Goal: Task Accomplishment & Management: Complete application form

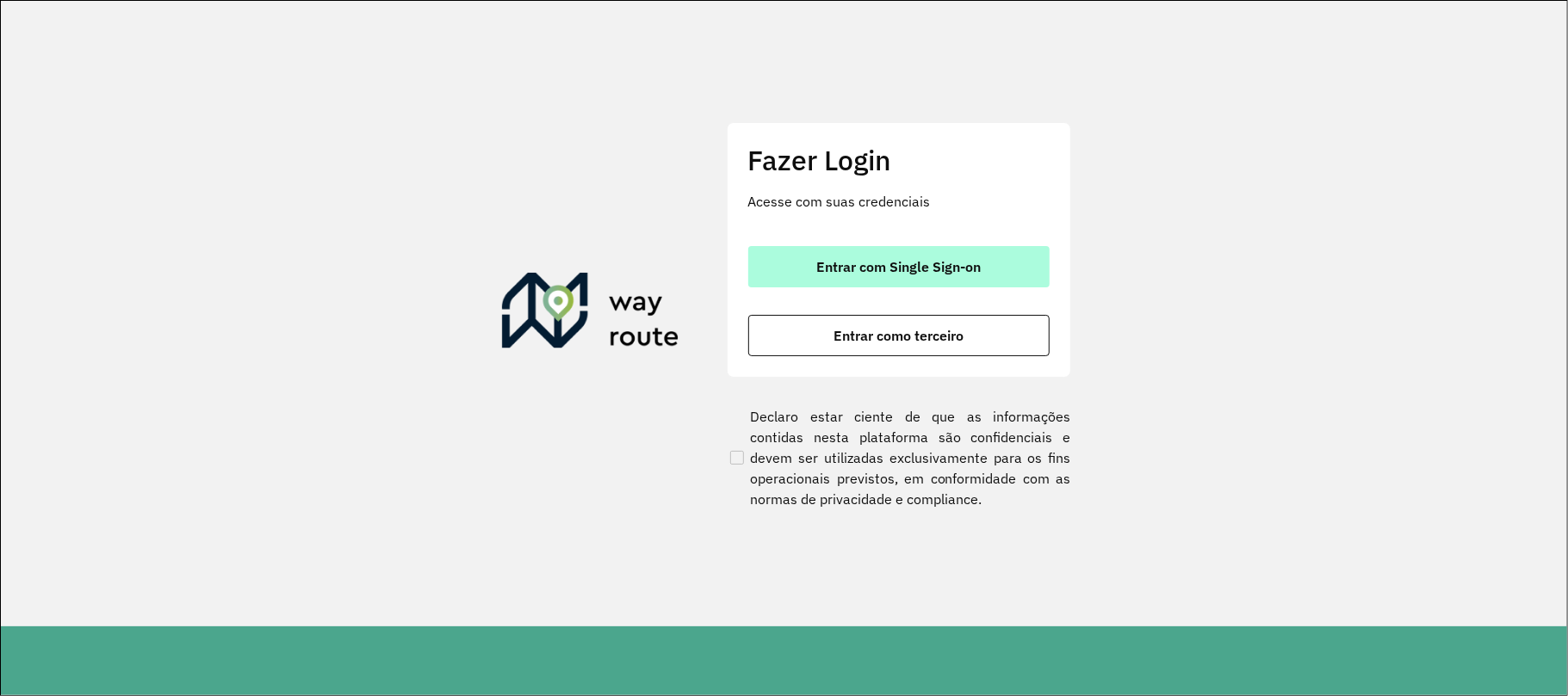
click at [922, 273] on span "Entrar com Single Sign-on" at bounding box center [898, 266] width 164 height 13
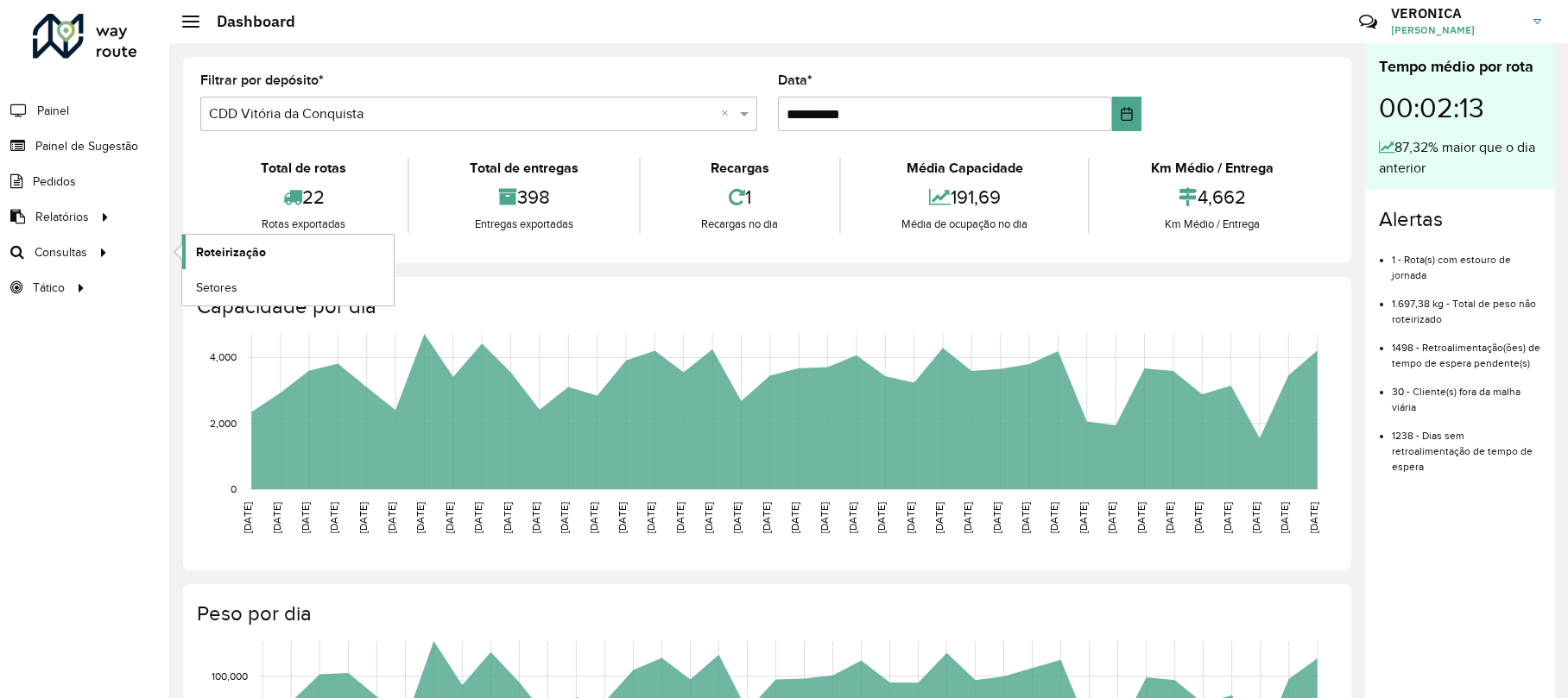
click at [232, 253] on span "Roteirização" at bounding box center [231, 252] width 70 height 18
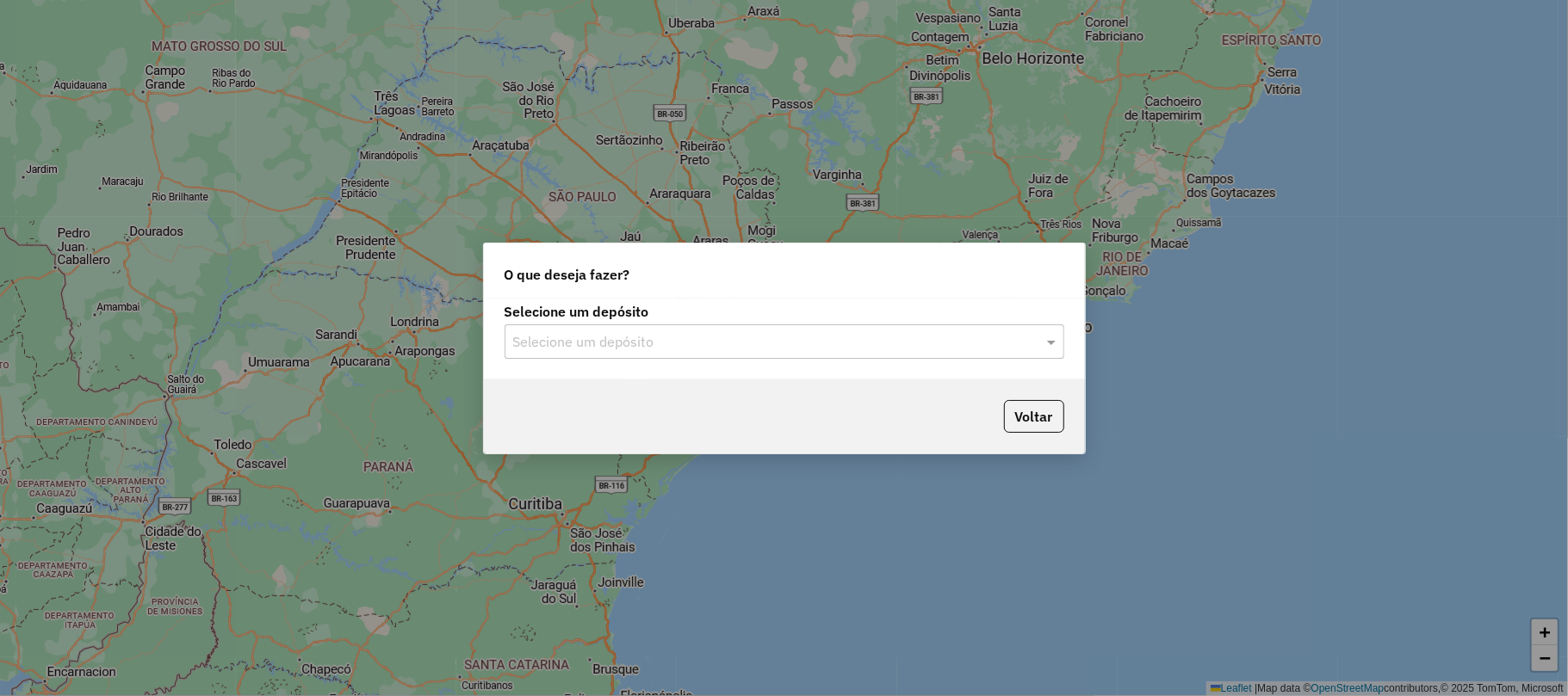
click at [690, 336] on input "text" at bounding box center [767, 342] width 508 height 21
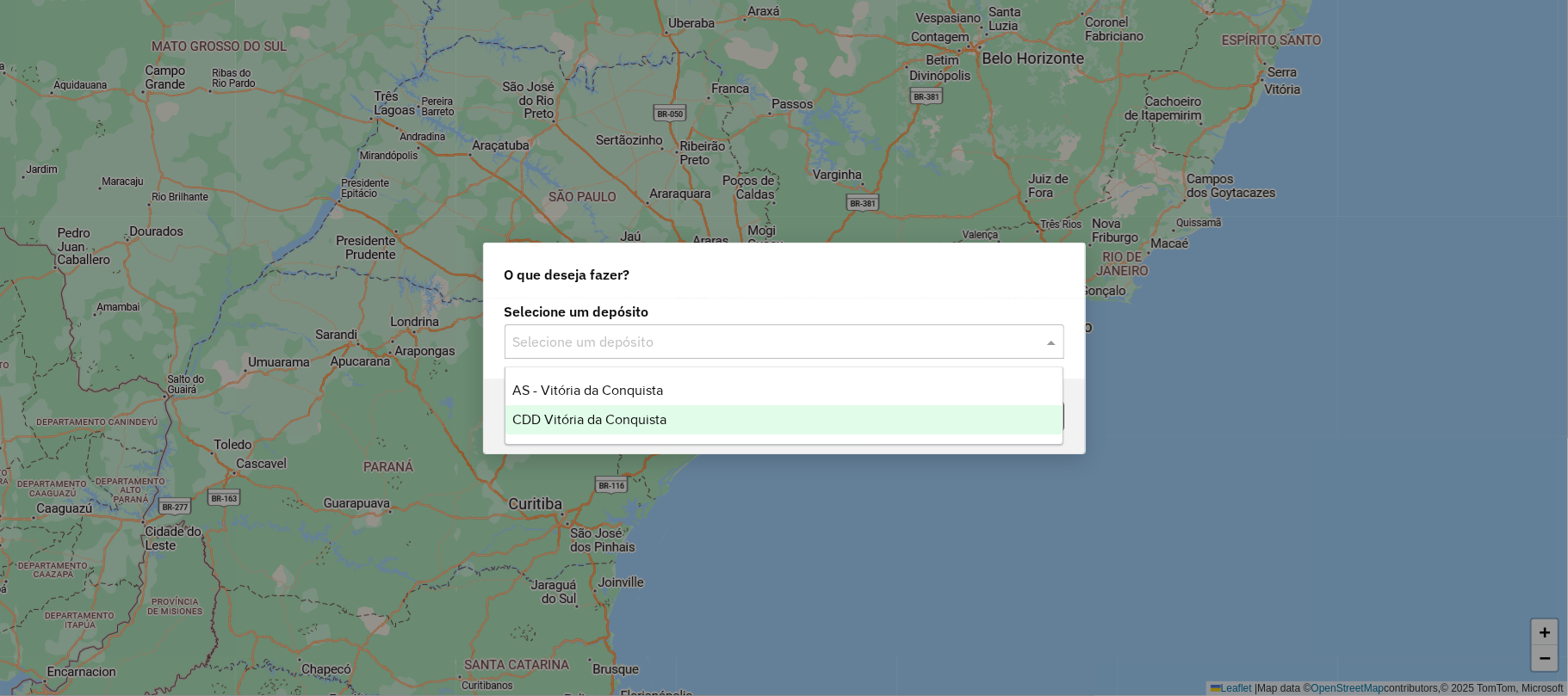
click at [656, 427] on div "CDD Vitória da Conquista" at bounding box center [784, 419] width 557 height 29
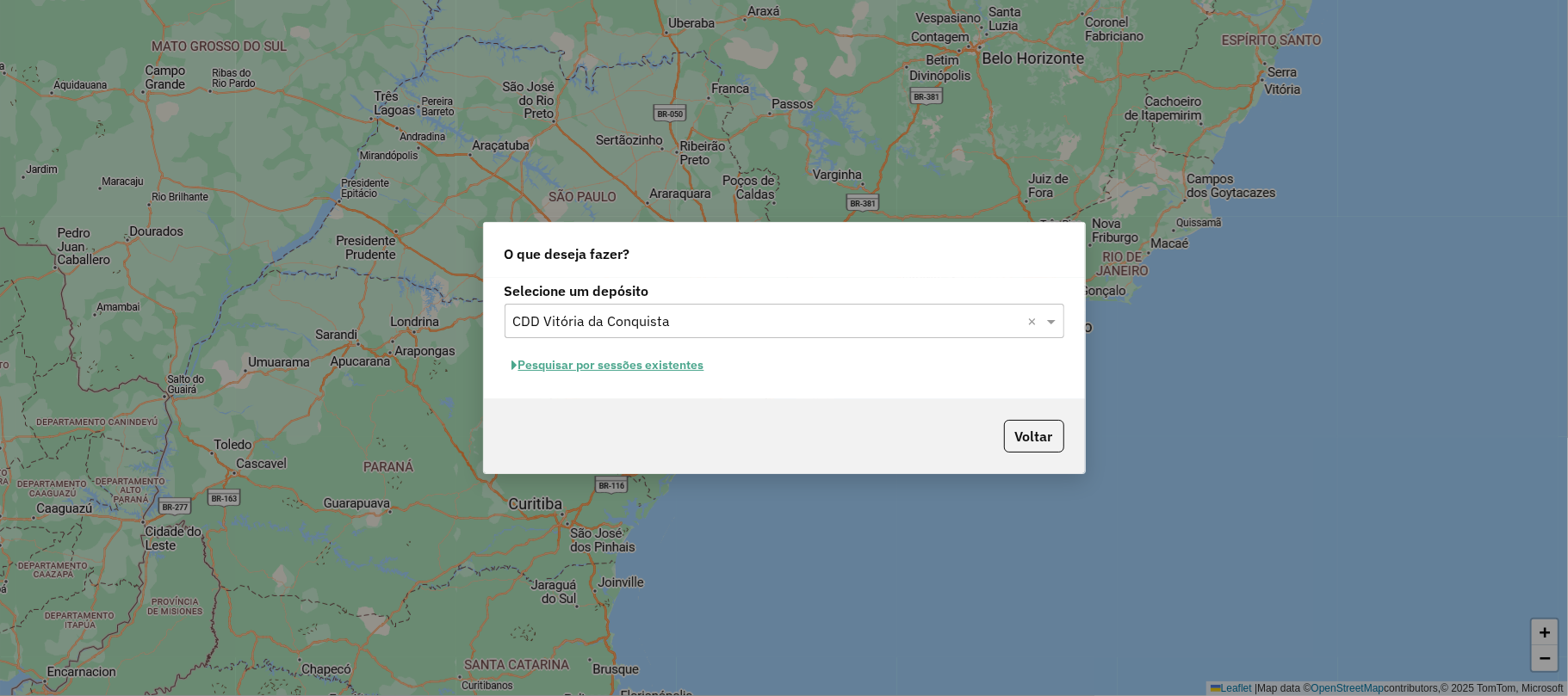
click at [634, 365] on button "Pesquisar por sessões existentes" at bounding box center [608, 366] width 207 height 27
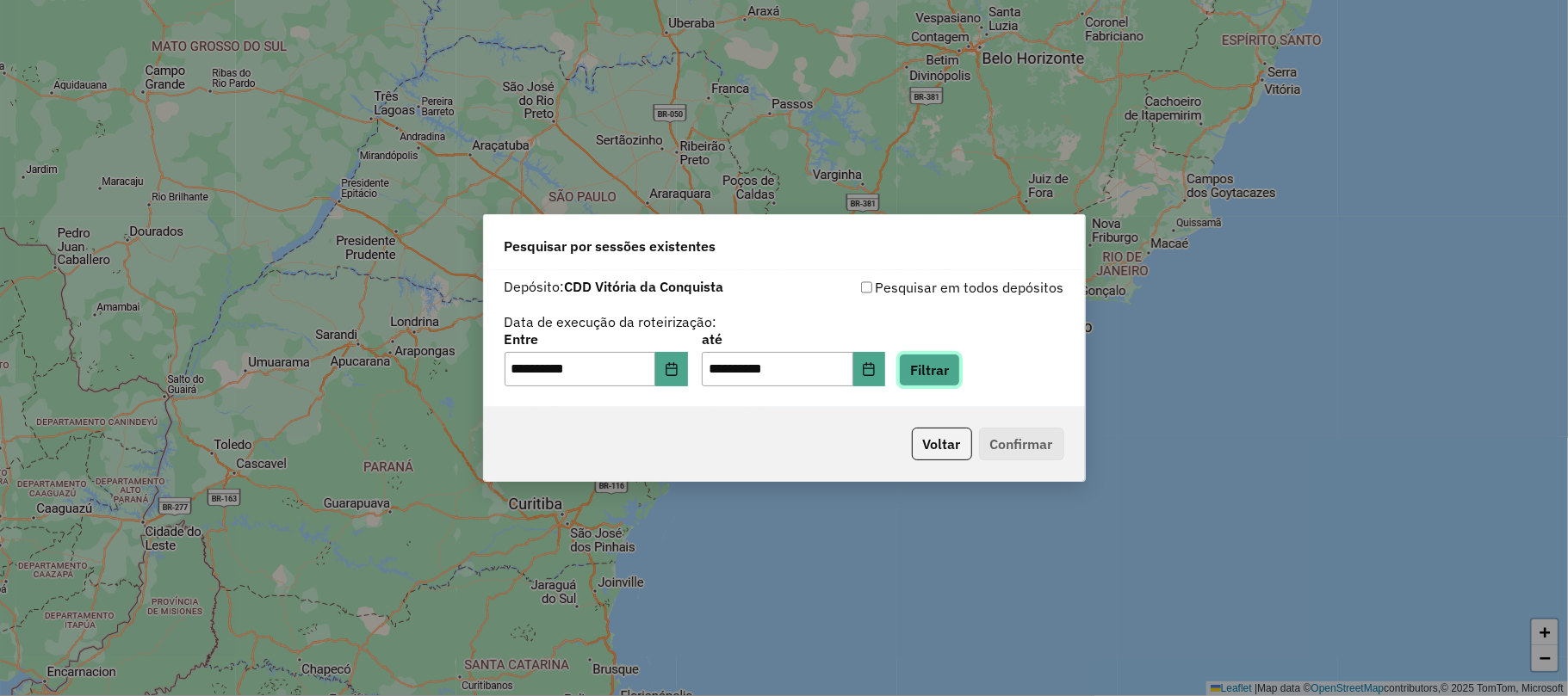
click at [960, 362] on button "Filtrar" at bounding box center [930, 369] width 61 height 33
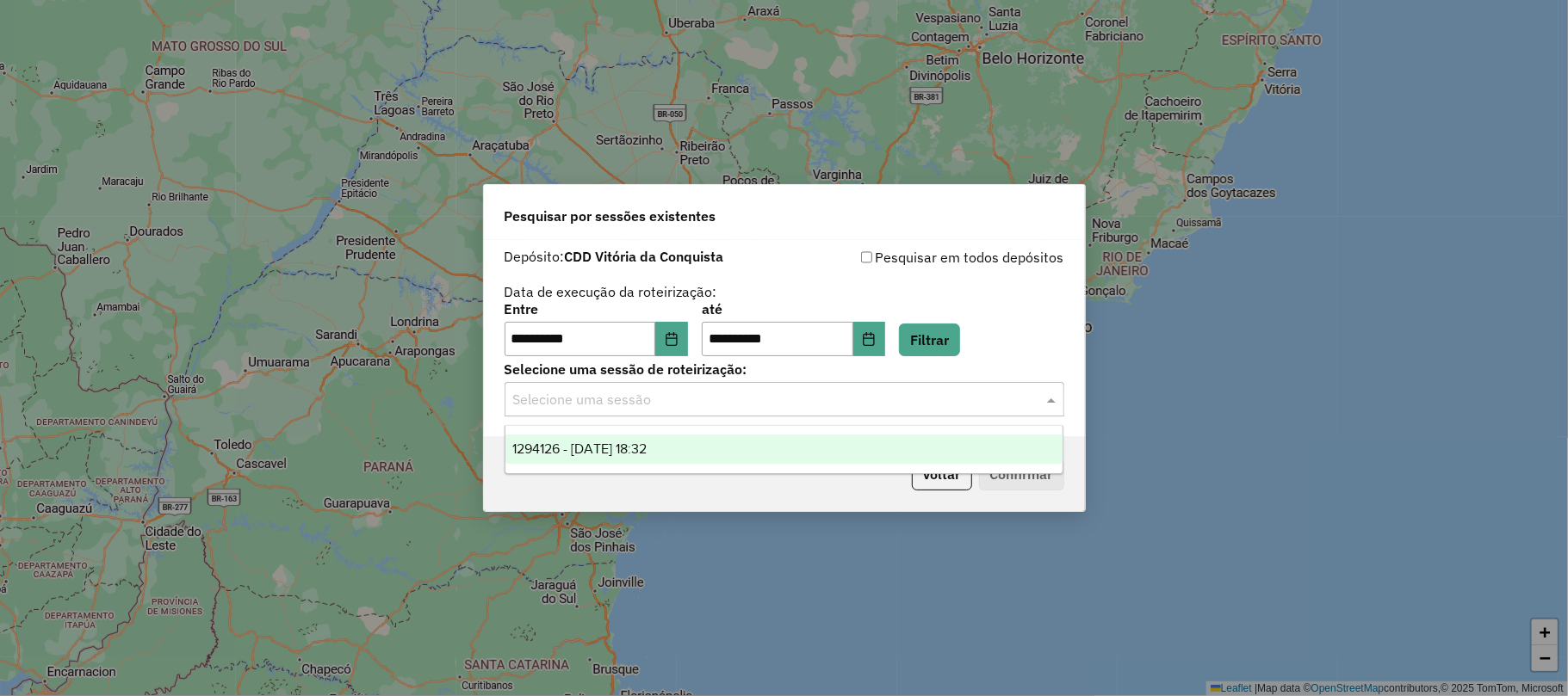
click at [770, 400] on input "text" at bounding box center [767, 400] width 508 height 21
drag, startPoint x: 666, startPoint y: 446, endPoint x: 725, endPoint y: 452, distance: 59.3
click at [646, 448] on span "1294126 - 14/10/2025 18:32" at bounding box center [580, 449] width 134 height 14
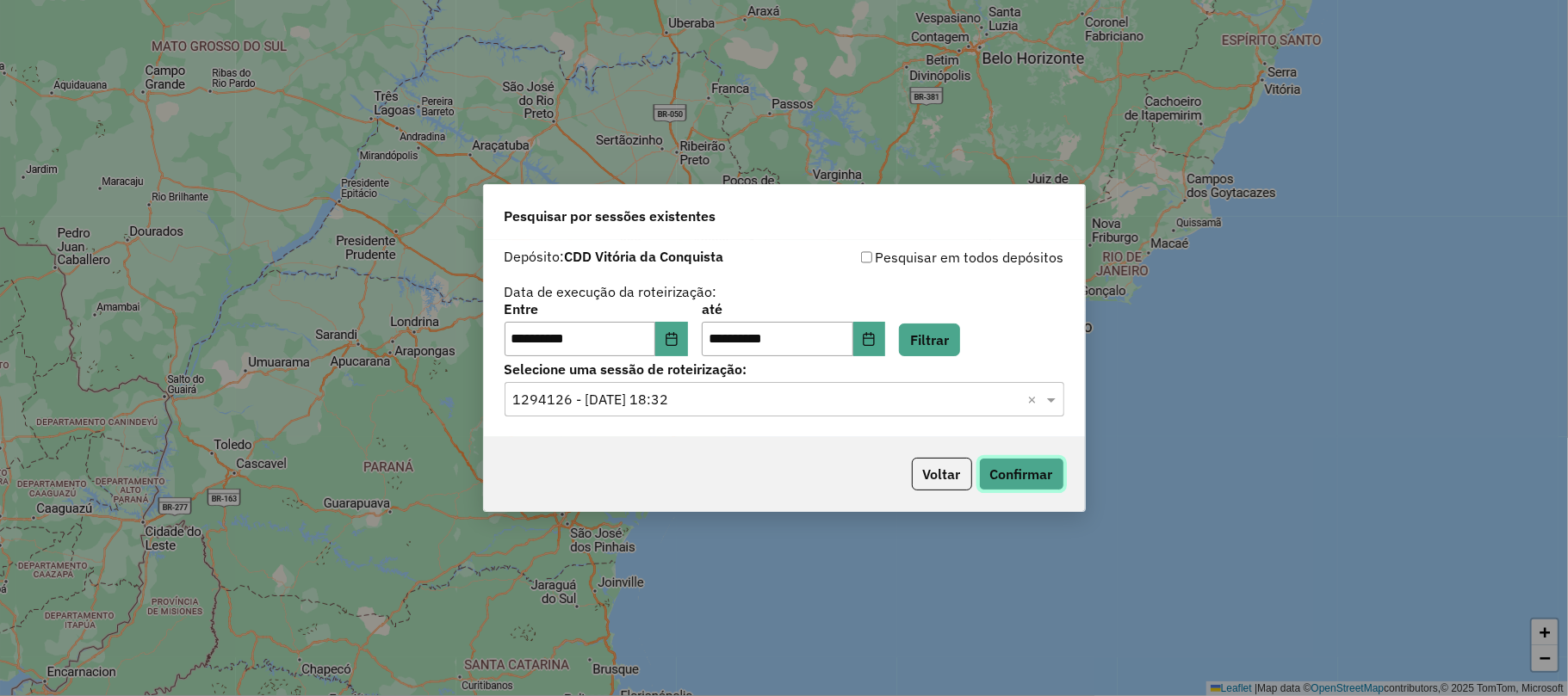
click at [1046, 465] on button "Confirmar" at bounding box center [1022, 474] width 85 height 33
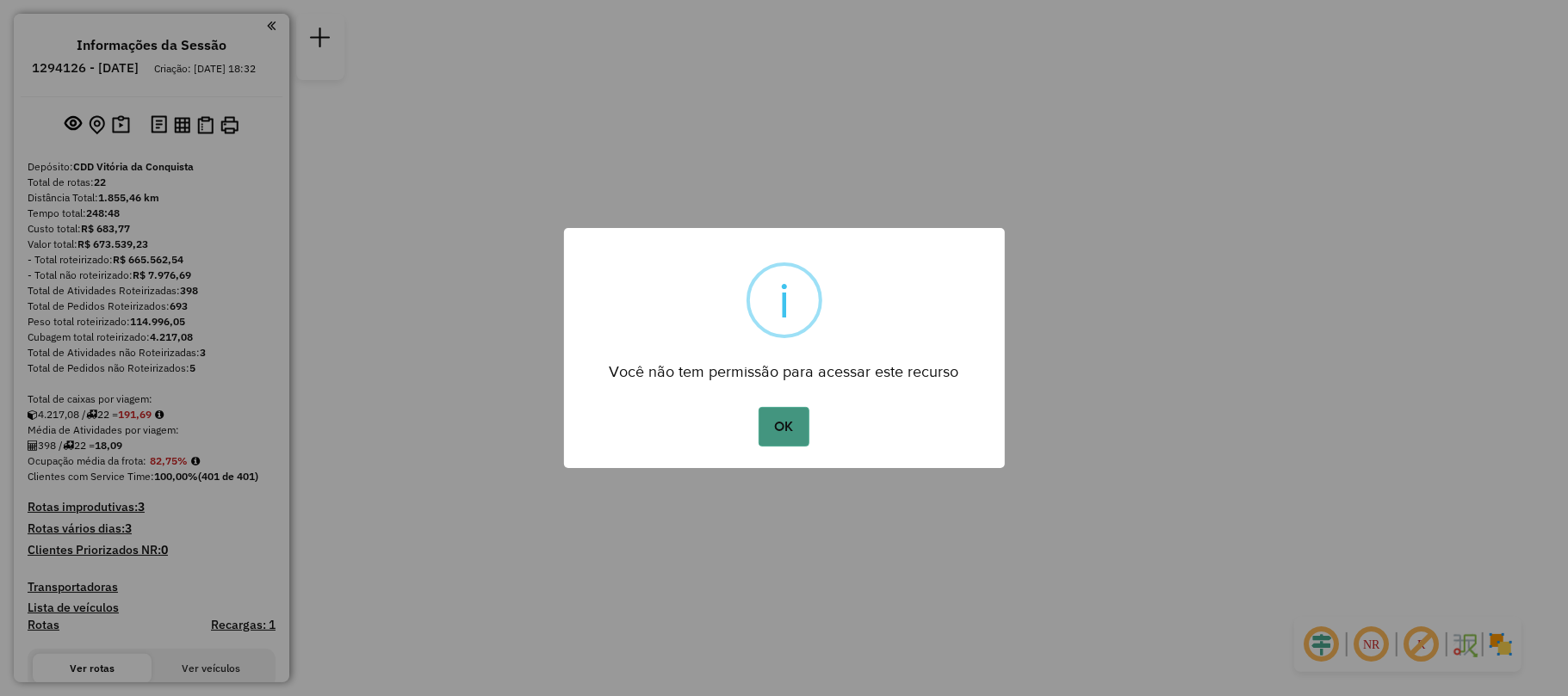
click at [777, 432] on button "OK" at bounding box center [784, 427] width 51 height 39
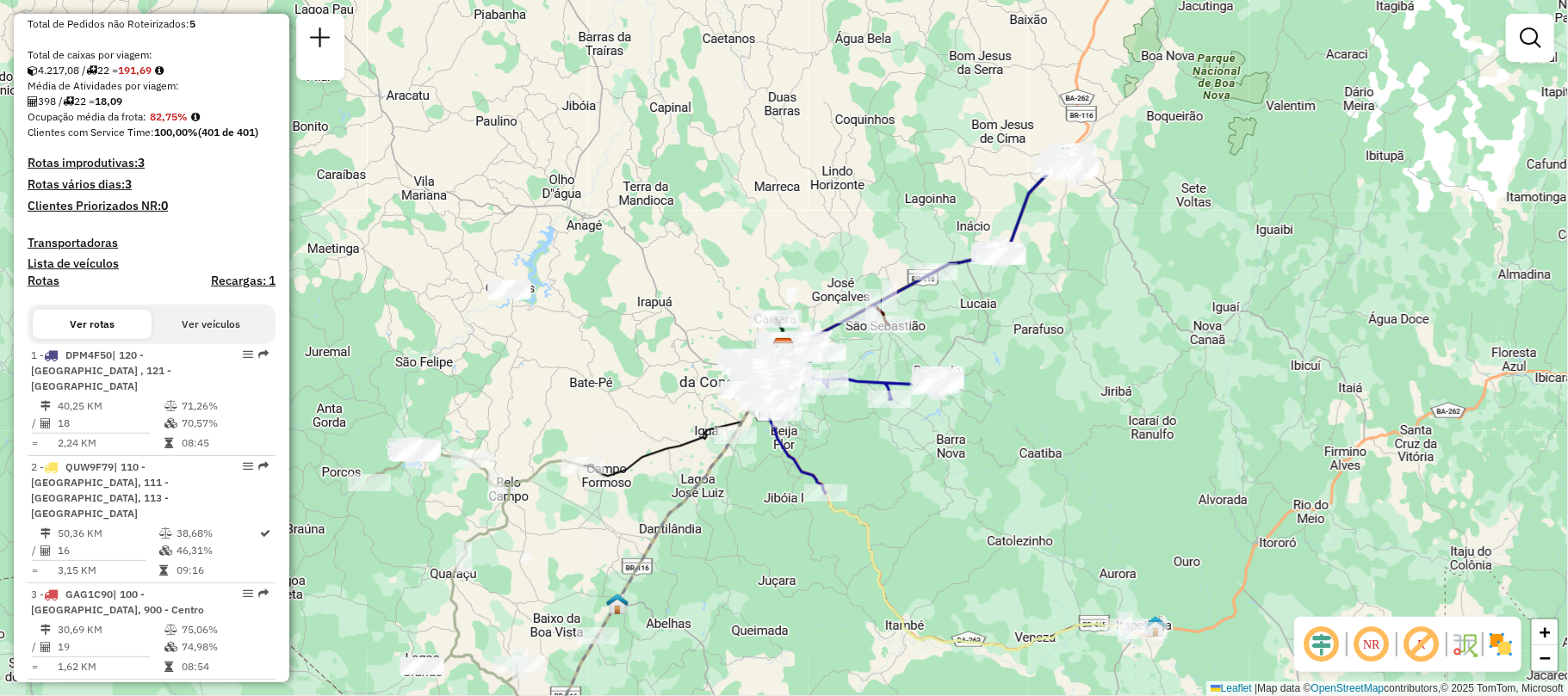
scroll to position [573, 0]
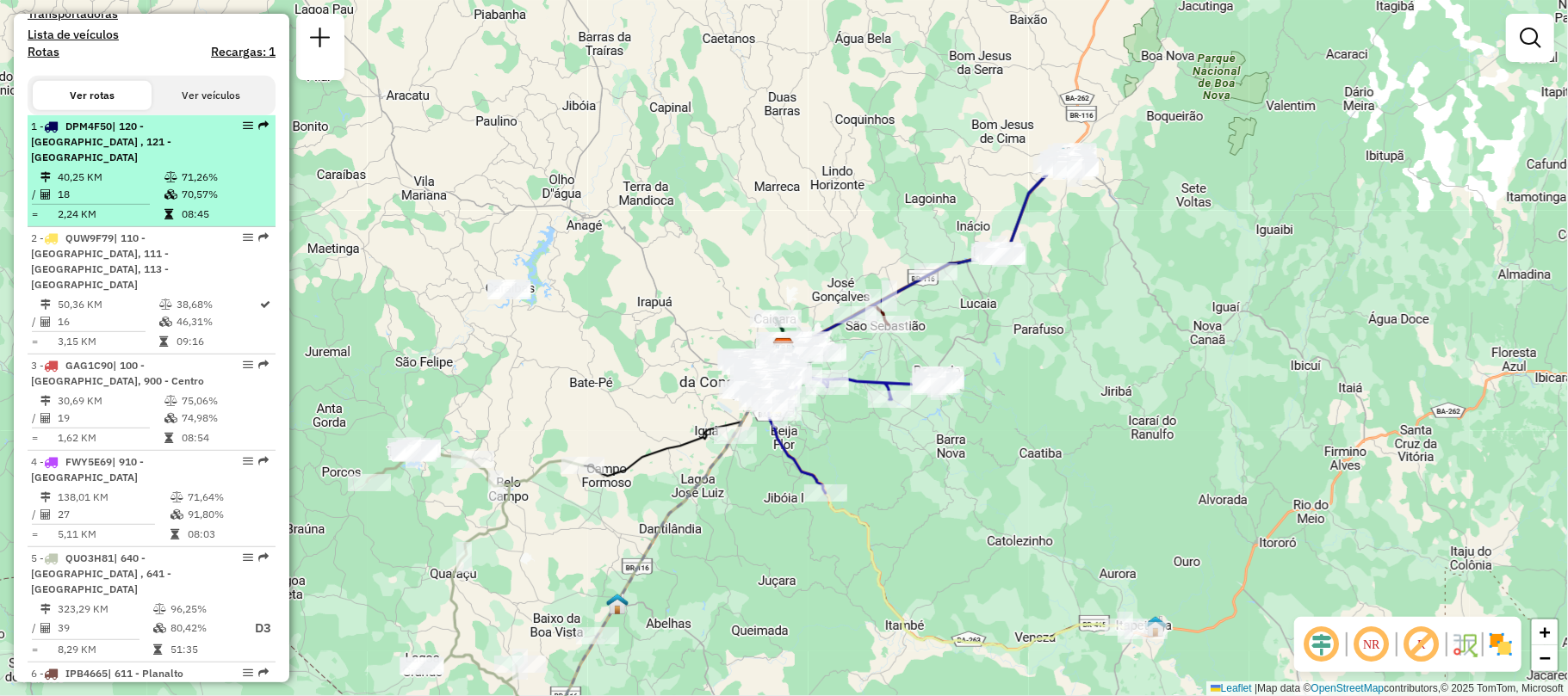
click at [132, 153] on div "1 - DPM4F50 | 120 - Patagónia , 121 - Patagônia" at bounding box center [122, 142] width 182 height 46
select select "**********"
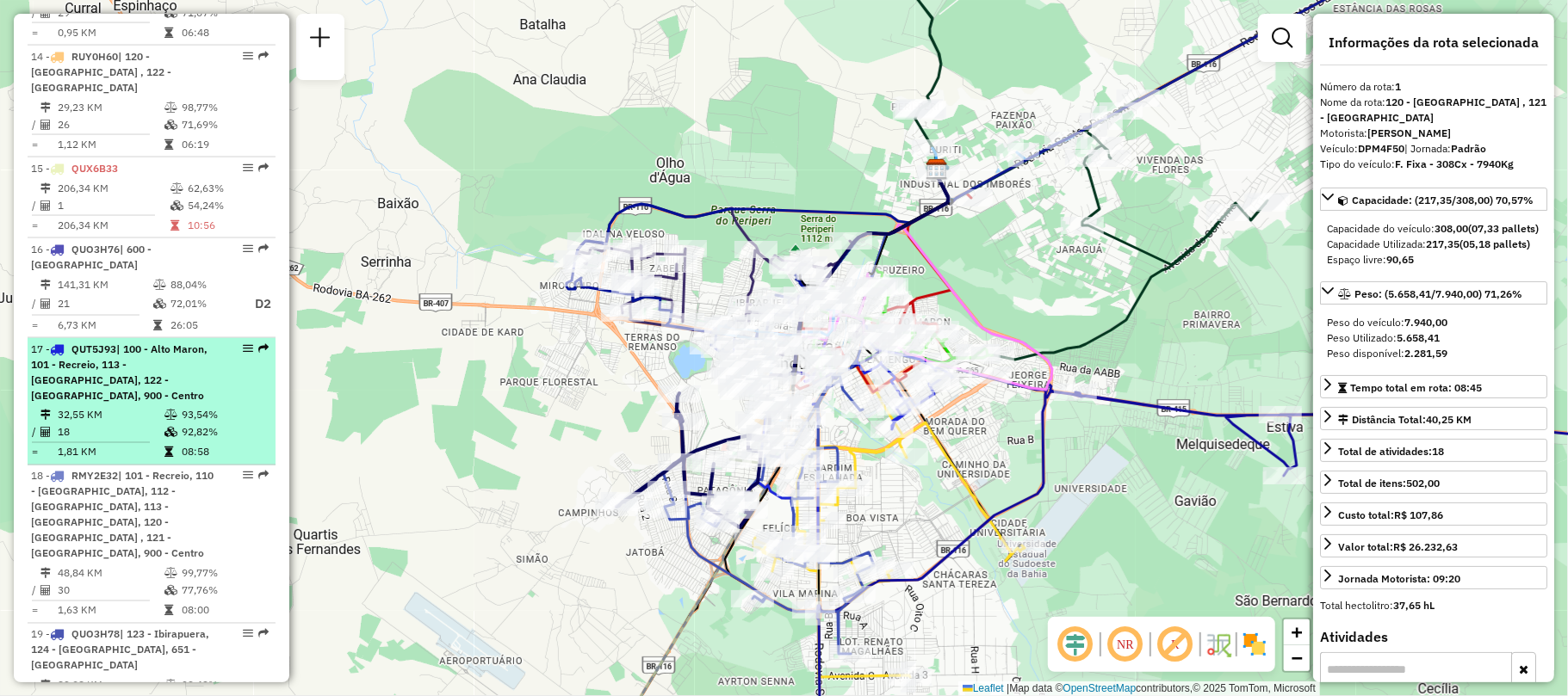
scroll to position [2180, 0]
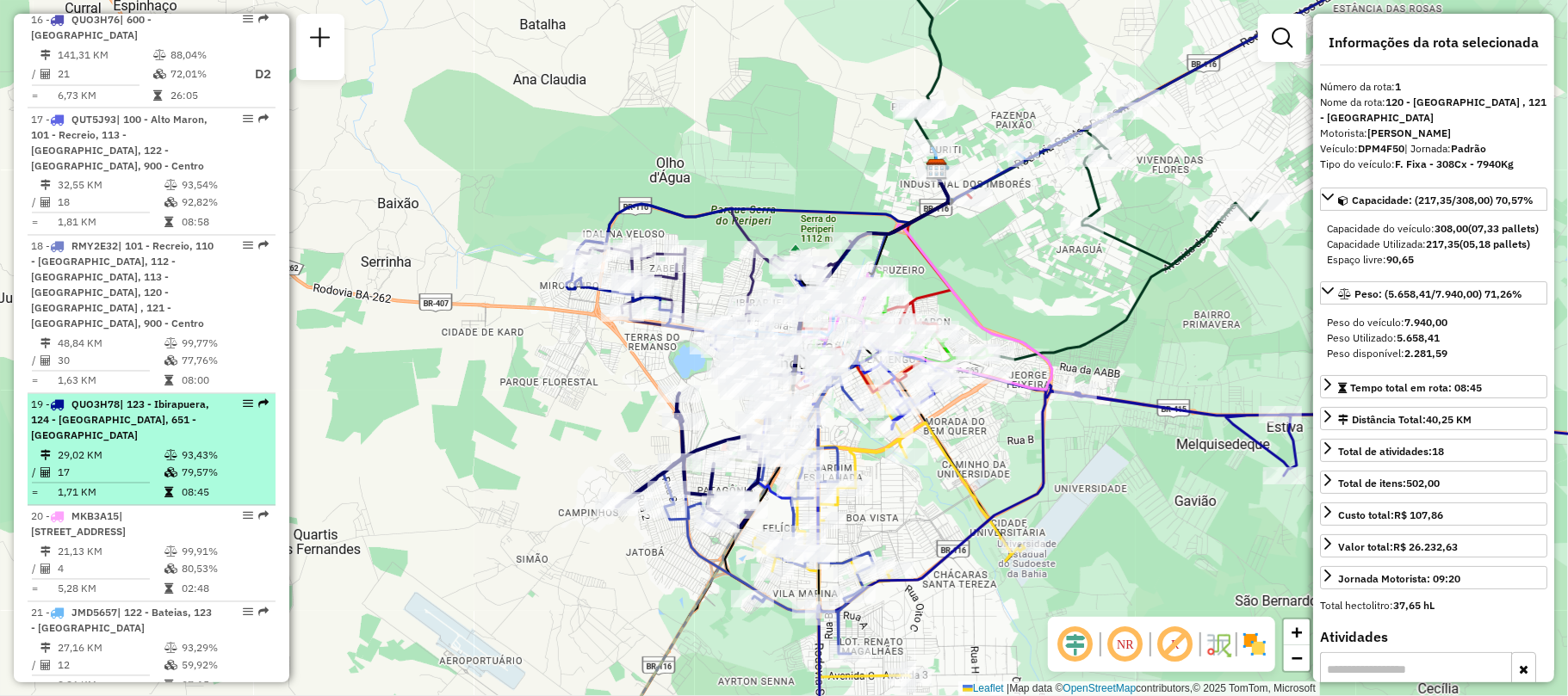
click at [105, 398] on div "19 - QUO3H78 | 123 - Ibirapuera, 124 - Zambele, 651 - Pradoso" at bounding box center [122, 421] width 182 height 46
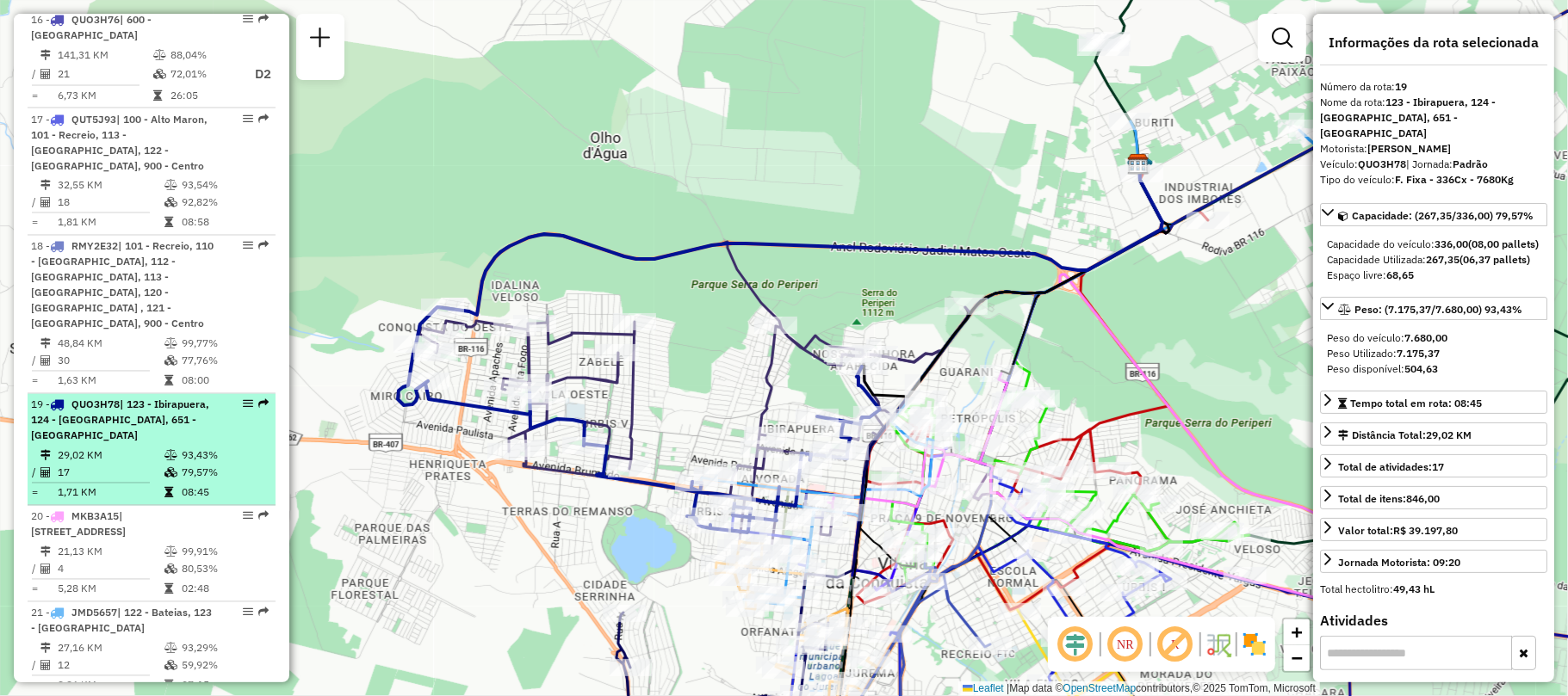
drag, startPoint x: 236, startPoint y: 282, endPoint x: 207, endPoint y: 304, distance: 36.4
click at [207, 398] on div "19 - QUO3H78 | 123 - Ibirapuera, 124 - Zambele, 651 - Pradoso" at bounding box center [122, 421] width 182 height 46
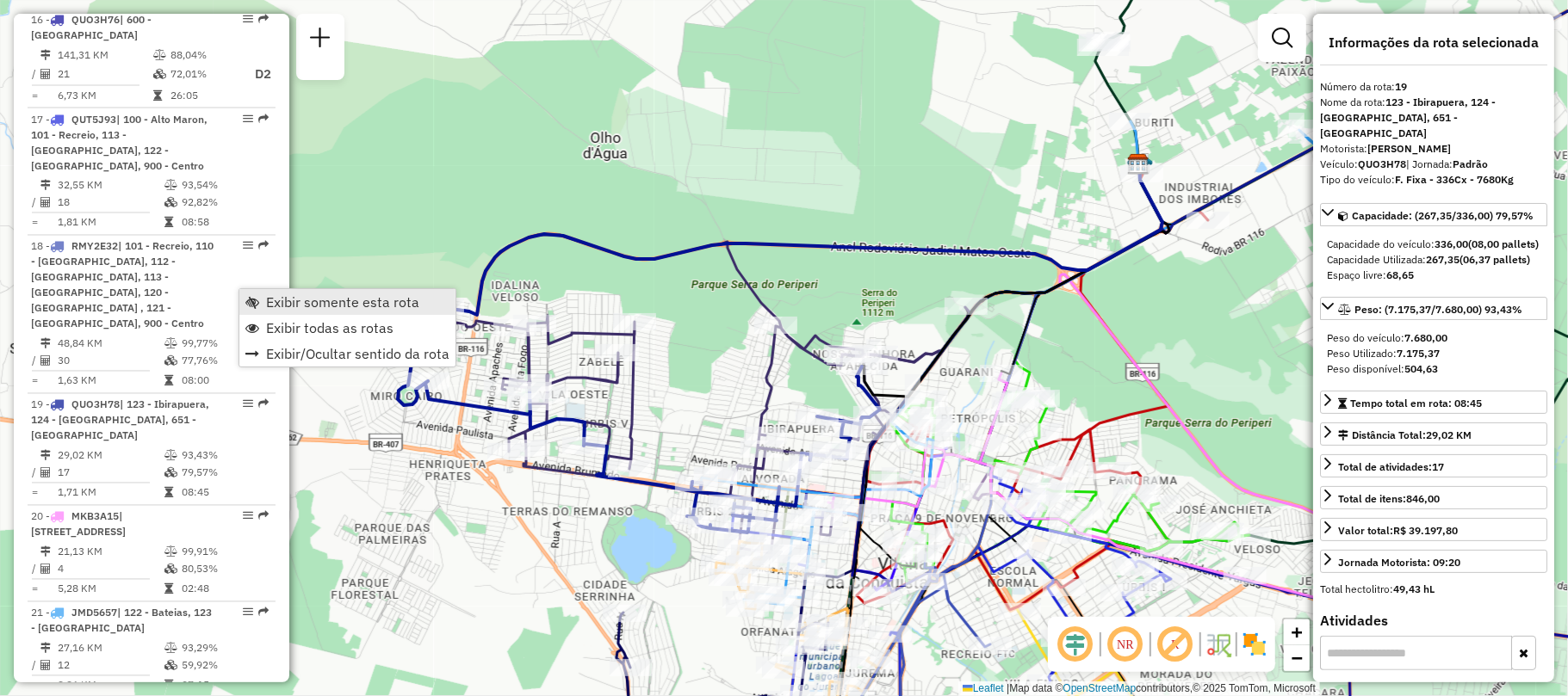
click at [262, 304] on link "Exibir somente esta rota" at bounding box center [347, 302] width 216 height 26
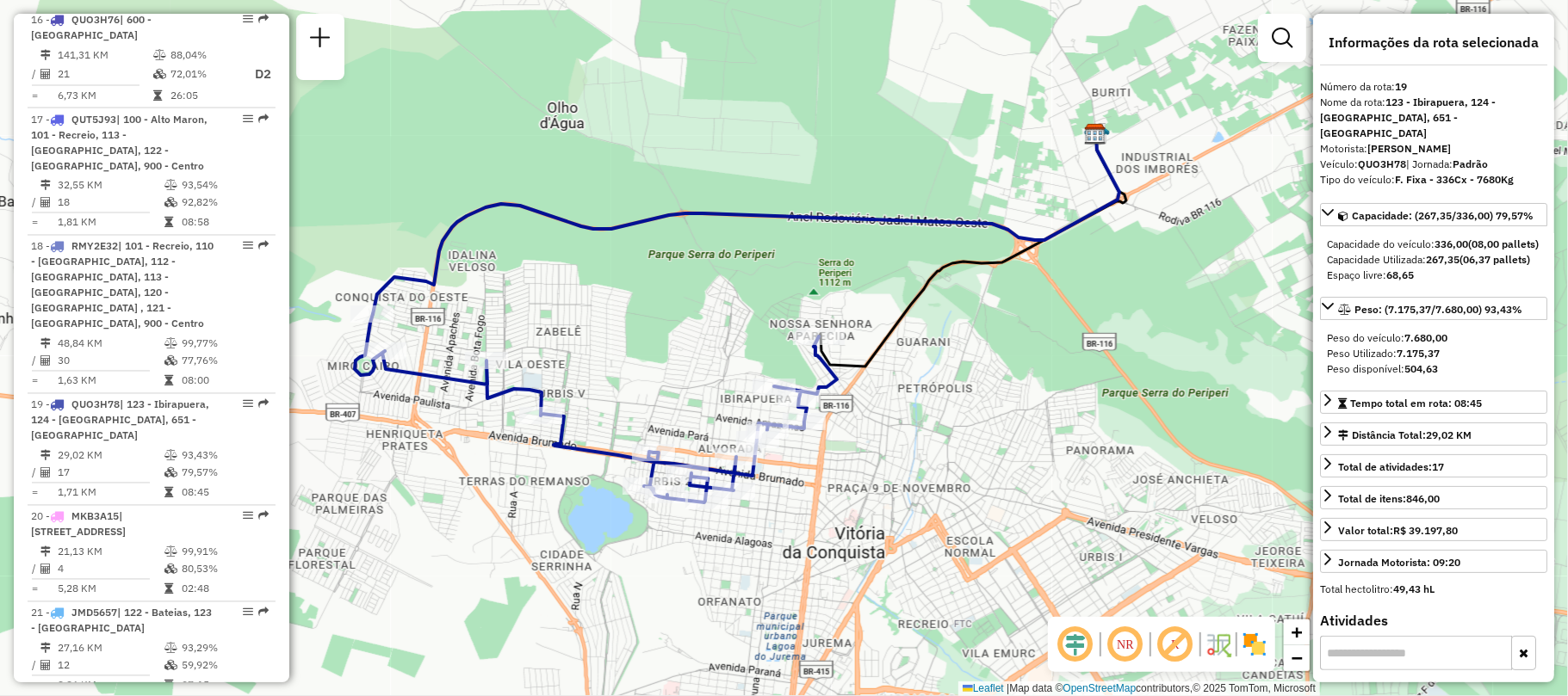
drag, startPoint x: 994, startPoint y: 482, endPoint x: 951, endPoint y: 452, distance: 52.4
click at [951, 452] on div "Janela de atendimento Grade de atendimento Capacidade Transportadoras Veículos …" at bounding box center [784, 348] width 1568 height 696
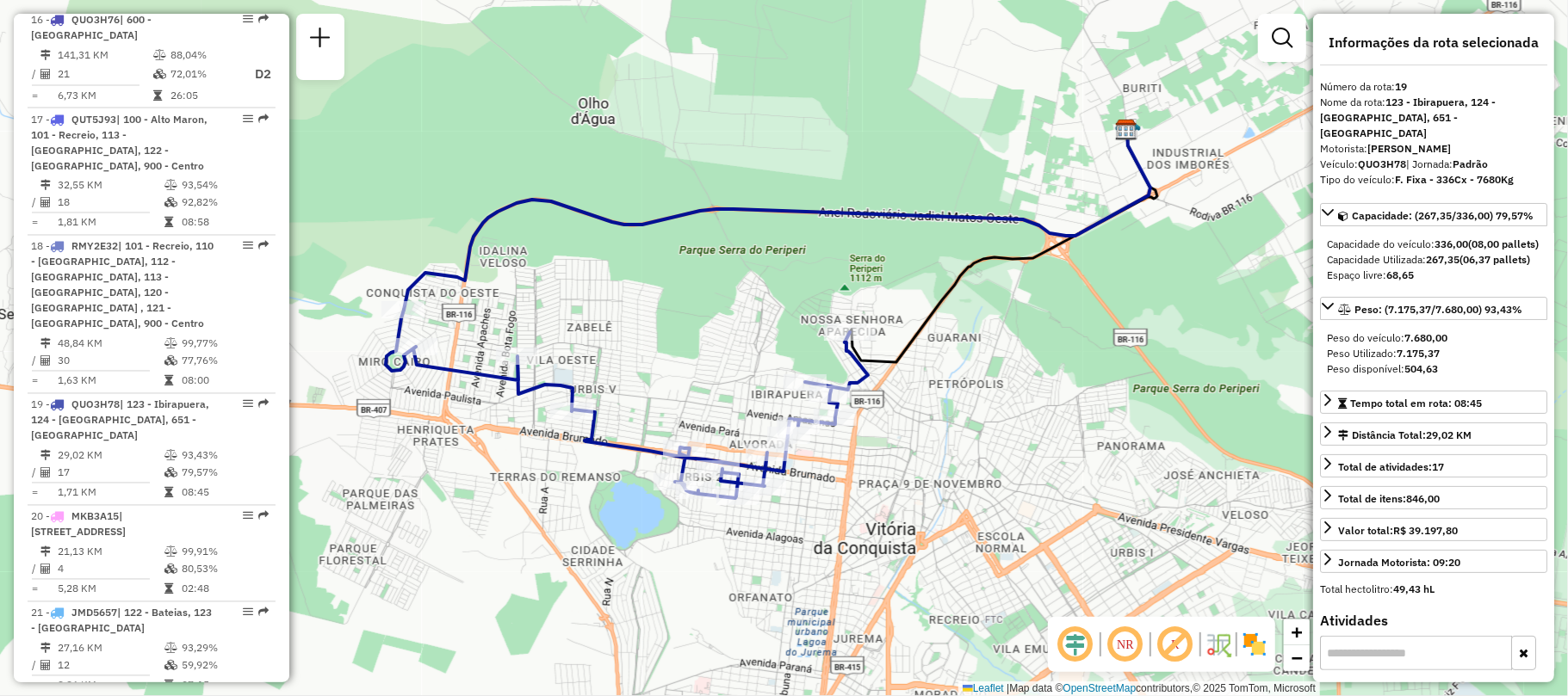
drag, startPoint x: 864, startPoint y: 484, endPoint x: 896, endPoint y: 479, distance: 32.4
click at [896, 479] on div "Janela de atendimento Grade de atendimento Capacidade Transportadoras Veículos …" at bounding box center [784, 348] width 1568 height 696
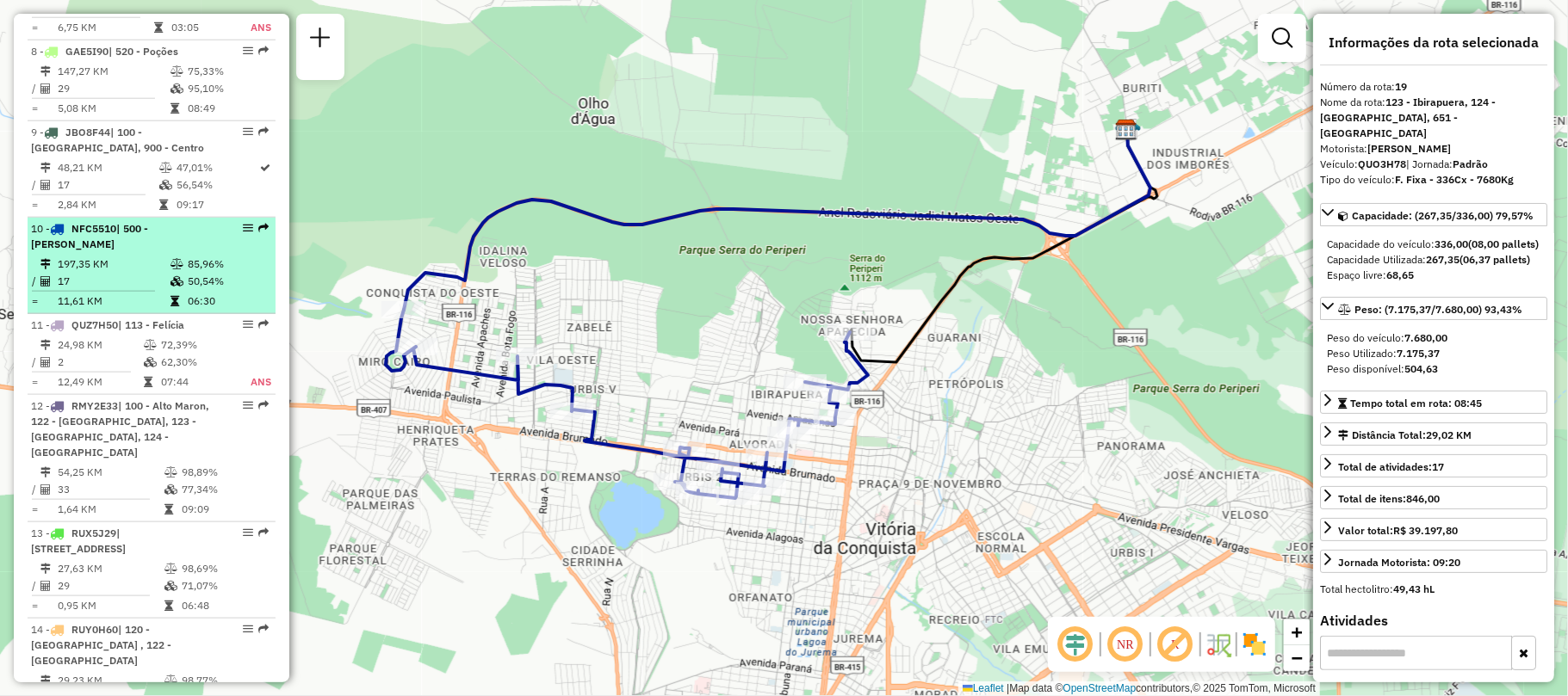
scroll to position [1262, 0]
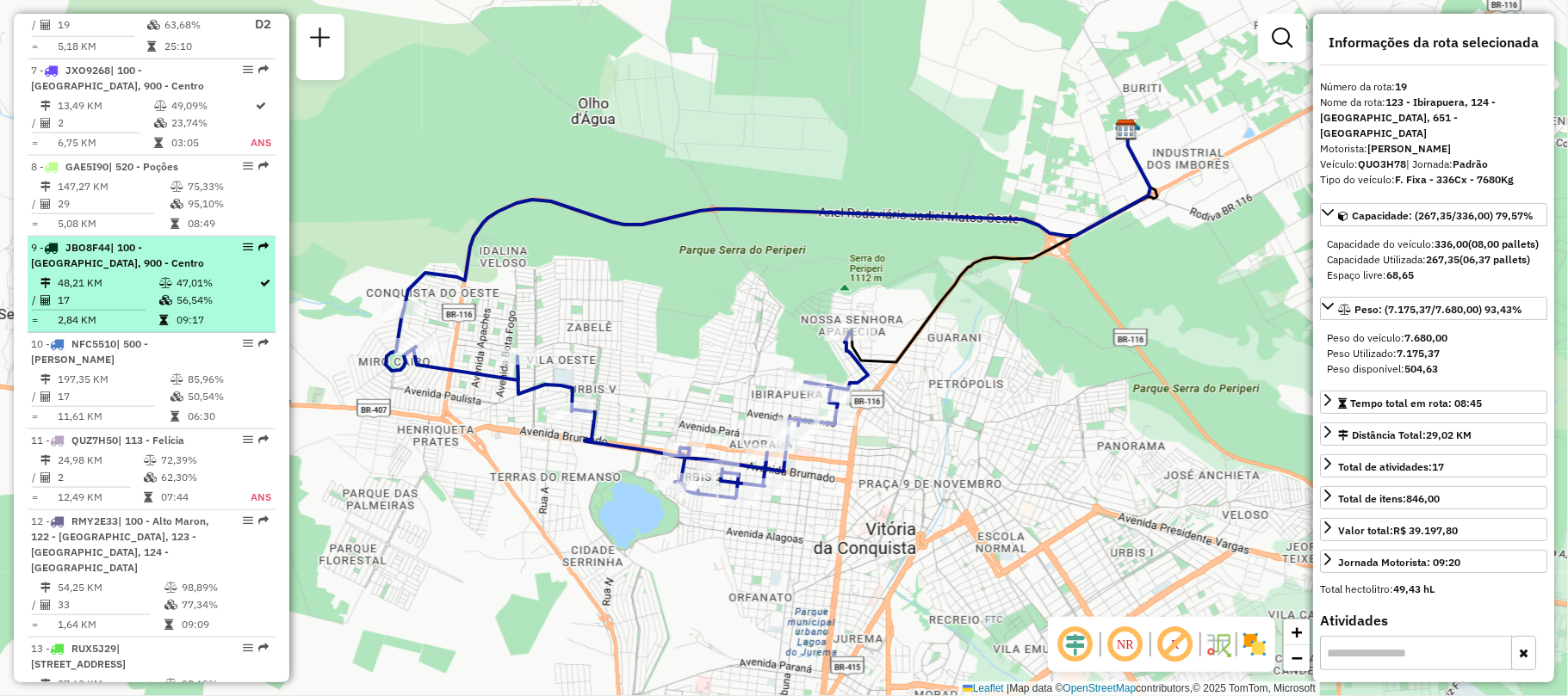
click at [109, 292] on td "17" at bounding box center [108, 300] width 102 height 17
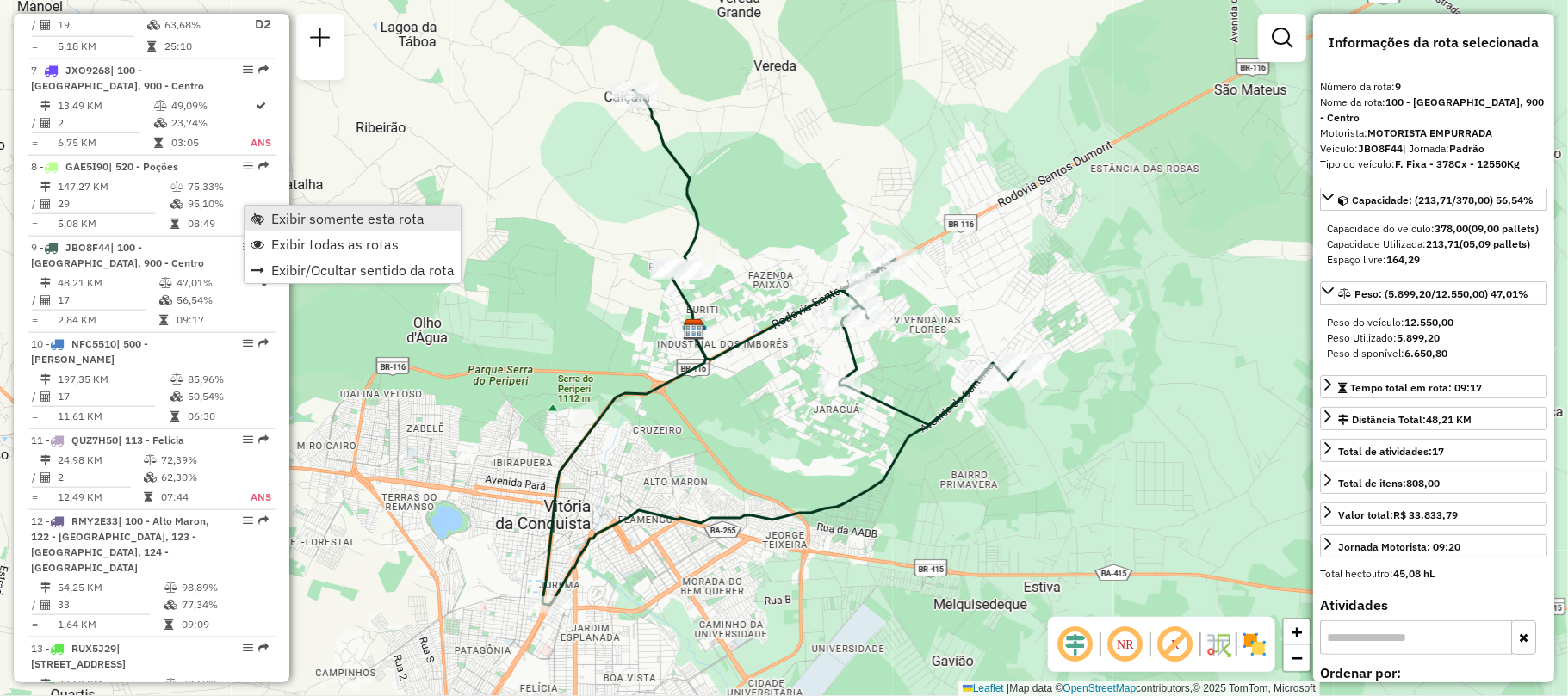
click at [282, 211] on span "Exibir somente esta rota" at bounding box center [348, 218] width 154 height 13
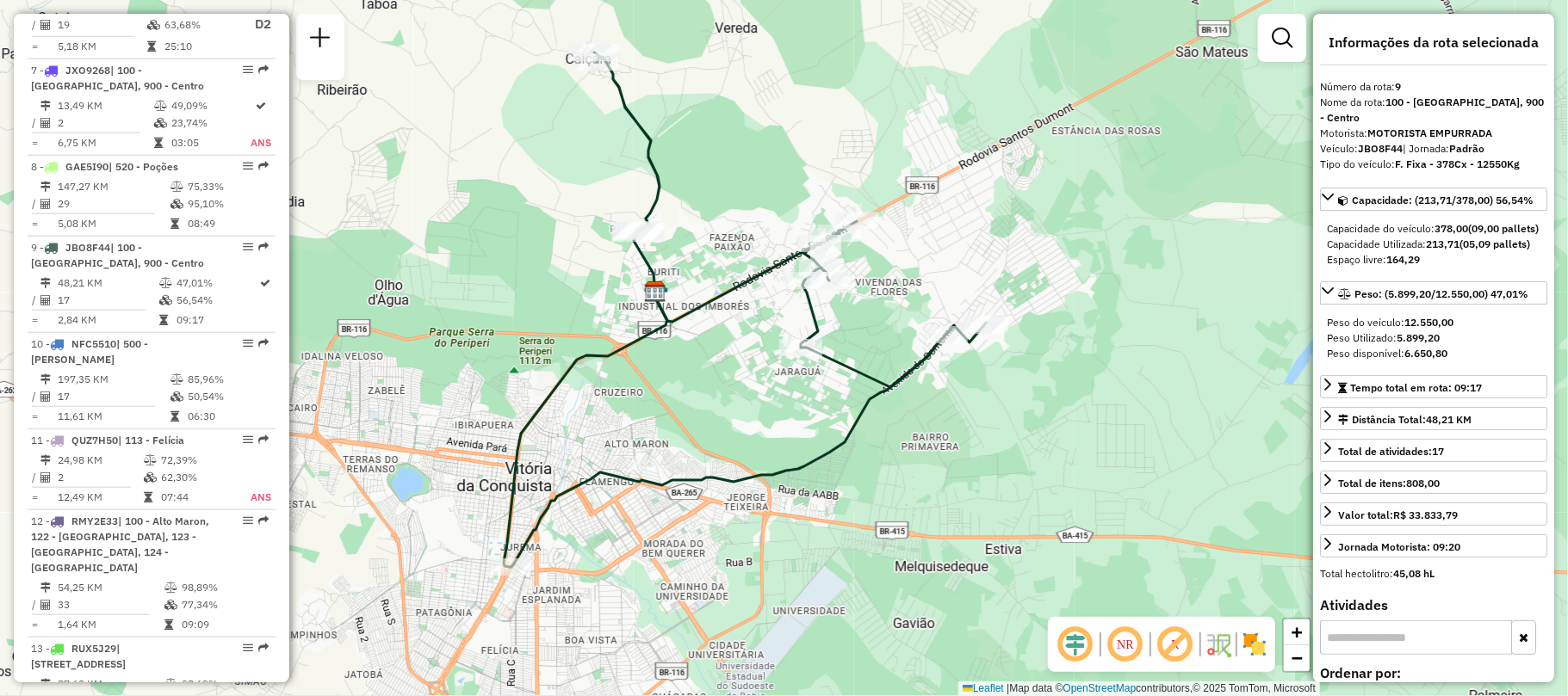
drag, startPoint x: 789, startPoint y: 425, endPoint x: 751, endPoint y: 386, distance: 54.5
click at [751, 386] on div "Janela de atendimento Grade de atendimento Capacidade Transportadoras Veículos …" at bounding box center [784, 348] width 1568 height 696
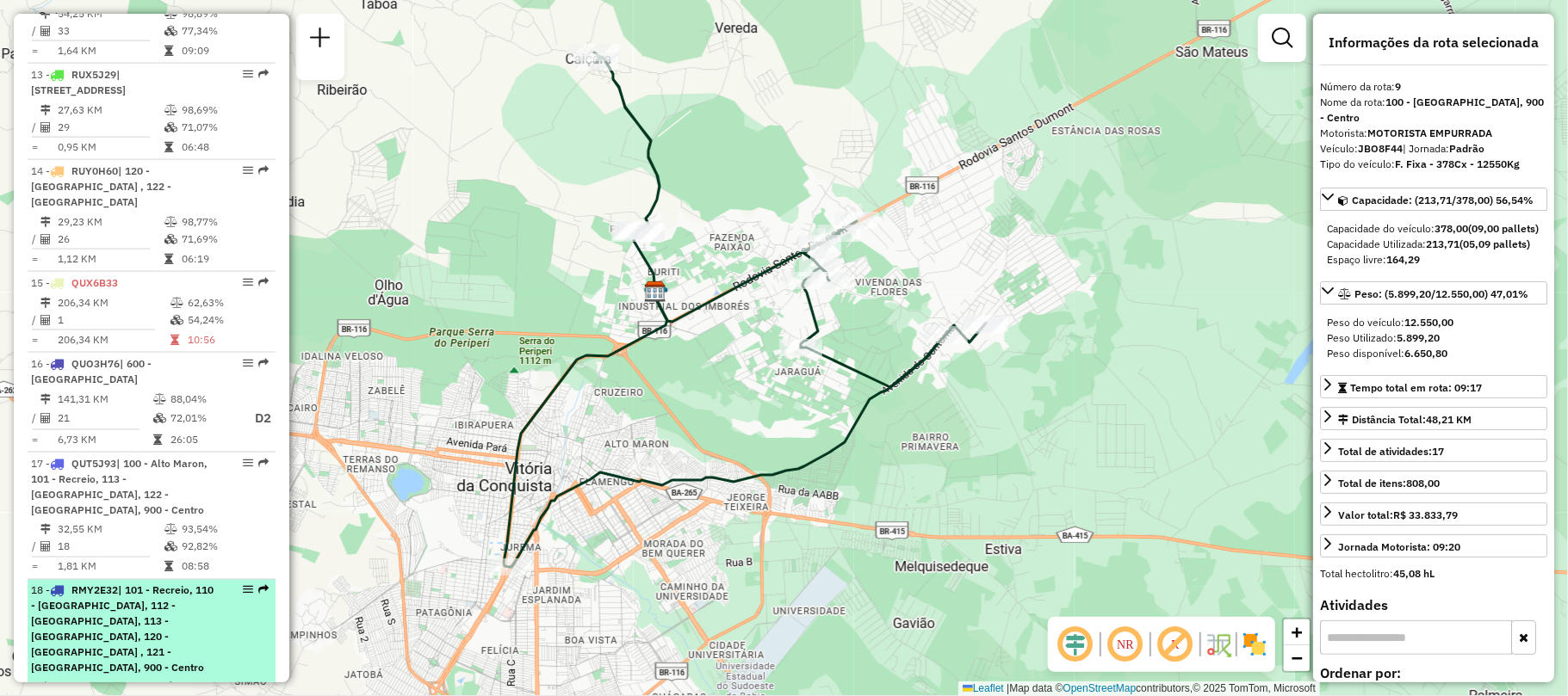
scroll to position [2476, 0]
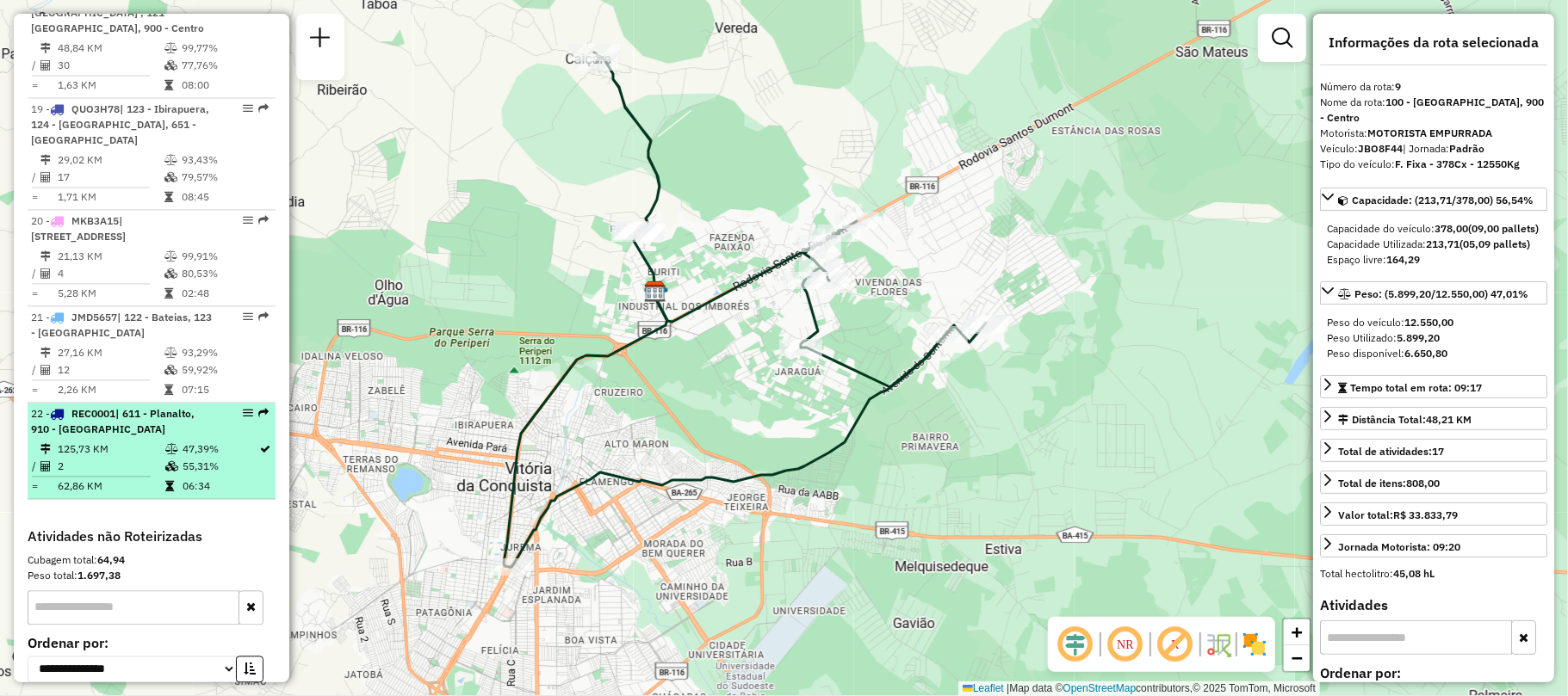
click at [118, 441] on td "125,73 KM" at bounding box center [111, 449] width 108 height 17
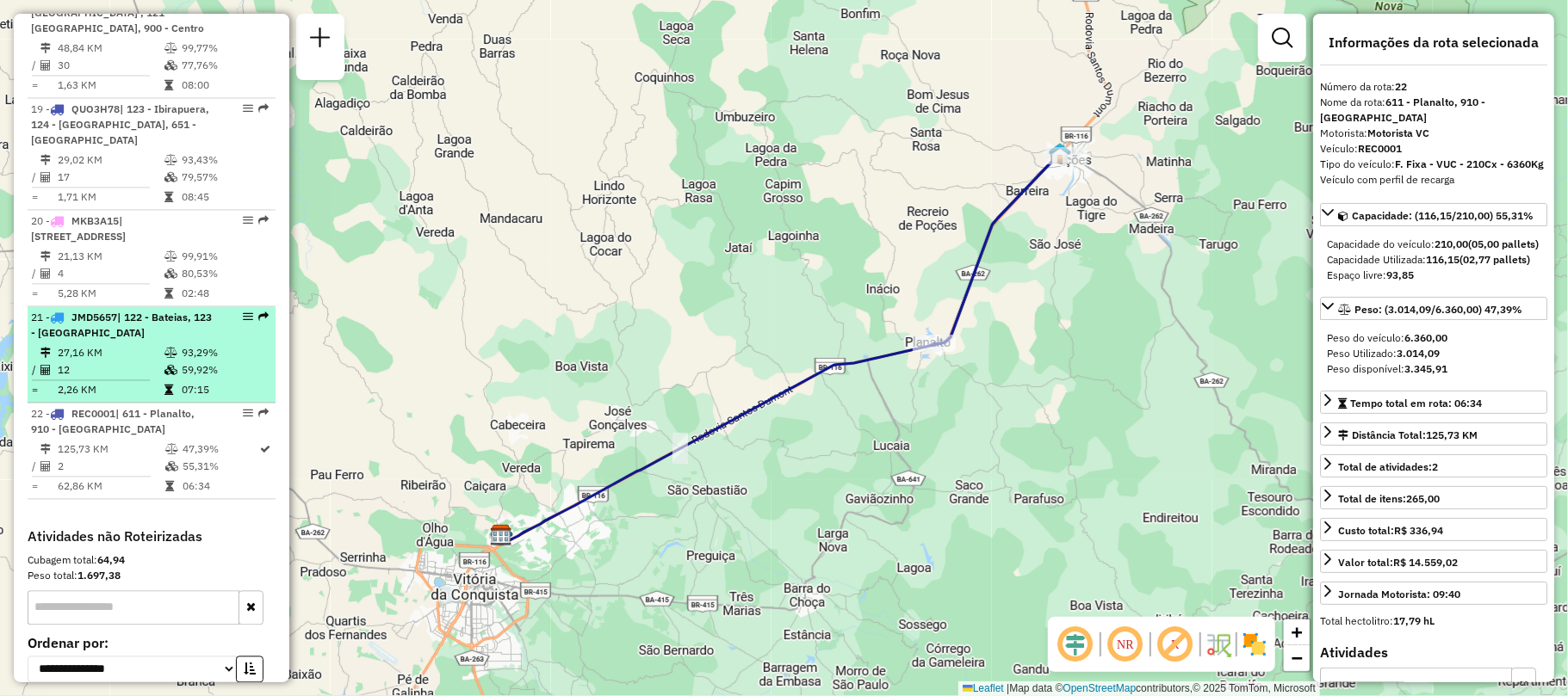
click at [132, 310] on div "21 - JMD5657 | 122 - Bateias, 123 - Ibirapuera" at bounding box center [122, 325] width 182 height 31
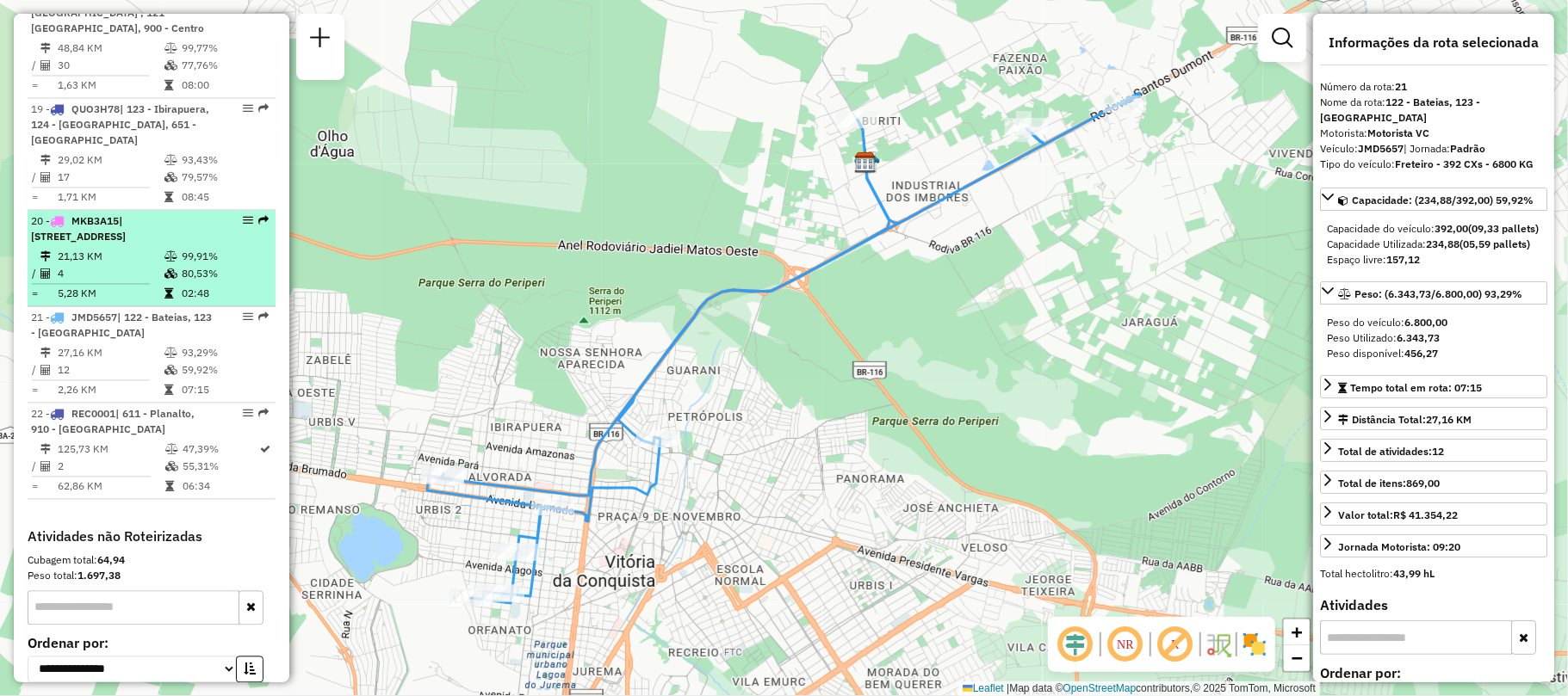
click at [114, 248] on td "21,13 KM" at bounding box center [111, 256] width 107 height 17
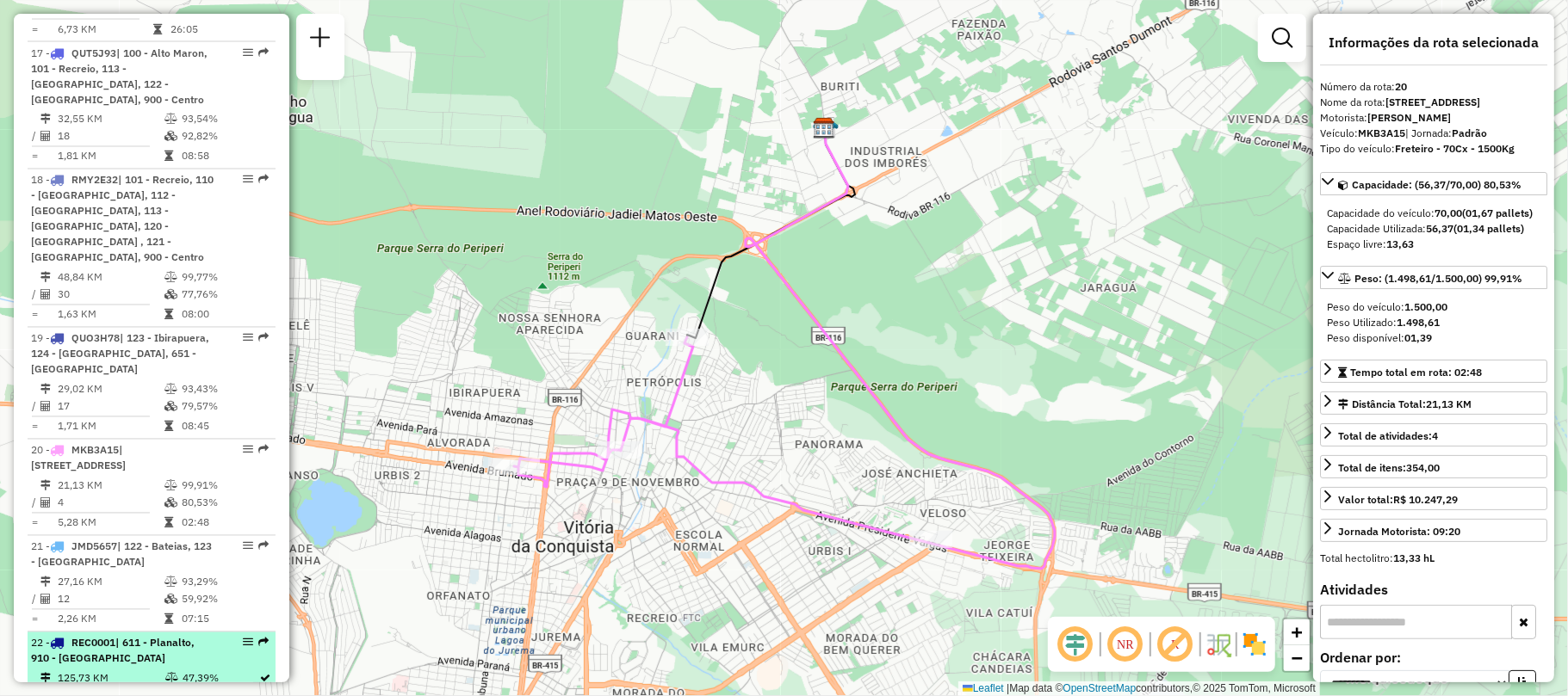
scroll to position [2132, 0]
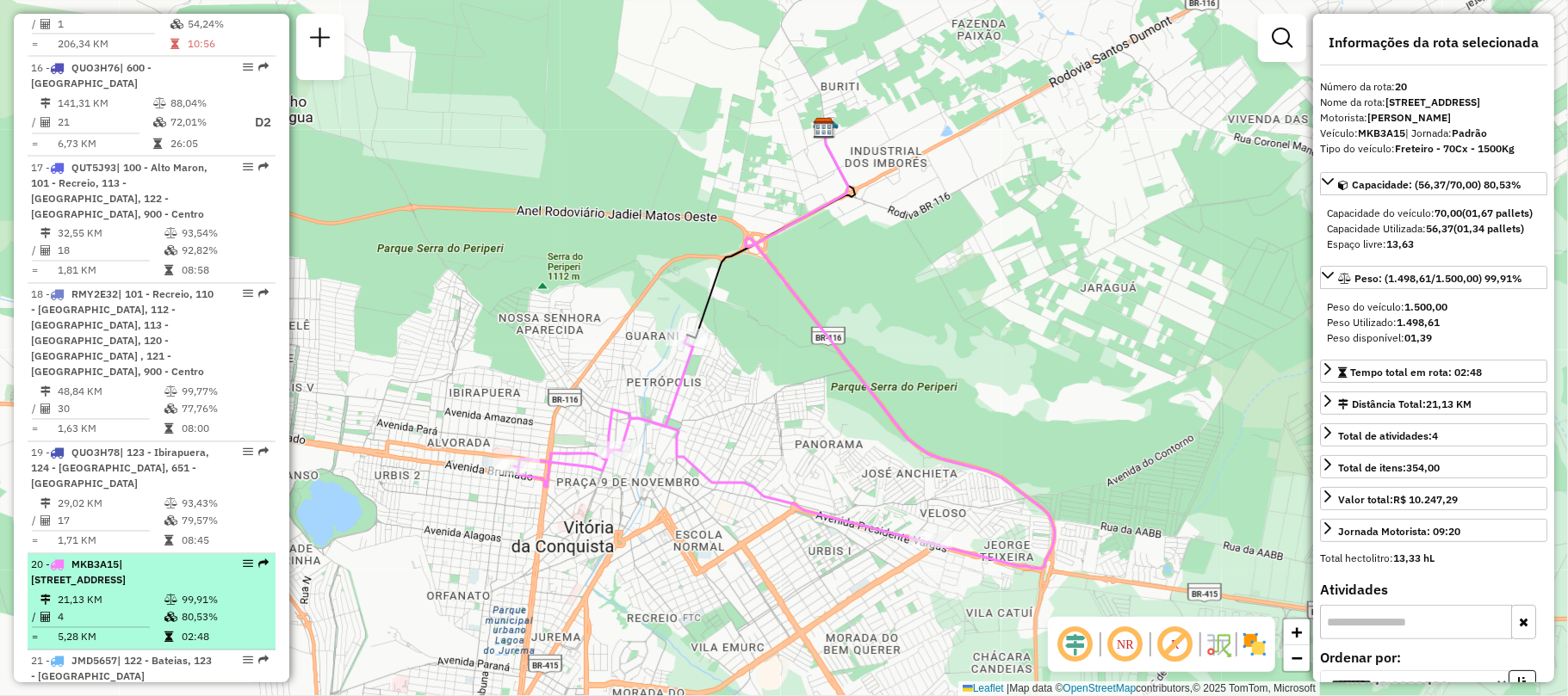
click at [104, 559] on span "| 123 - Ibirapuera, 900 - Centro" at bounding box center [79, 573] width 95 height 29
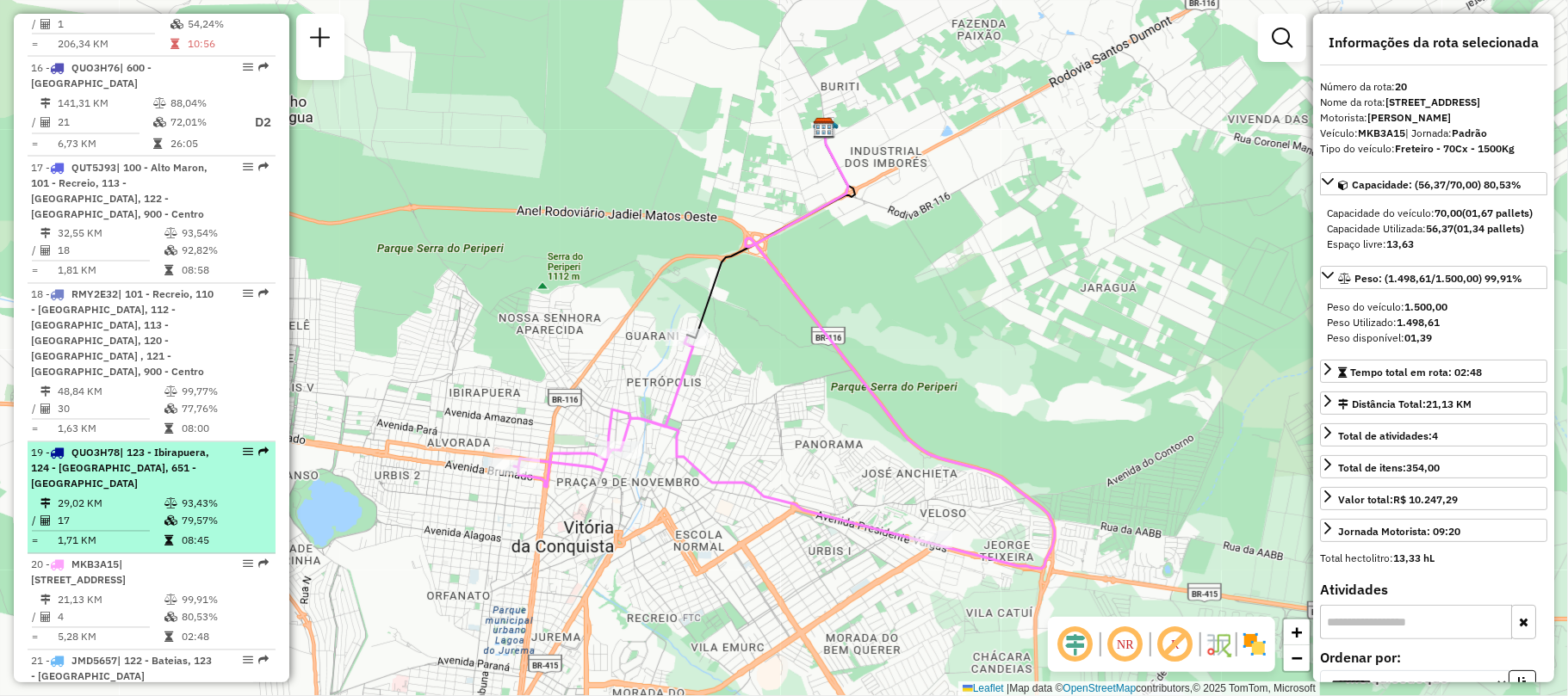
click at [115, 447] on span "| 123 - Ibirapuera, 124 - Zambele, 651 - Pradoso" at bounding box center [121, 468] width 179 height 44
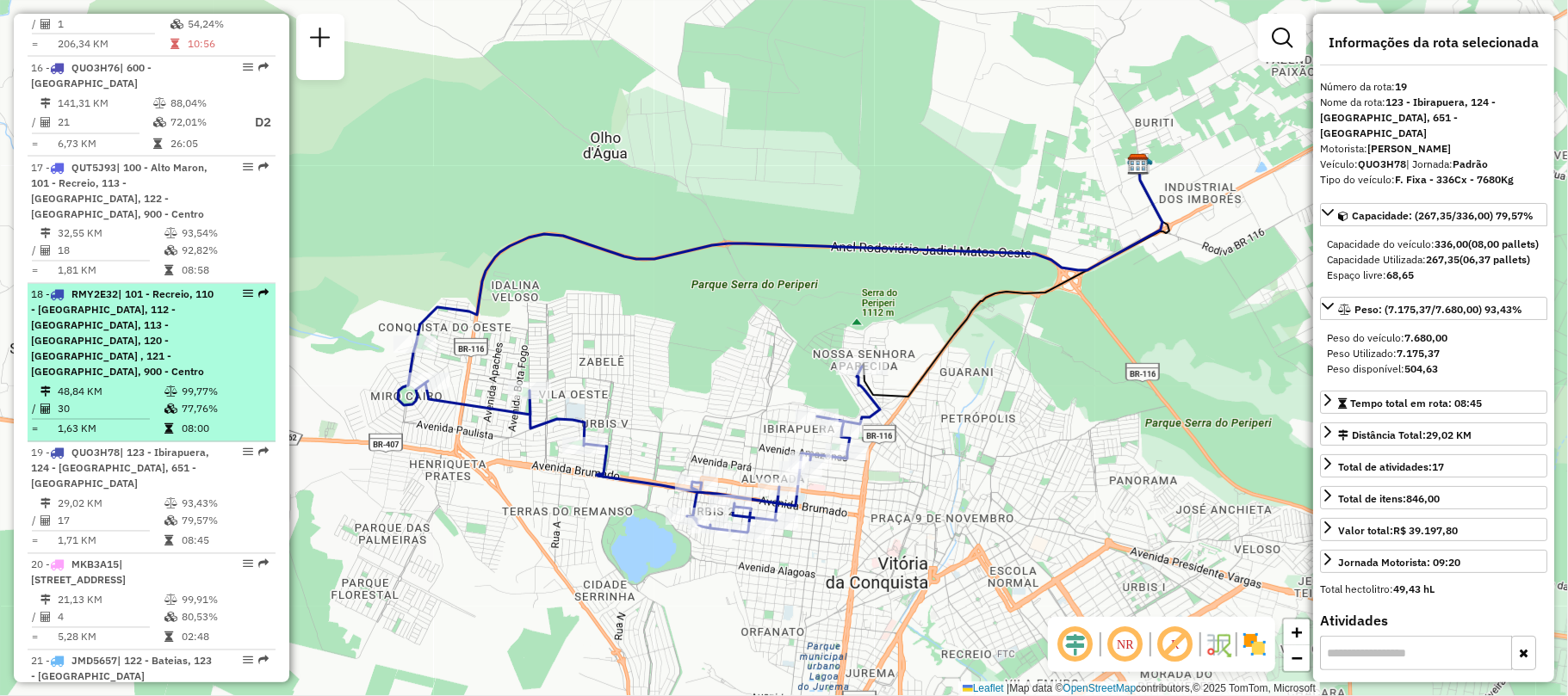
click at [85, 288] on span "| 101 - Recreio, 110 - Boa Vista, 112 - Ayrton Senna, 113 - Felícia, 120 - Pata…" at bounding box center [122, 333] width 182 height 90
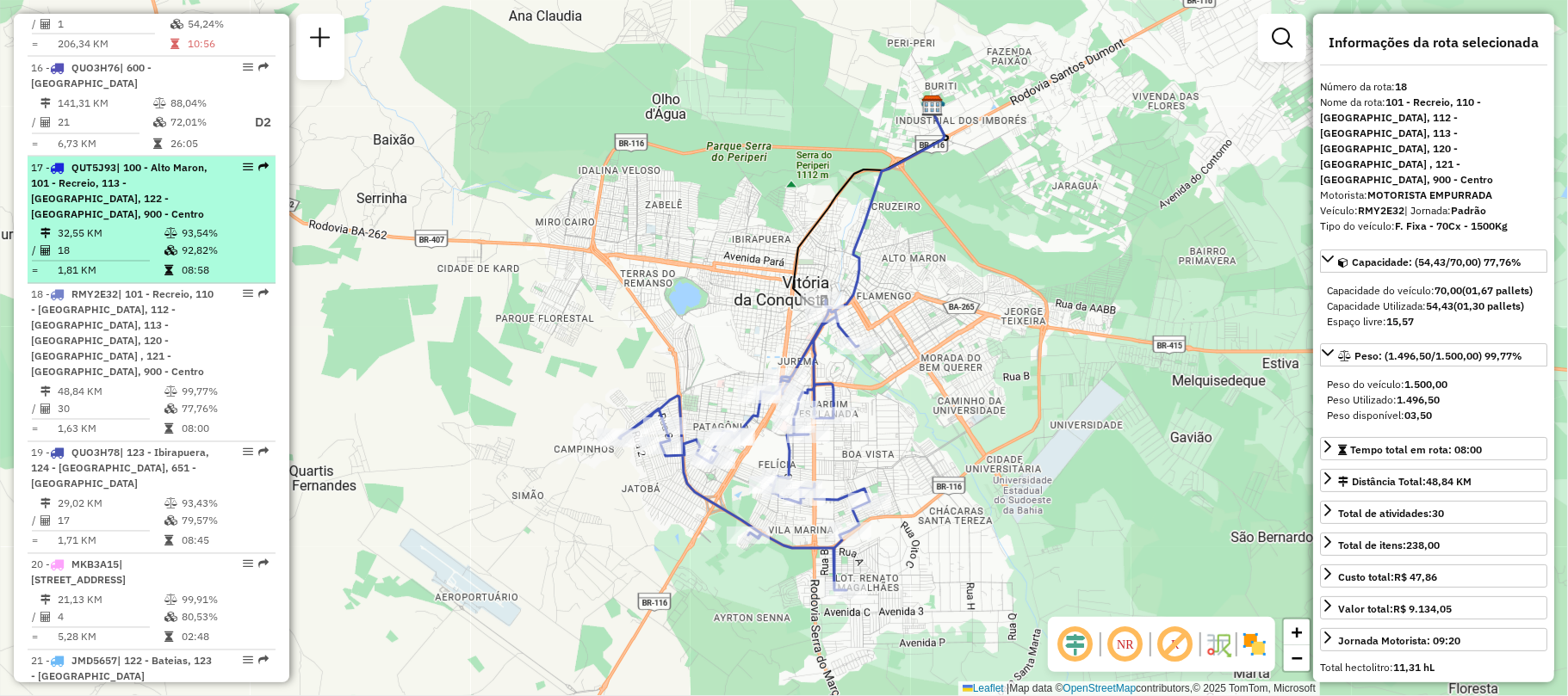
click at [100, 243] on td "18" at bounding box center [111, 251] width 107 height 17
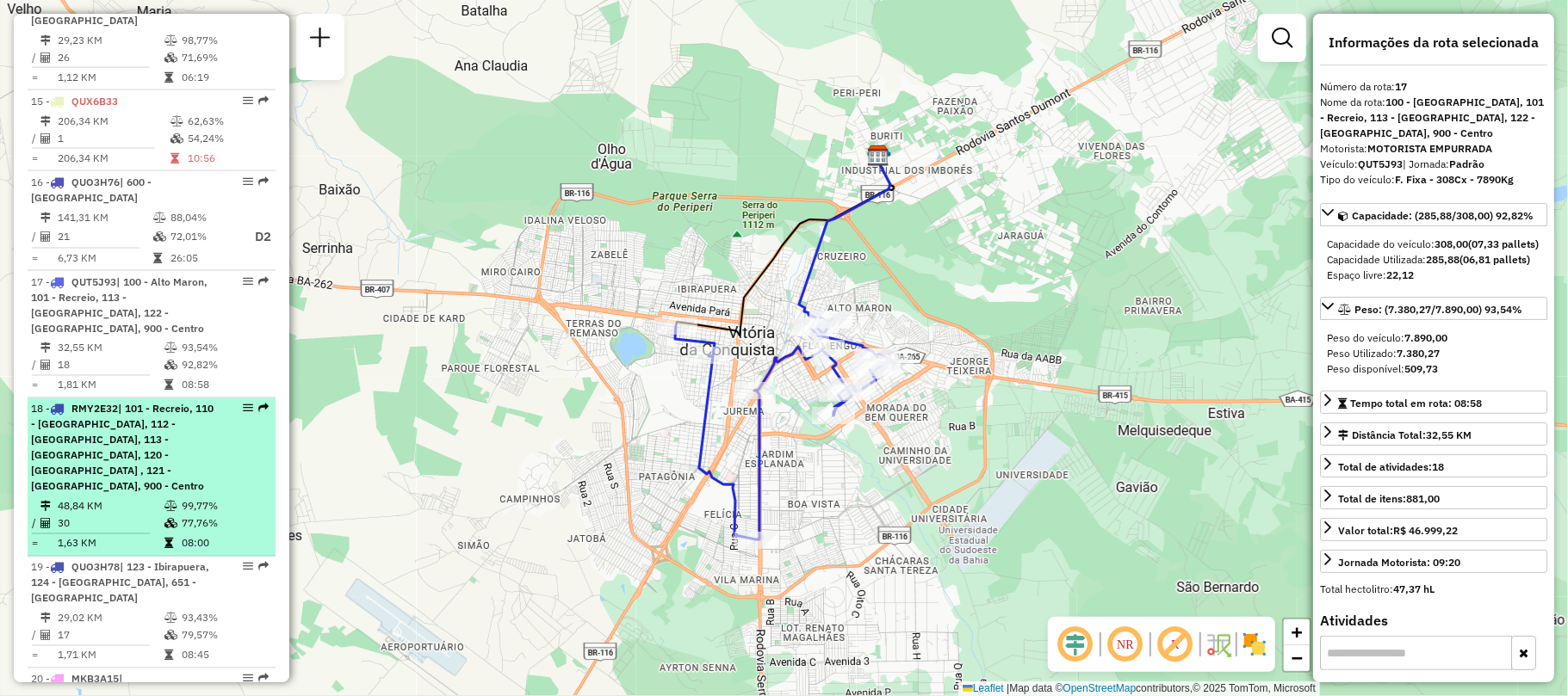
scroll to position [1902, 0]
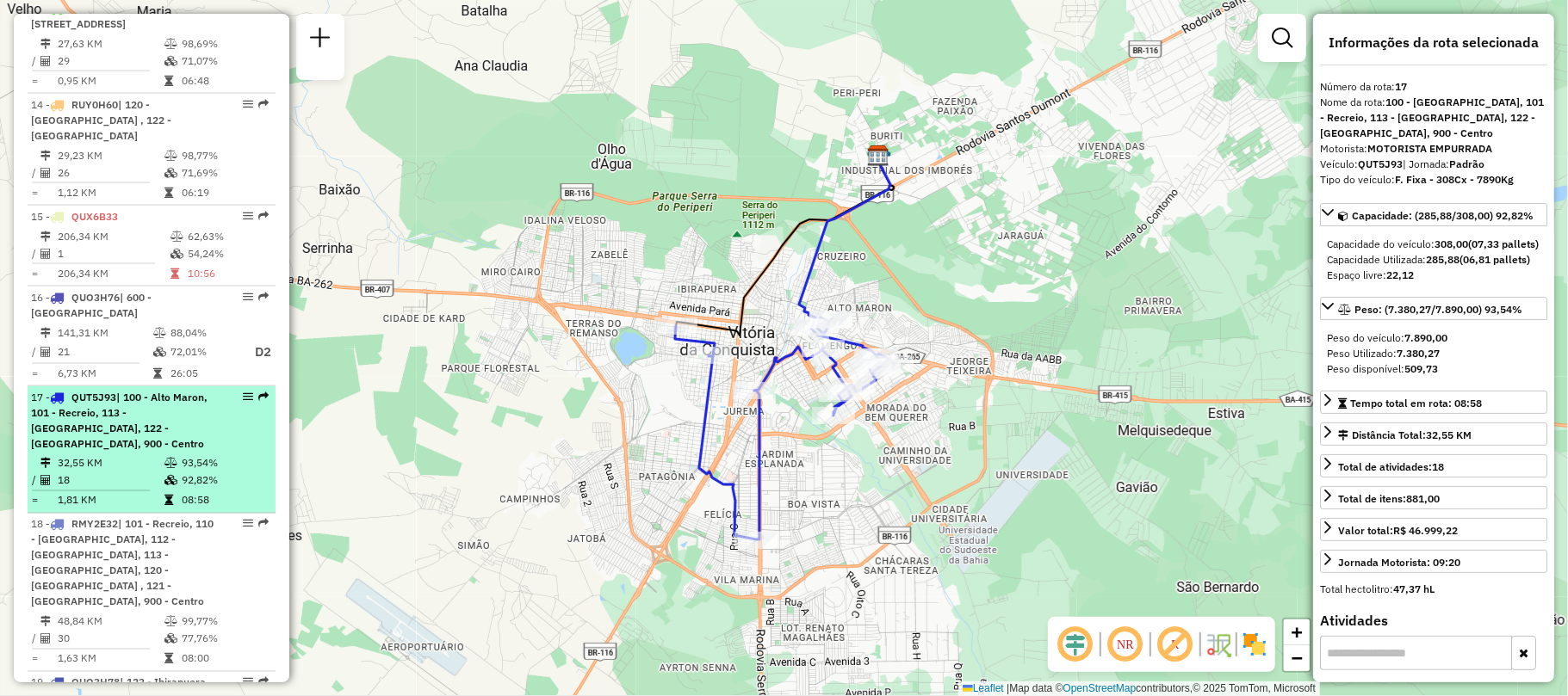
click at [93, 391] on span "| 100 - Alto Maron, 101 - Recreio, 113 - Felícia, 122 - Bateias, 900 - Centro" at bounding box center [120, 420] width 177 height 60
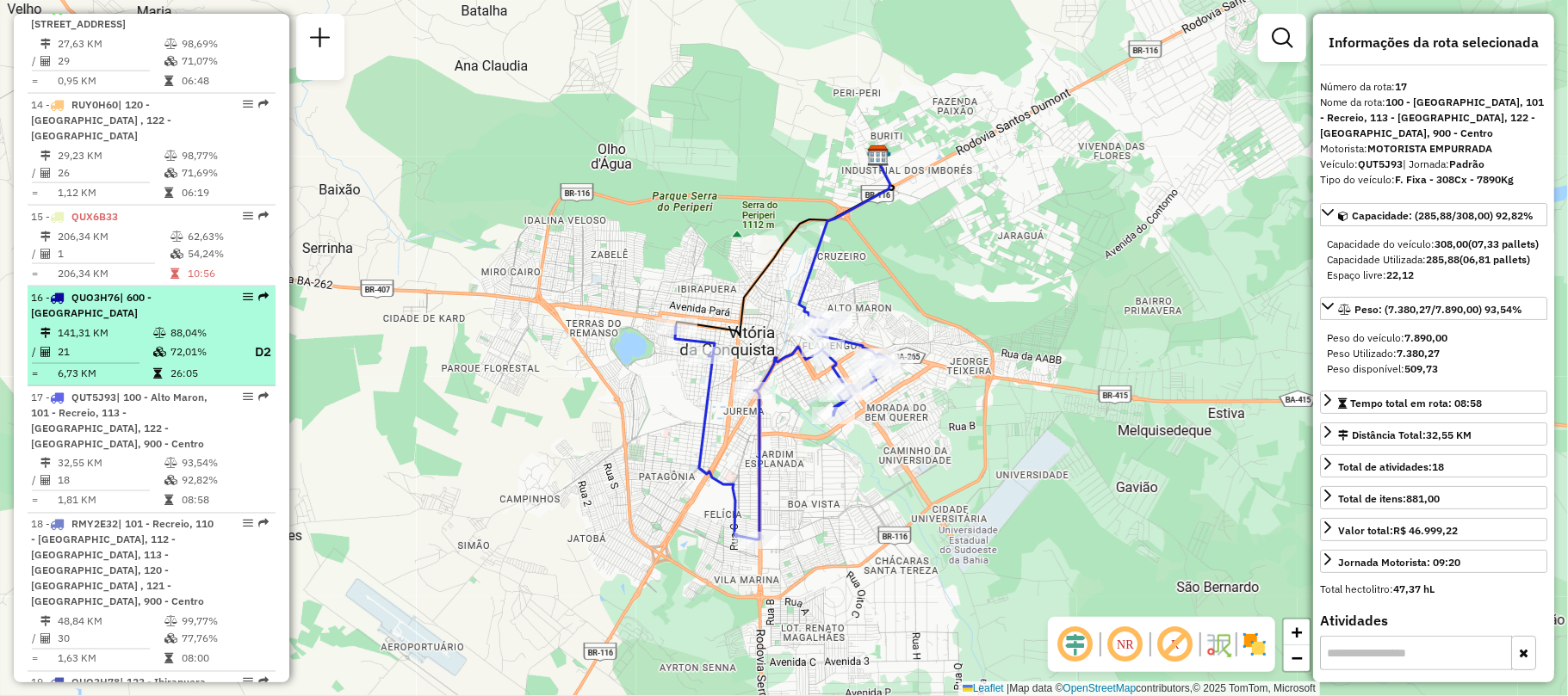
click at [104, 325] on td "141,31 KM" at bounding box center [104, 333] width 96 height 17
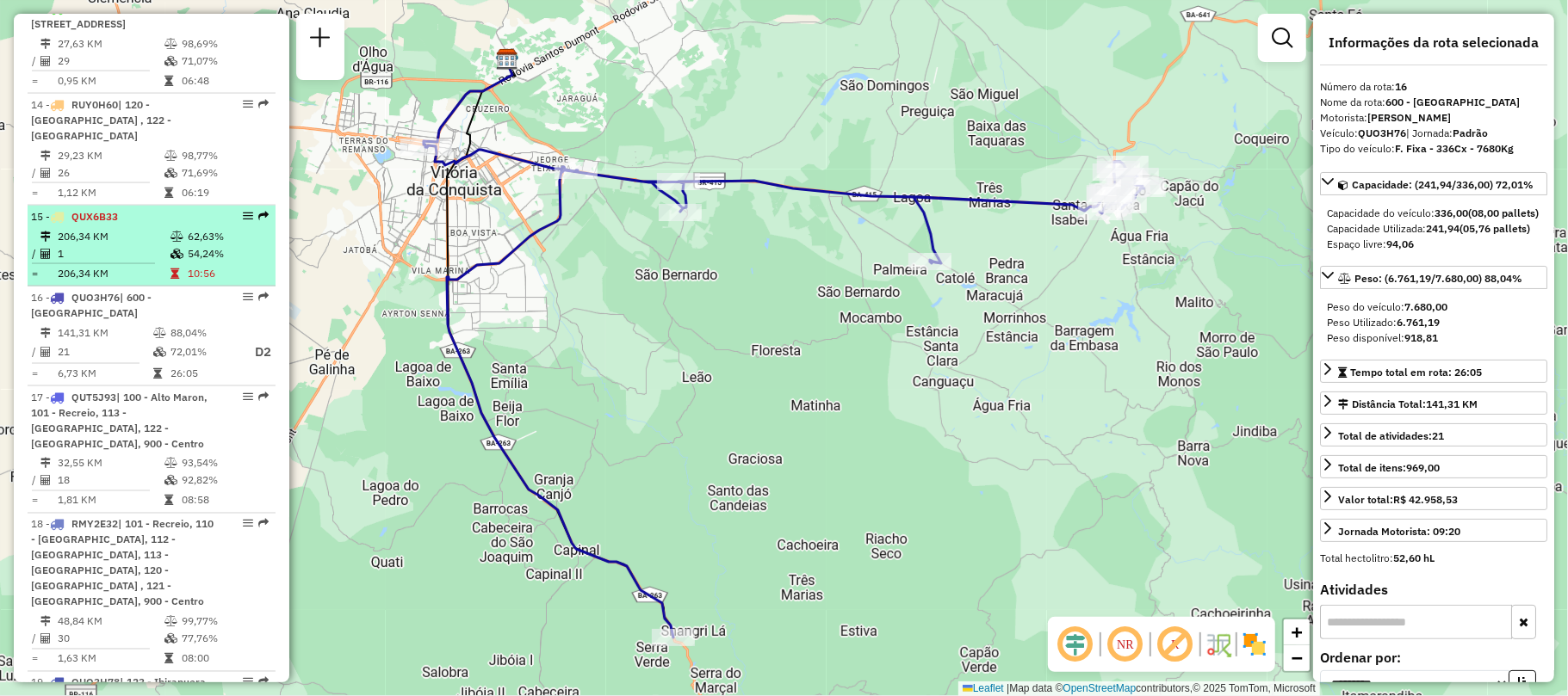
click at [121, 265] on td "206,34 KM" at bounding box center [113, 273] width 113 height 17
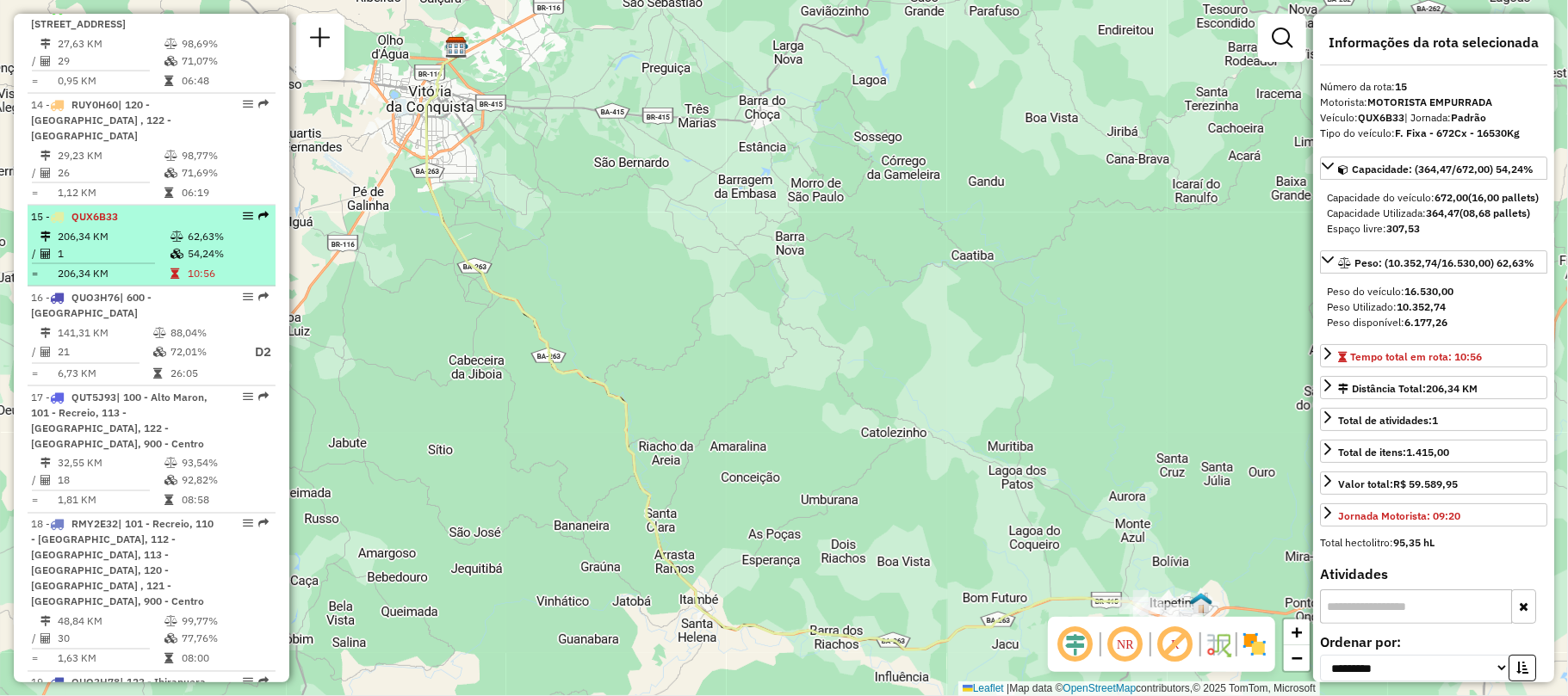
scroll to position [1673, 0]
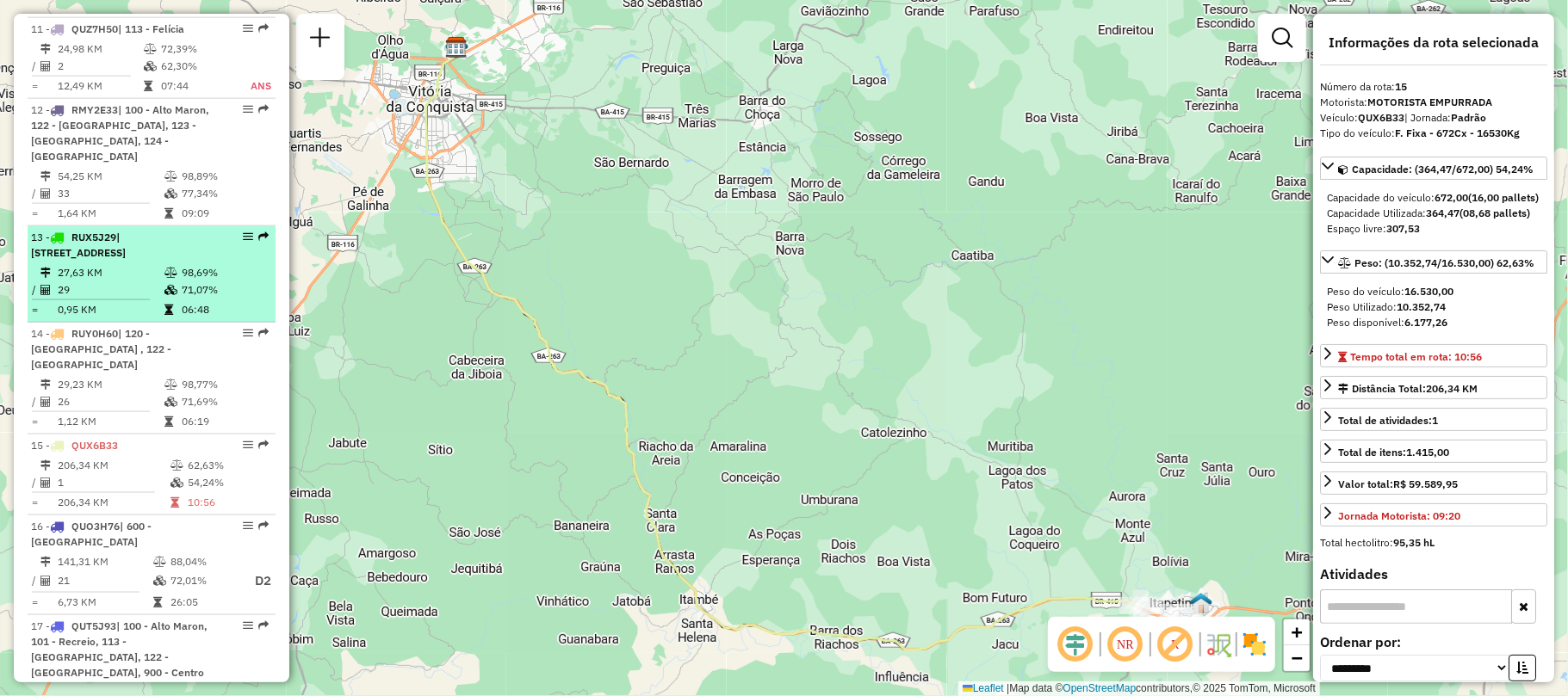
drag, startPoint x: 146, startPoint y: 296, endPoint x: 66, endPoint y: 241, distance: 97.1
click at [143, 327] on div "14 - RUY0H60 | 120 - Patagónia , 122 - Bateias" at bounding box center [122, 350] width 182 height 46
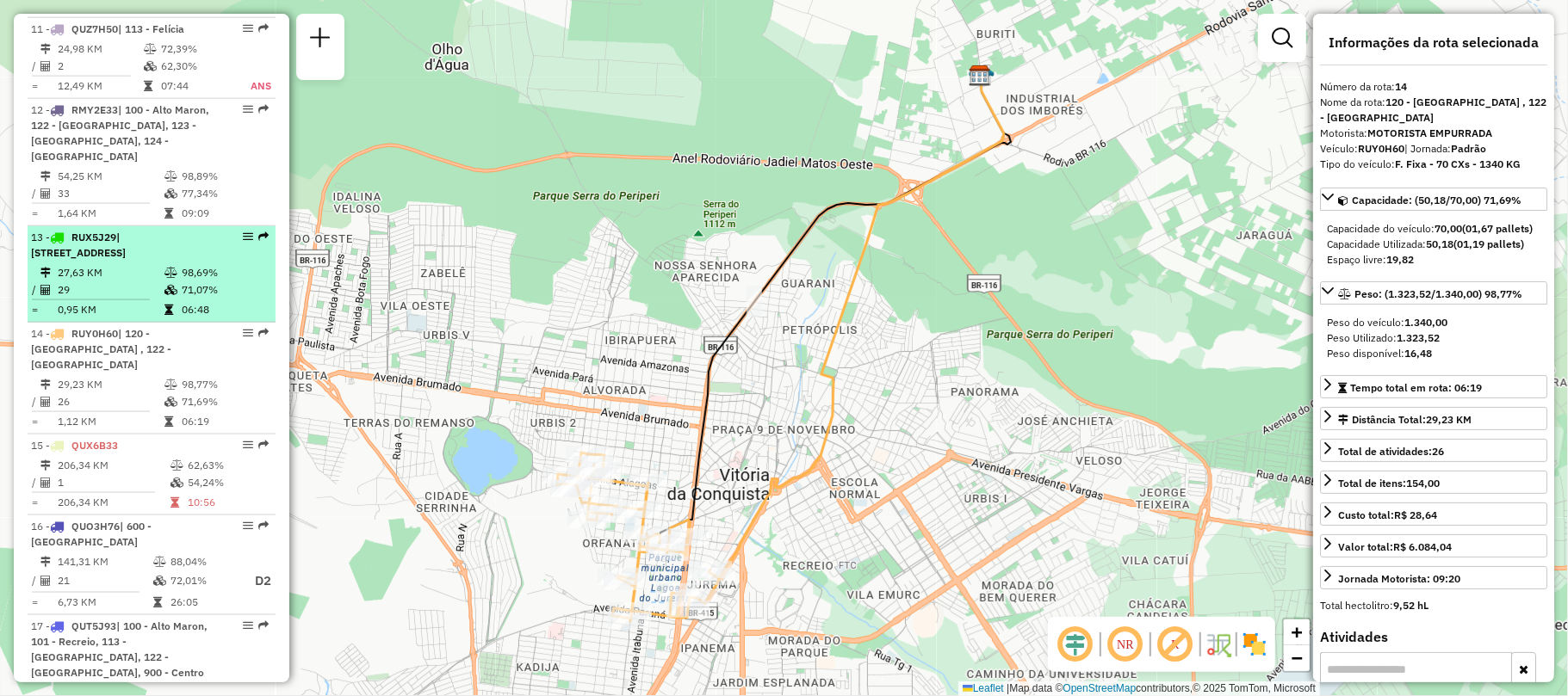
click at [125, 264] on td "27,63 KM" at bounding box center [111, 272] width 107 height 17
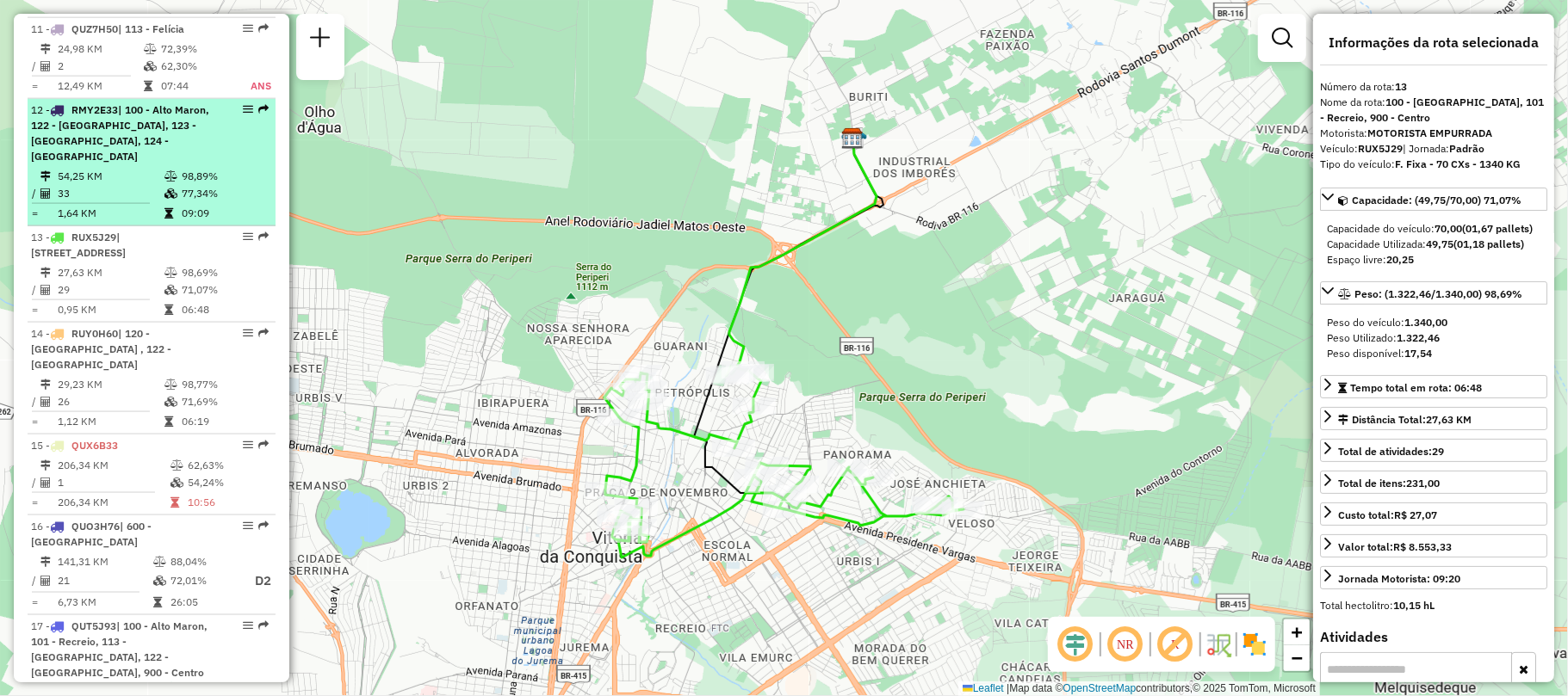
click at [131, 168] on td "54,25 KM" at bounding box center [111, 176] width 107 height 17
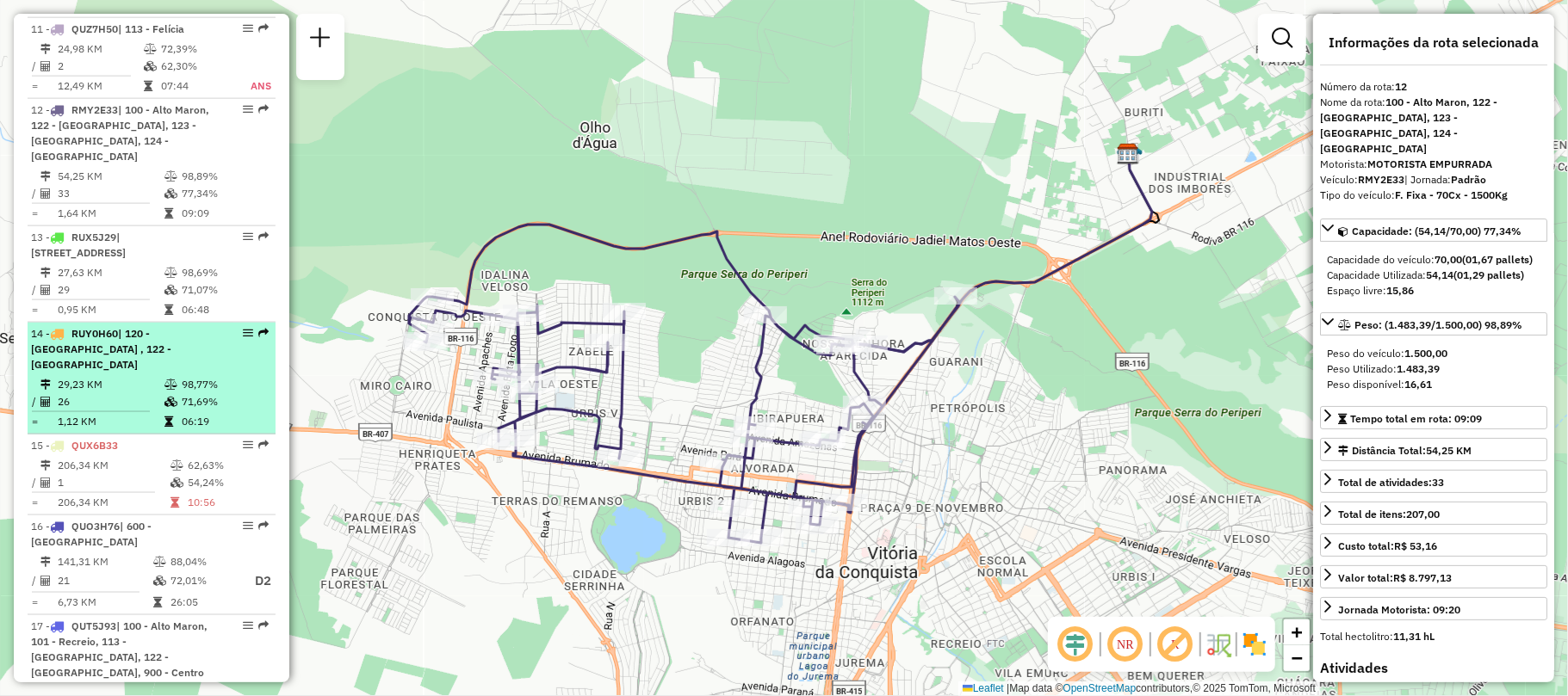
scroll to position [1444, 0]
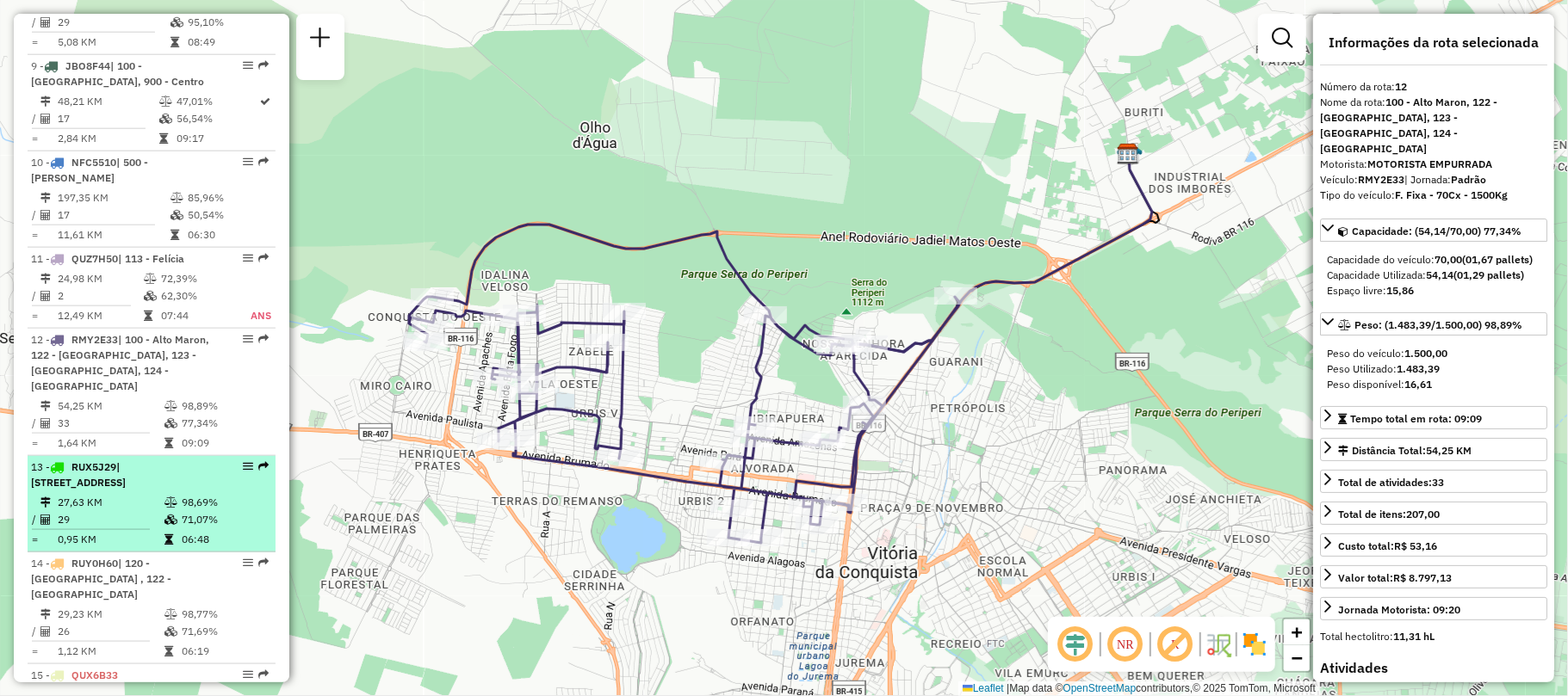
click at [126, 460] on span "| 100 - Alto Maron, 101 - Recreio, 900 - Centro" at bounding box center [79, 475] width 95 height 29
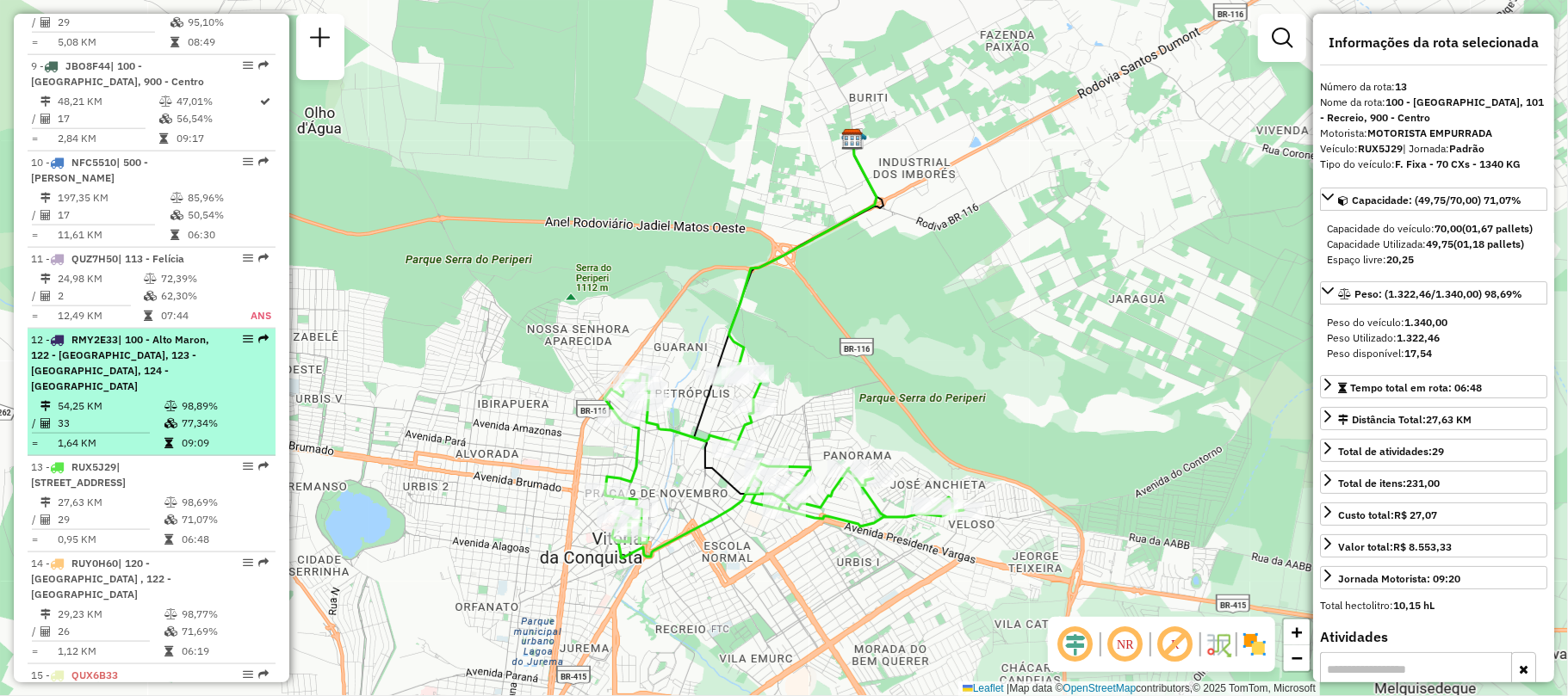
click at [133, 333] on span "| 100 - Alto Maron, 122 - Bateias, 123 - Ibirapuera, 124 - Zambele" at bounding box center [121, 362] width 179 height 60
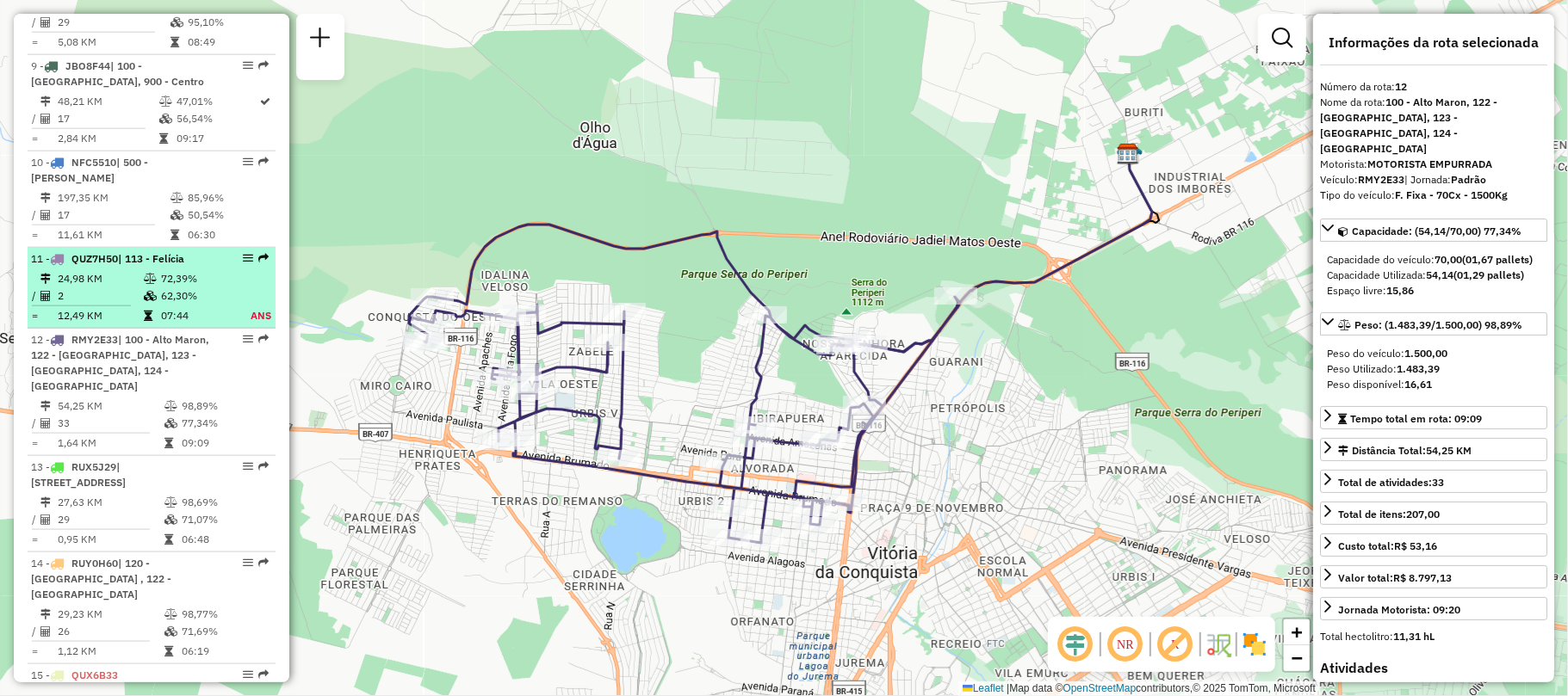
click at [109, 270] on td "24,98 KM" at bounding box center [100, 278] width 86 height 17
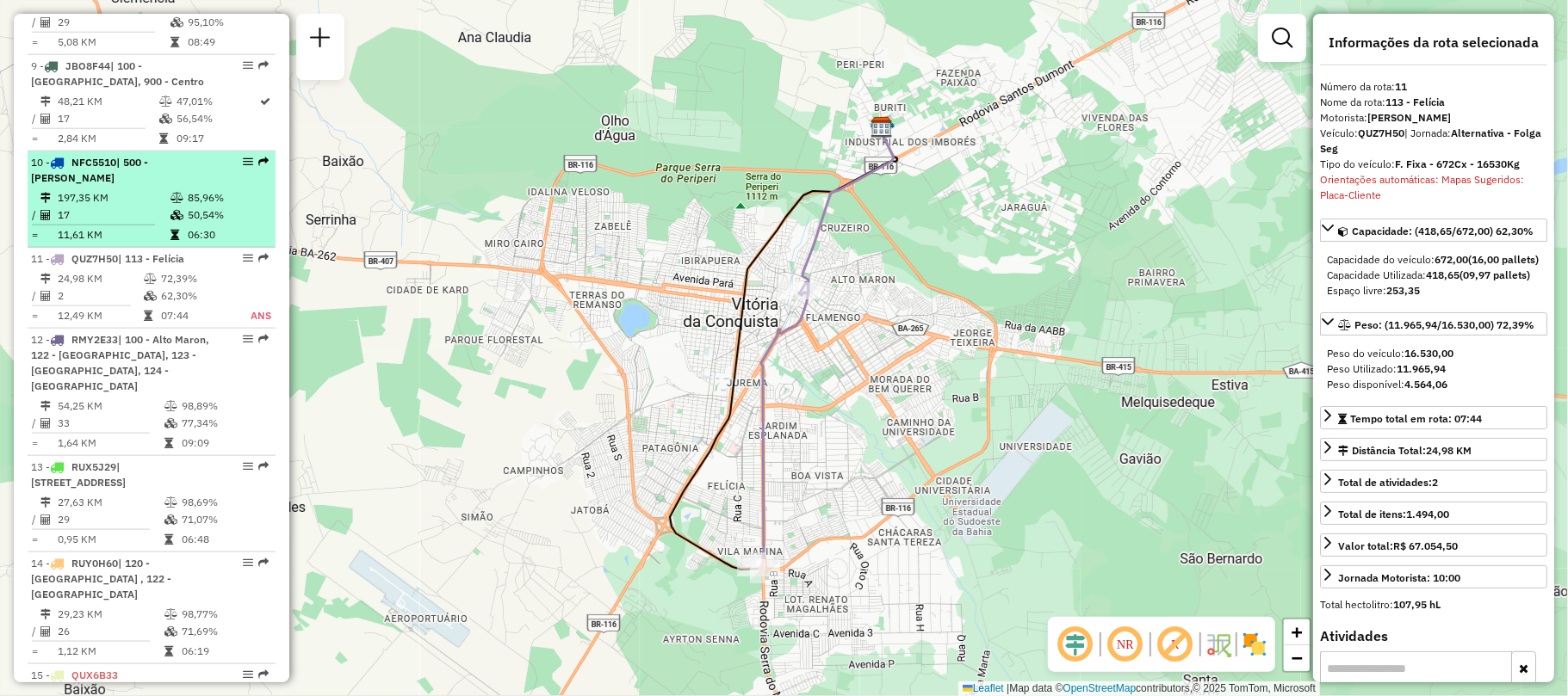
click at [117, 189] on td "197,35 KM" at bounding box center [113, 197] width 113 height 17
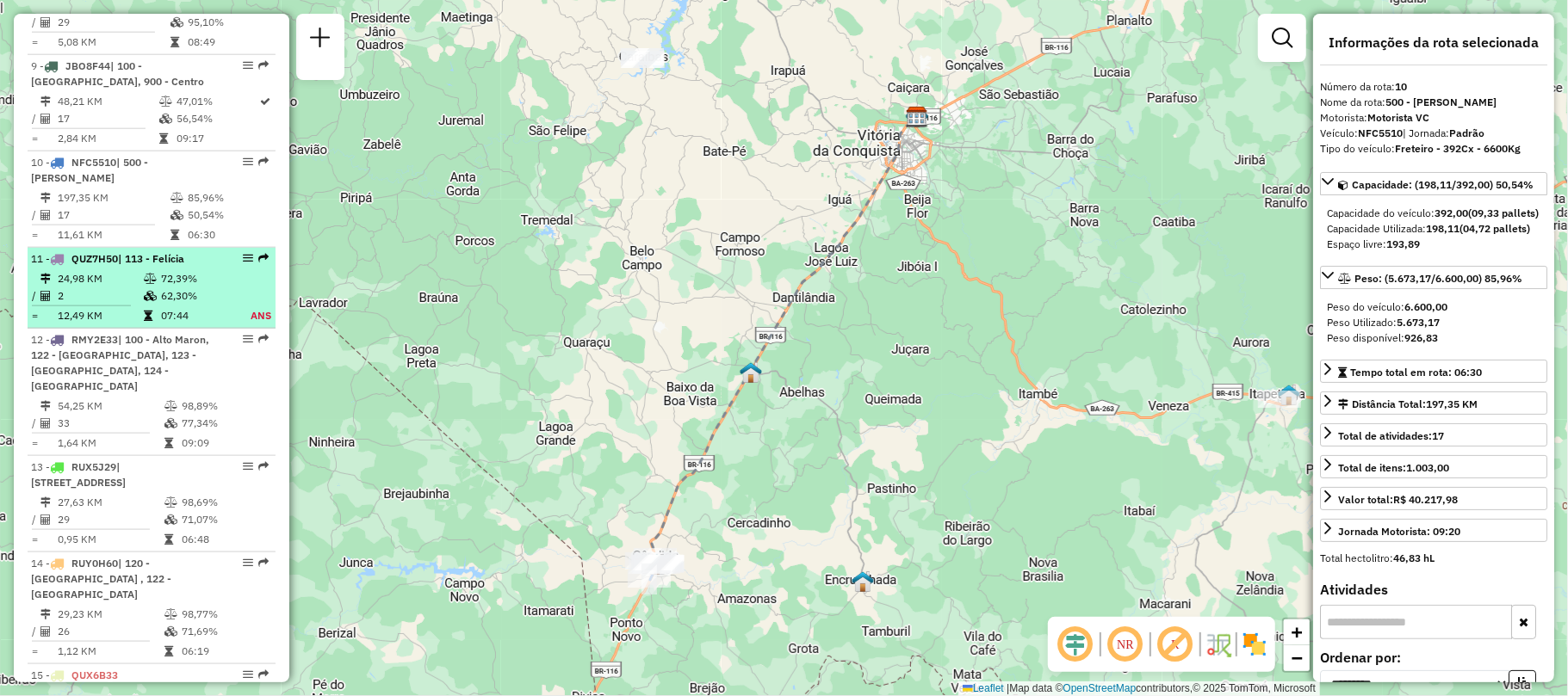
scroll to position [1214, 0]
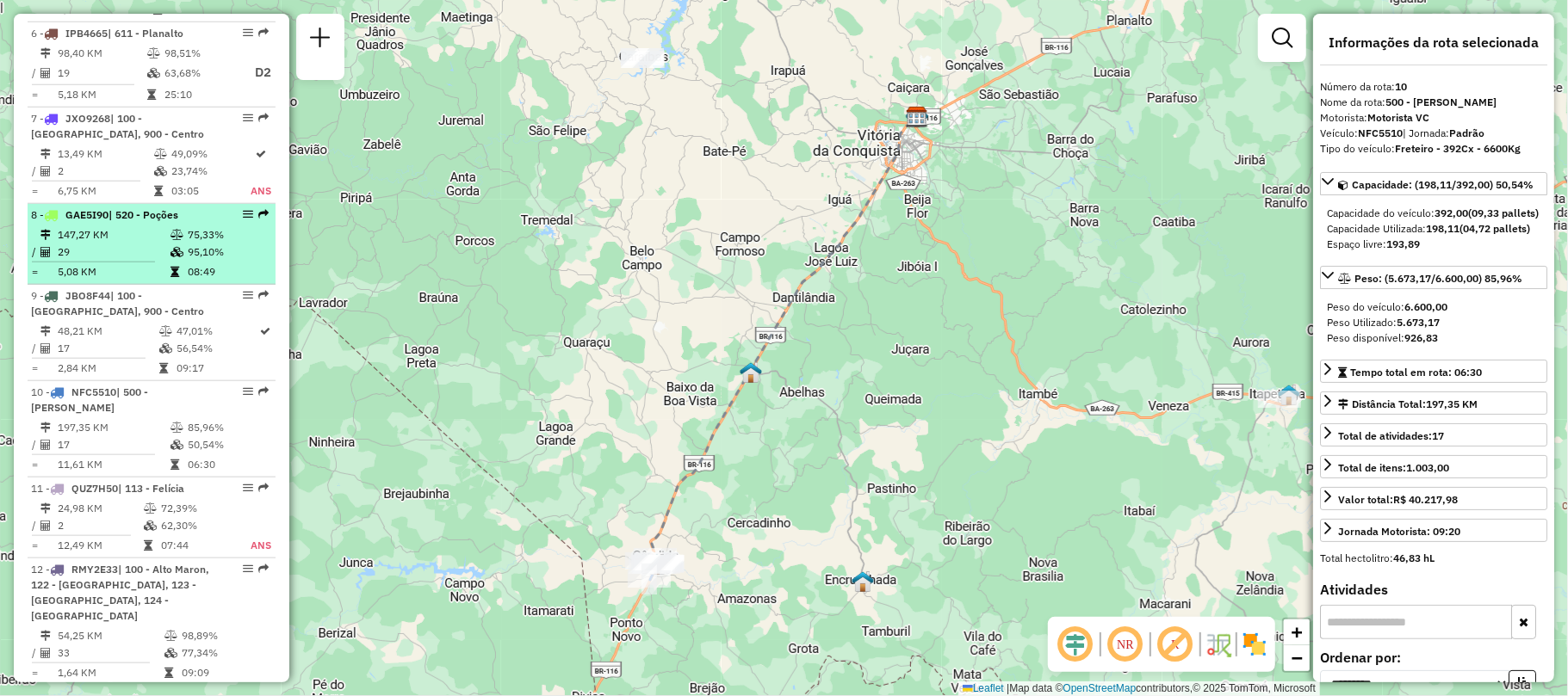
click at [104, 244] on td "29" at bounding box center [113, 252] width 113 height 17
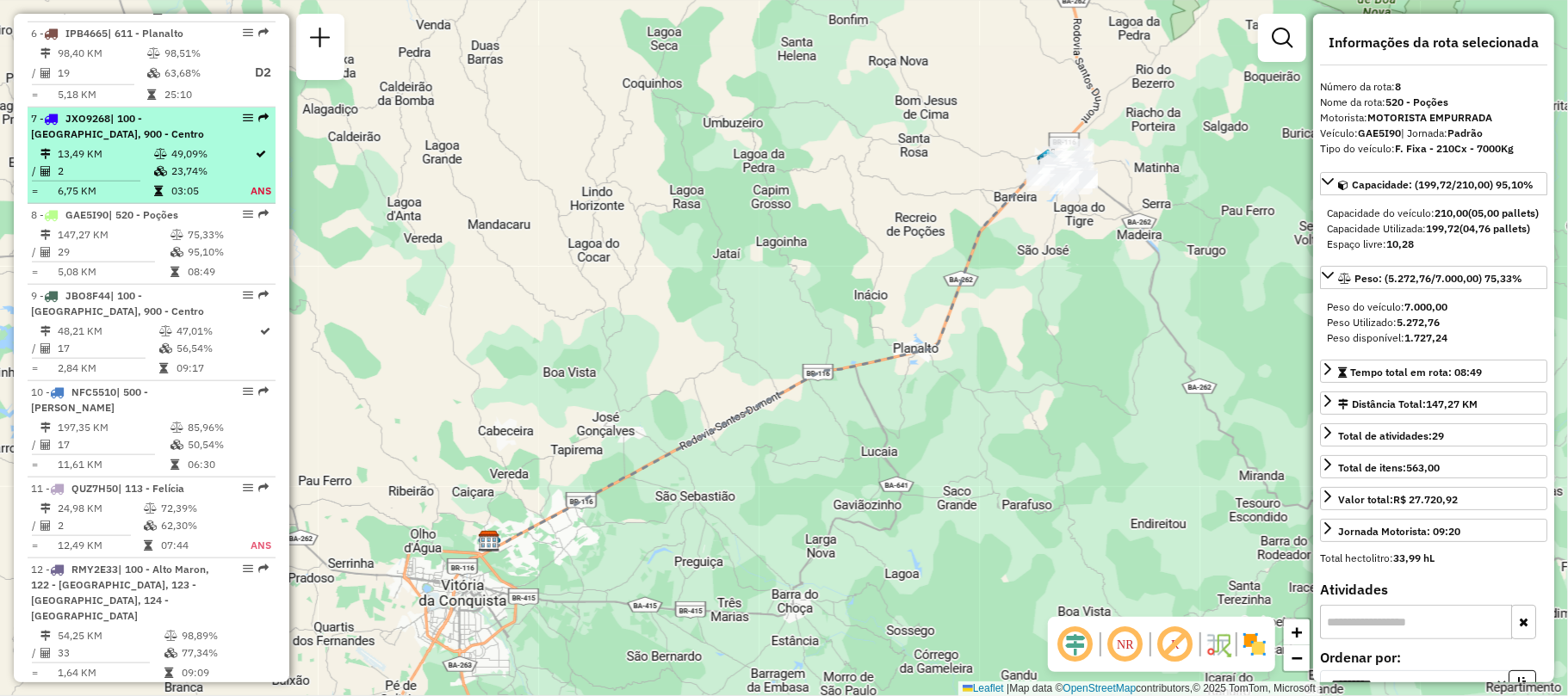
click at [125, 145] on td "13,49 KM" at bounding box center [105, 153] width 96 height 17
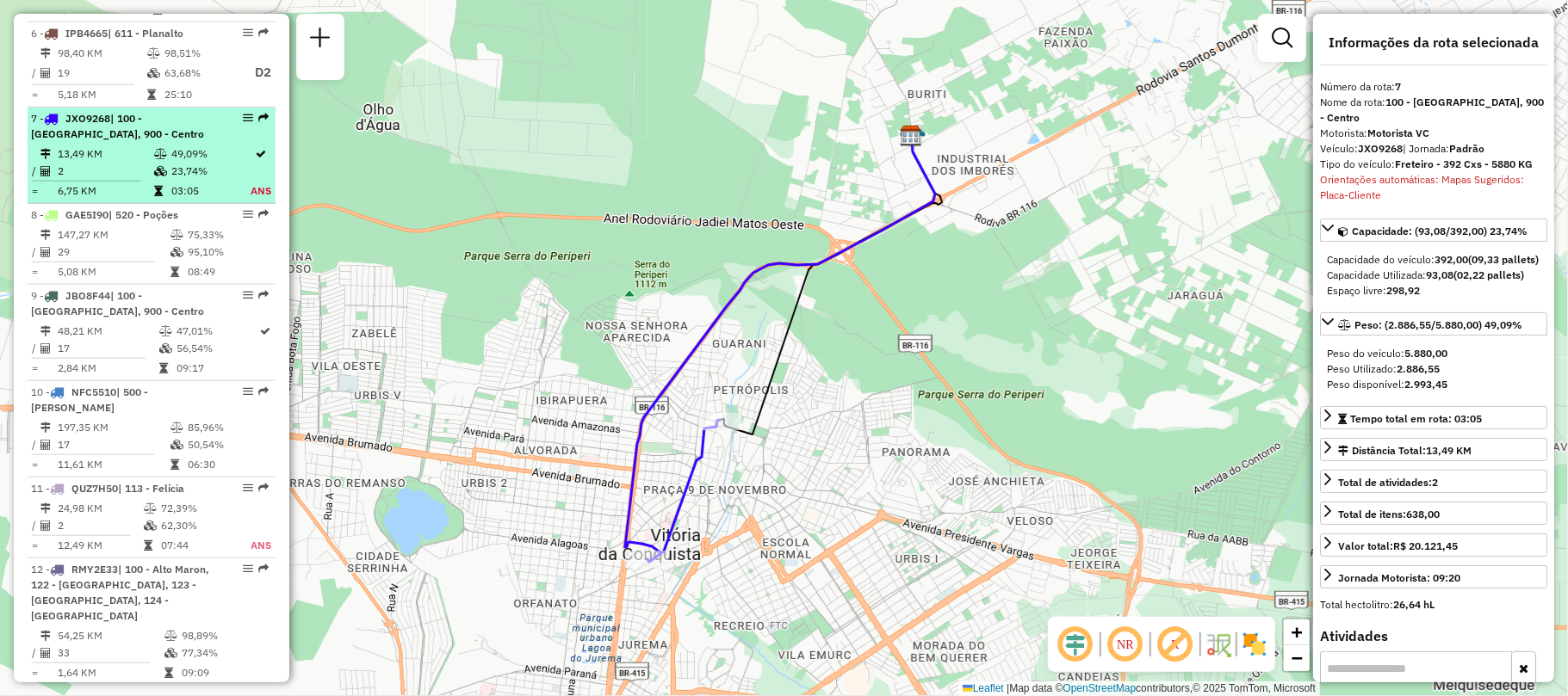
scroll to position [984, 0]
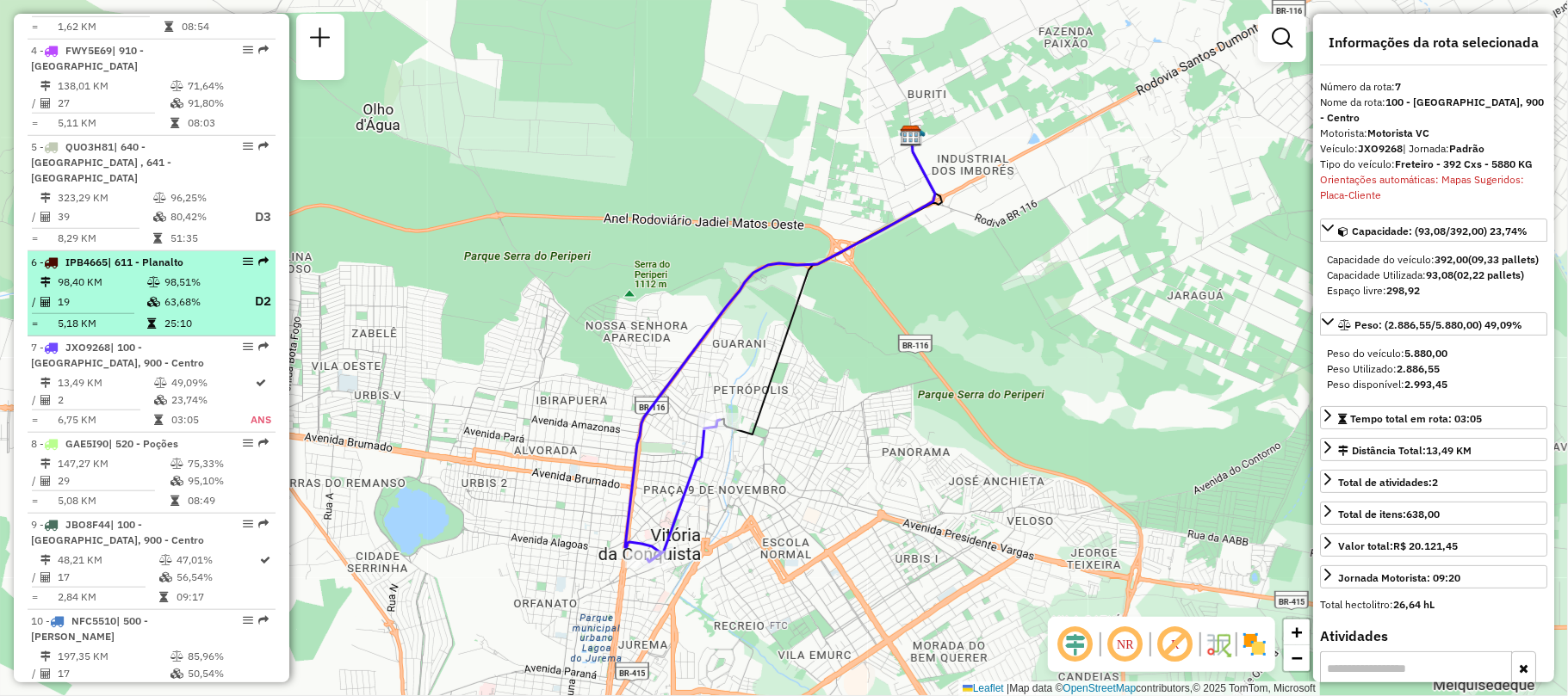
click at [145, 255] on div "6 - IPB4665 | 611 - Planalto" at bounding box center [122, 262] width 182 height 15
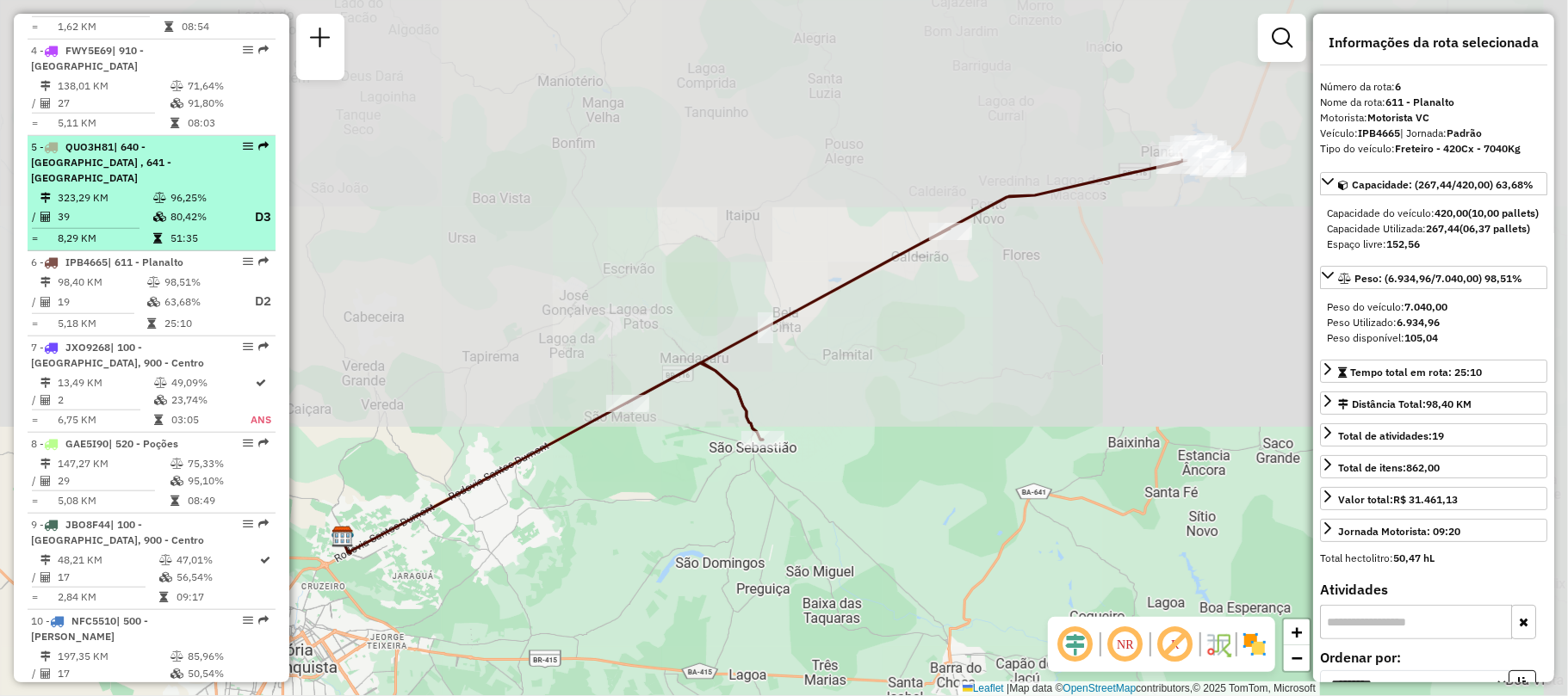
click at [88, 139] on div "5 - QUO3H81 | 640 - Belo Campo , 641 - Tremedal" at bounding box center [122, 162] width 182 height 46
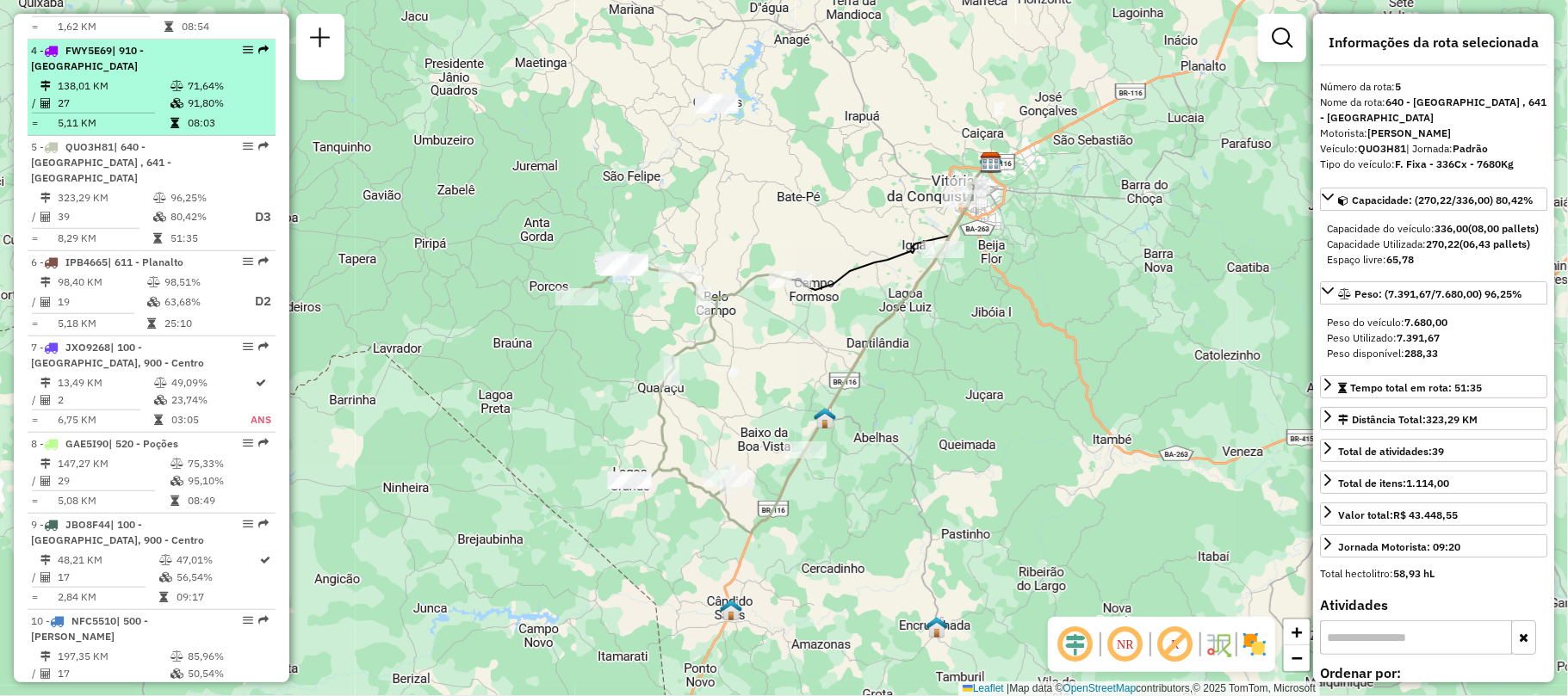
click at [93, 95] on td "27" at bounding box center [113, 103] width 113 height 17
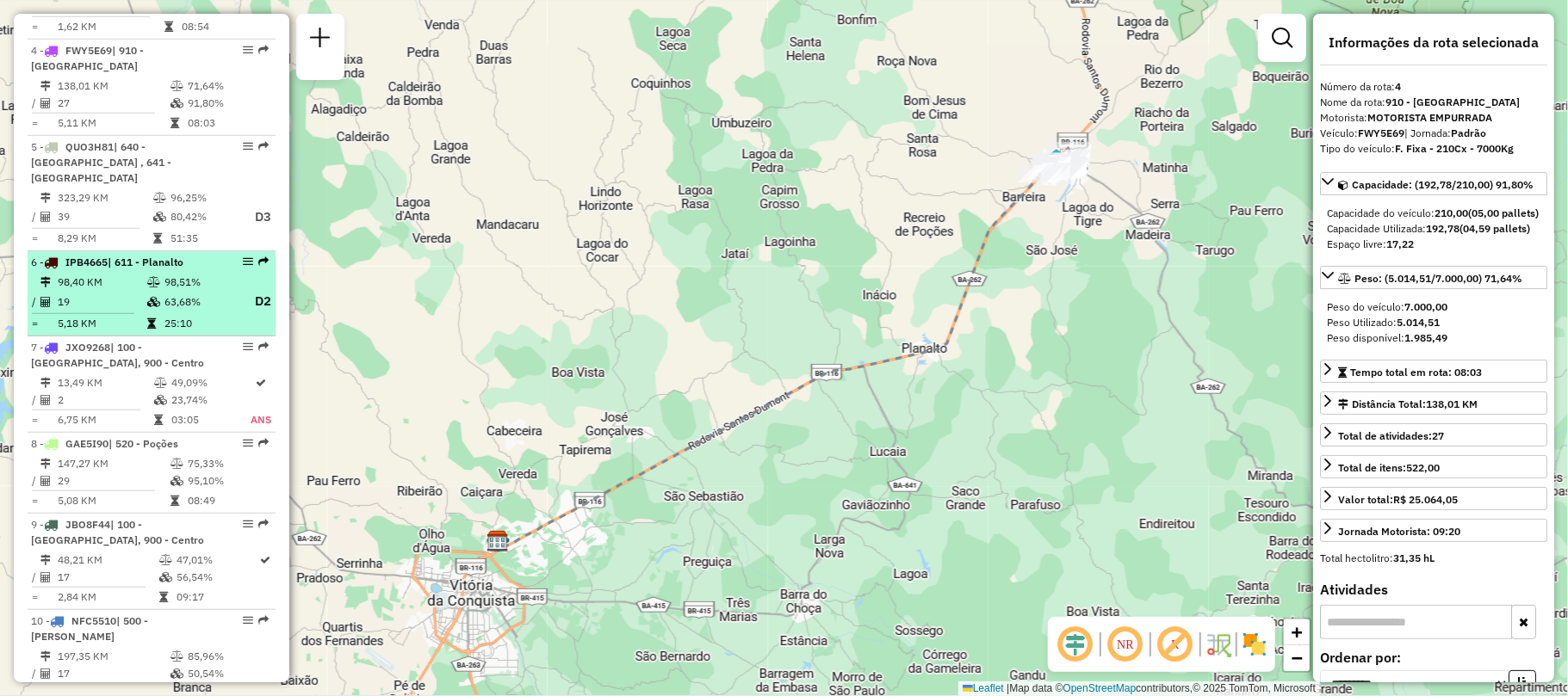
scroll to position [755, 0]
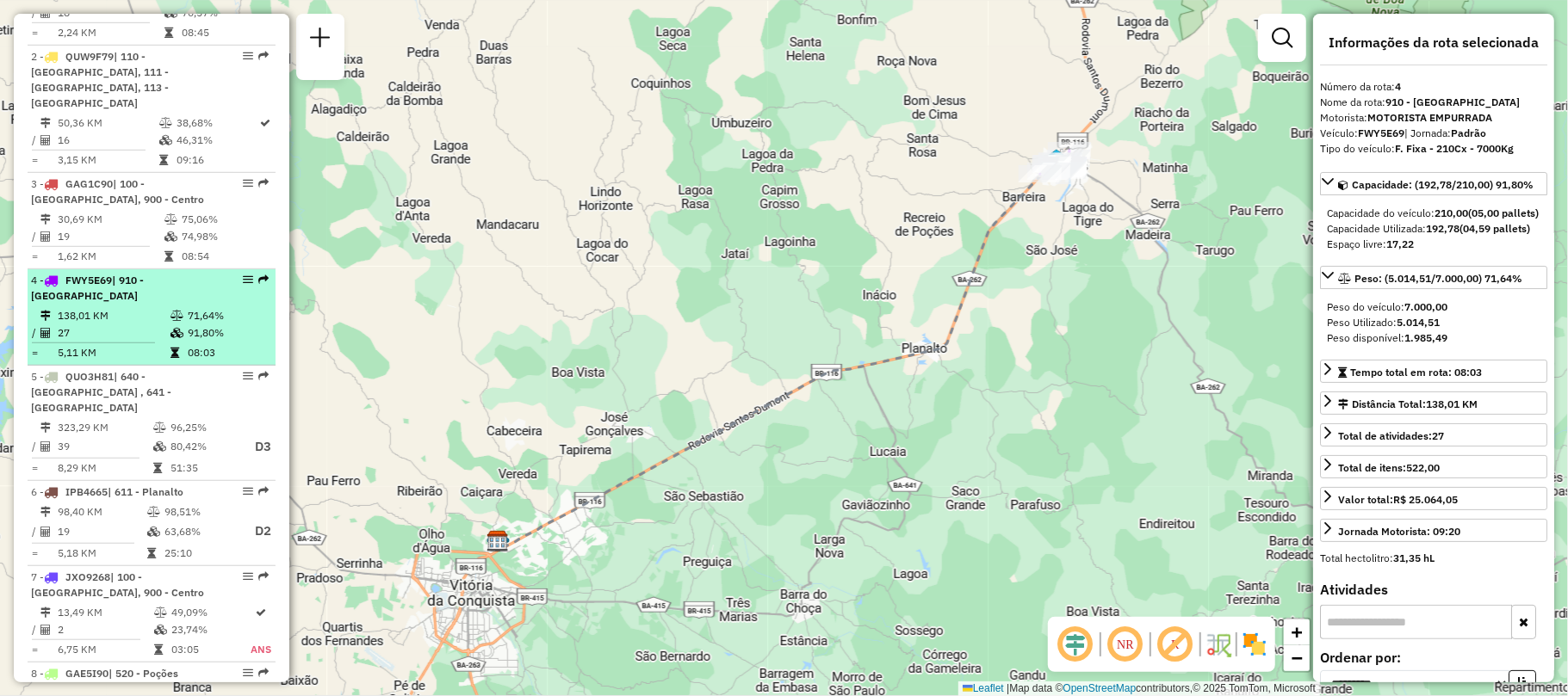
click at [101, 273] on div "4 - FWY5E69 | 910 - Centro de Poções" at bounding box center [122, 288] width 182 height 31
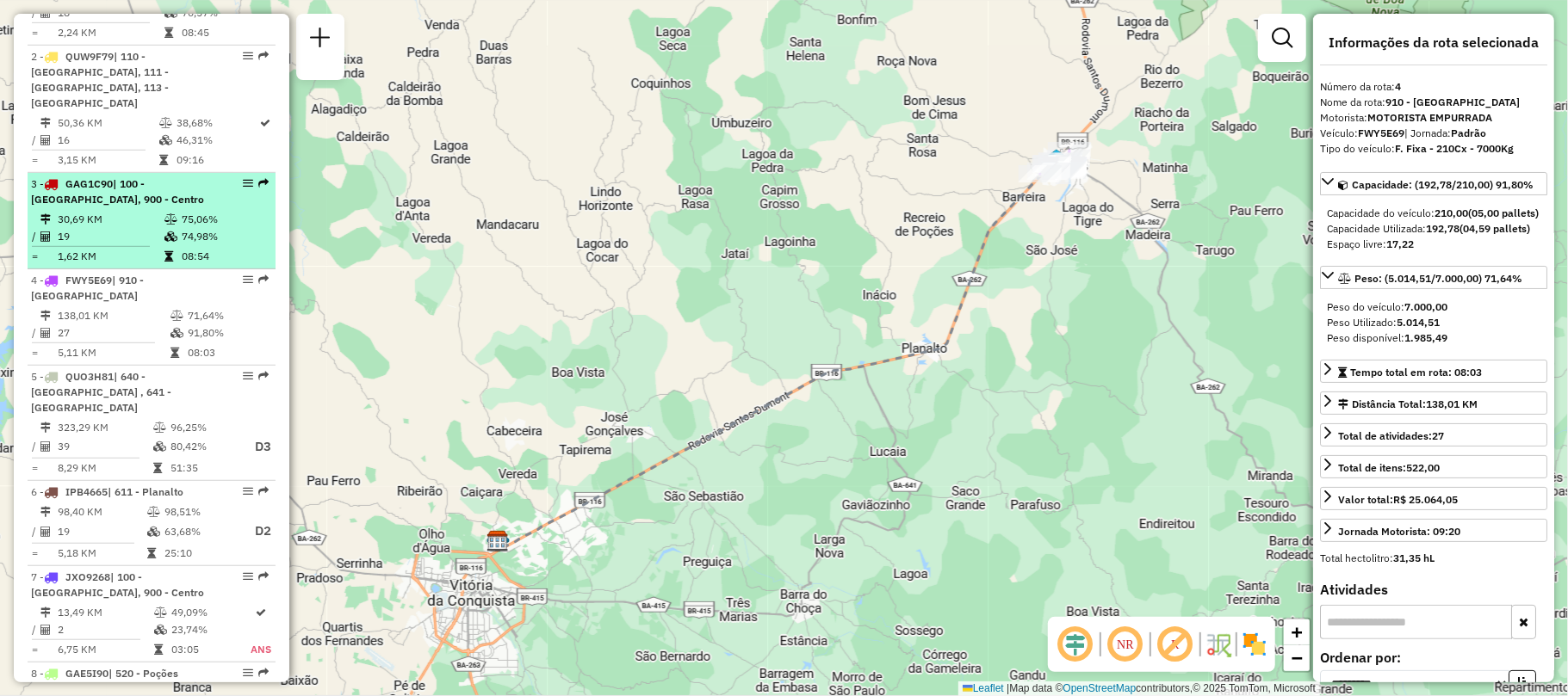
click at [105, 177] on div "3 - GAG1C90 | 100 - Alto Maron, 900 - Centro" at bounding box center [122, 192] width 182 height 31
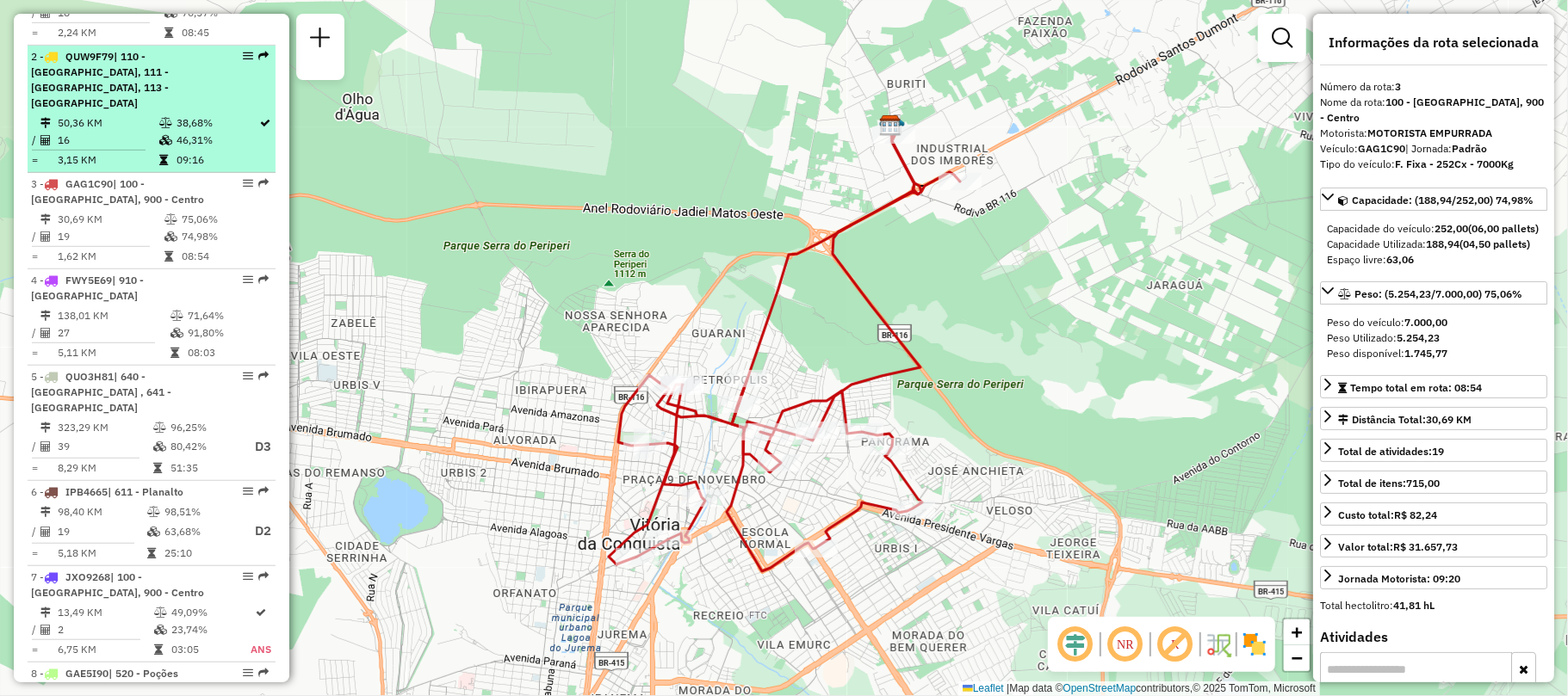
click at [97, 114] on td "50,36 KM" at bounding box center [108, 122] width 102 height 17
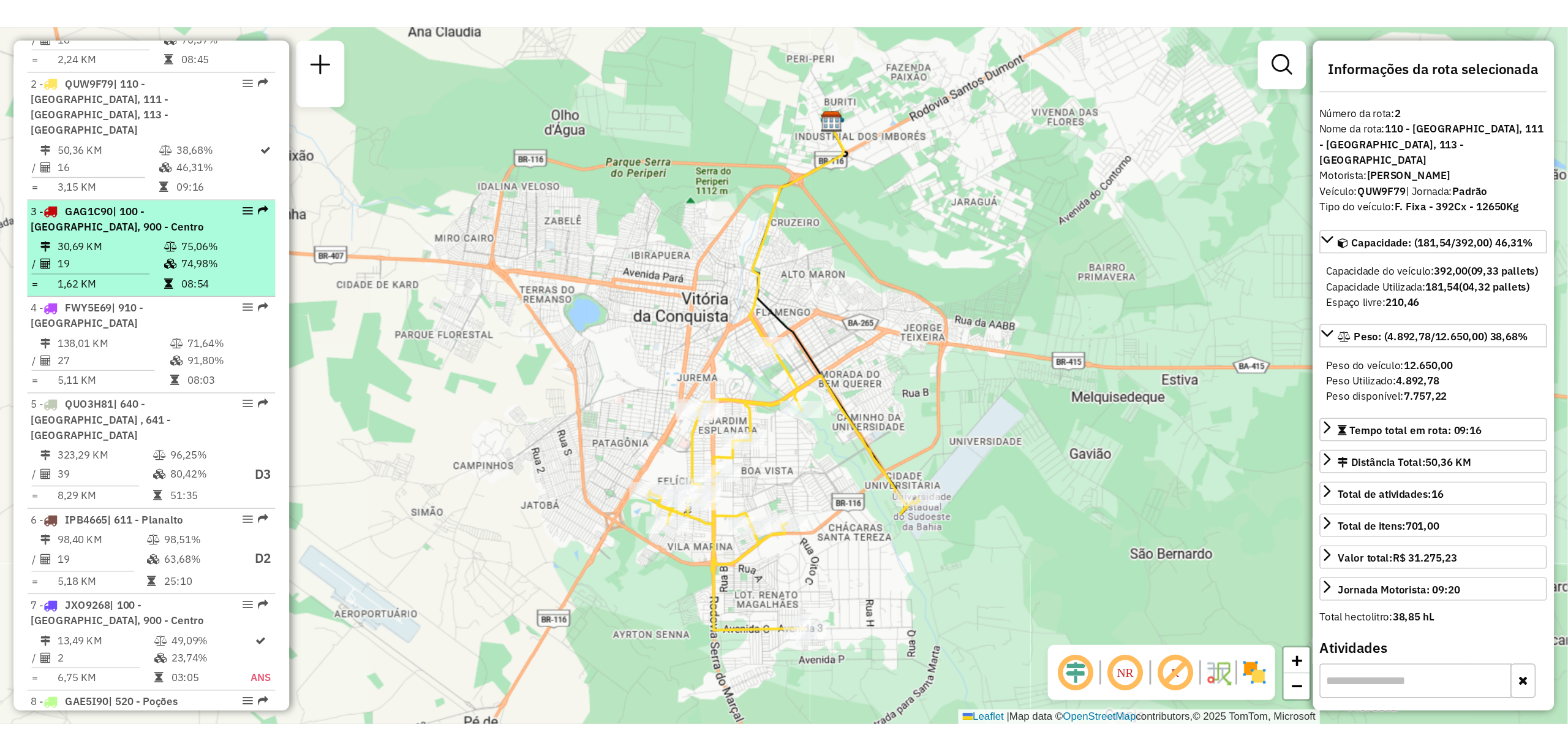
scroll to position [456, 0]
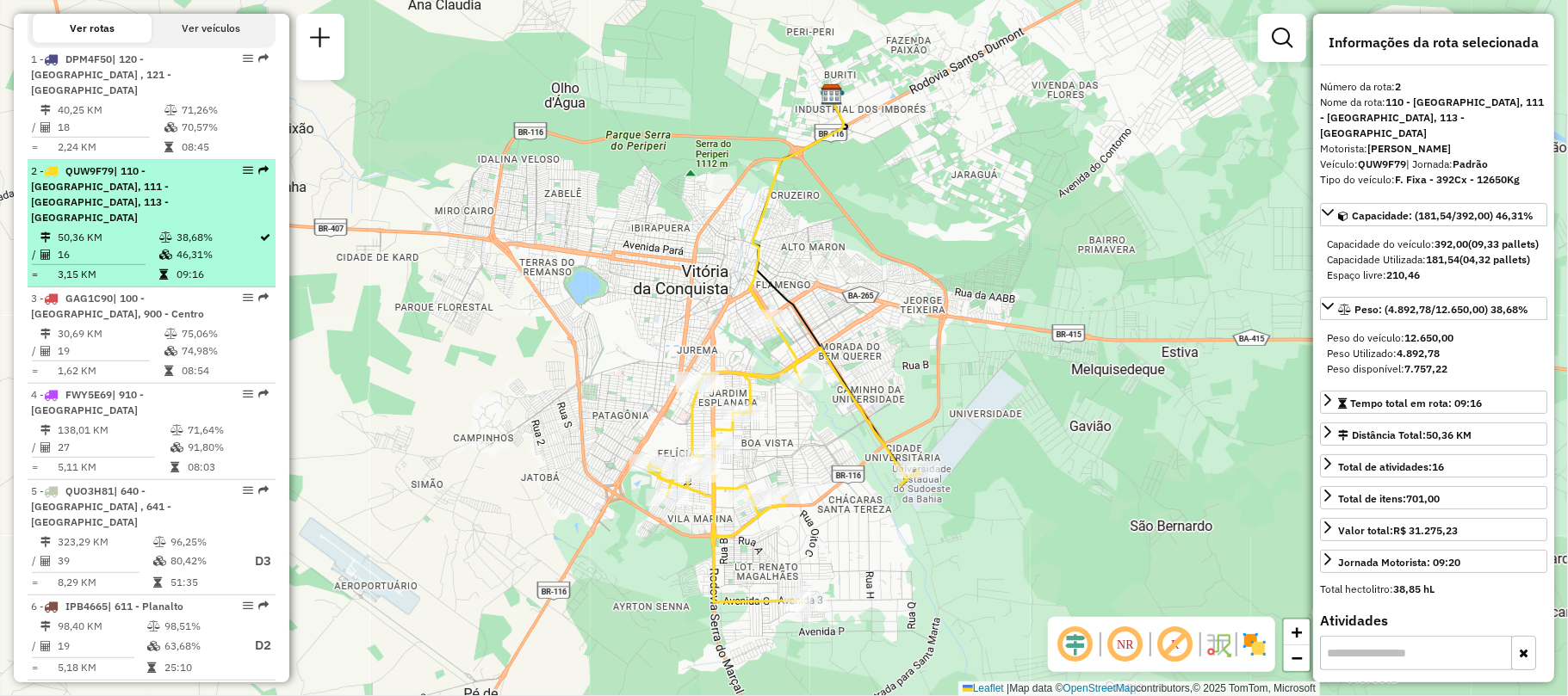
click at [113, 229] on td "50,36 KM" at bounding box center [108, 237] width 102 height 17
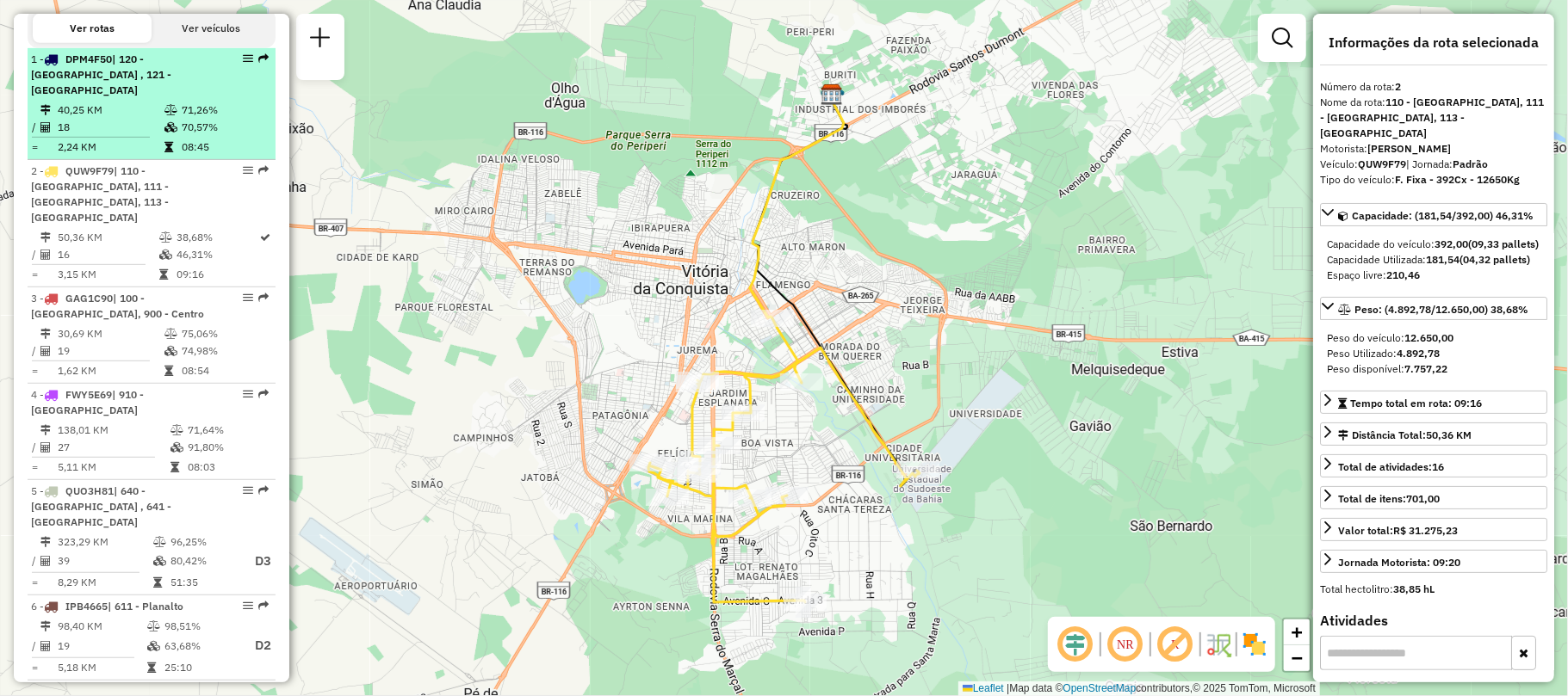
click at [134, 91] on div "1 - DPM4F50 | 120 - Patagónia , 121 - Patagônia" at bounding box center [122, 75] width 182 height 46
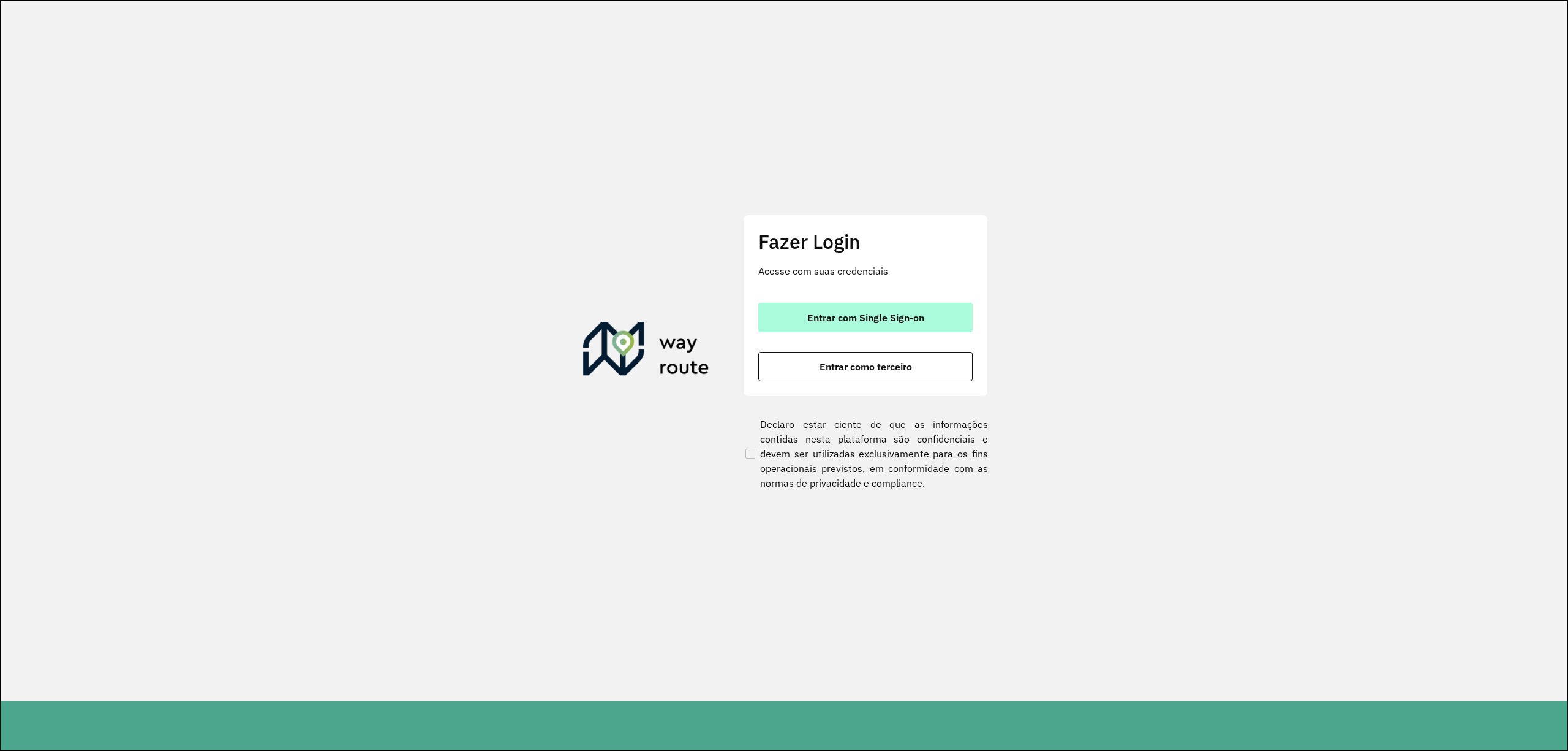
click at [853, 320] on span "Entrar com Single Sign-on" at bounding box center [866, 317] width 117 height 10
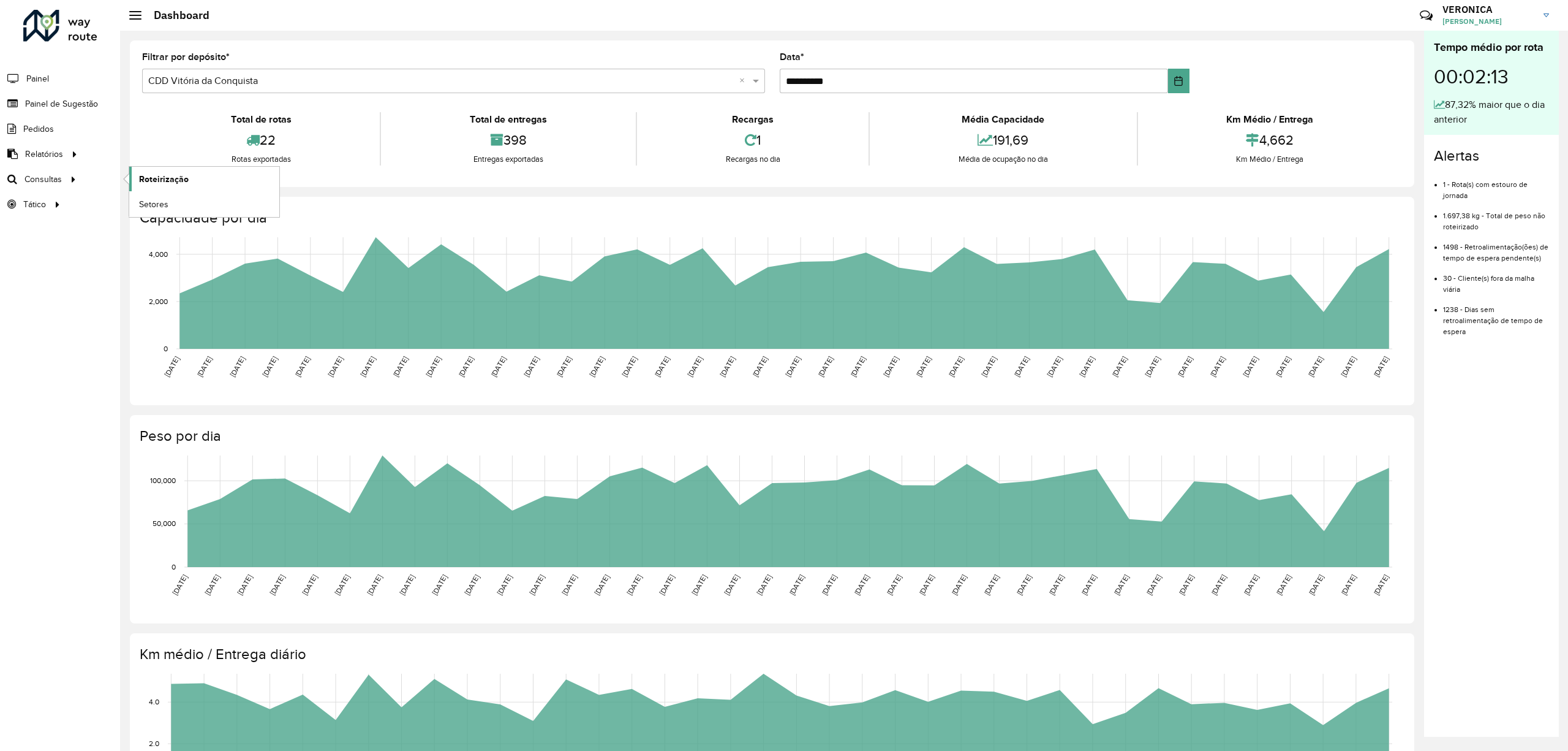
click at [165, 178] on span "Roteirização" at bounding box center [164, 179] width 50 height 13
click at [26, 85] on link "Painel" at bounding box center [25, 78] width 51 height 25
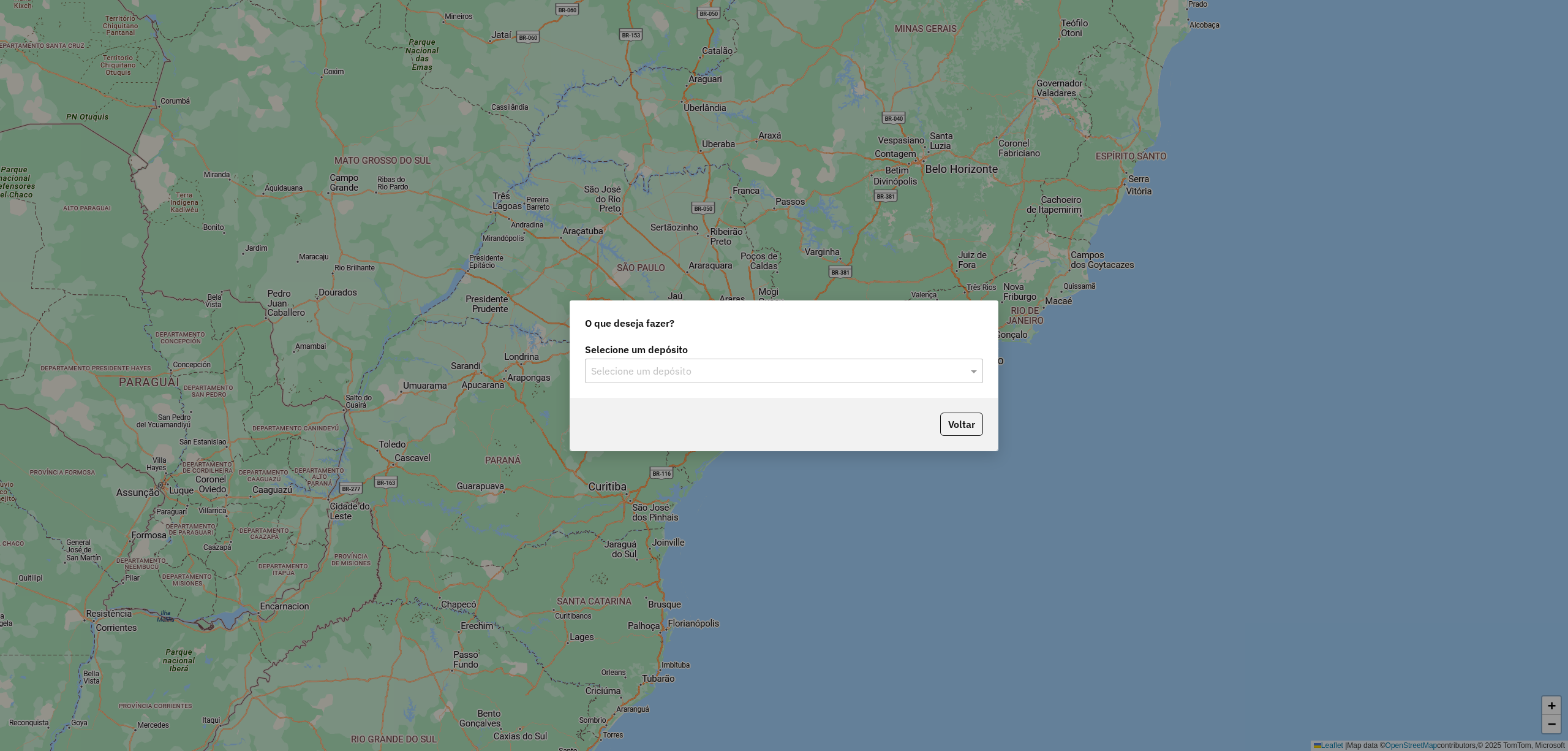
click at [873, 376] on input "text" at bounding box center [772, 371] width 361 height 15
click at [814, 424] on div "CDD Vitória da Conquista" at bounding box center [784, 426] width 396 height 21
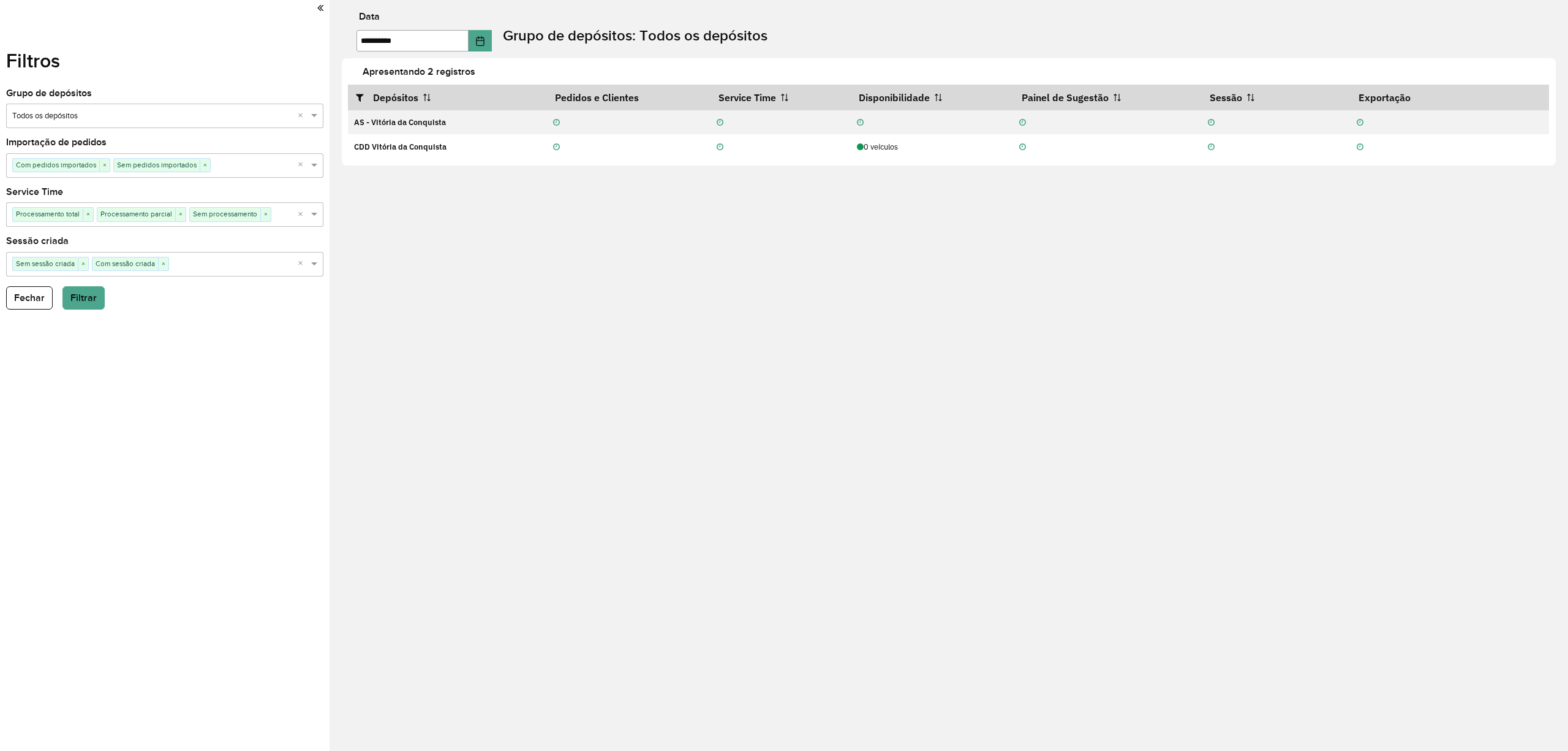
click at [319, 8] on icon at bounding box center [321, 8] width 6 height 11
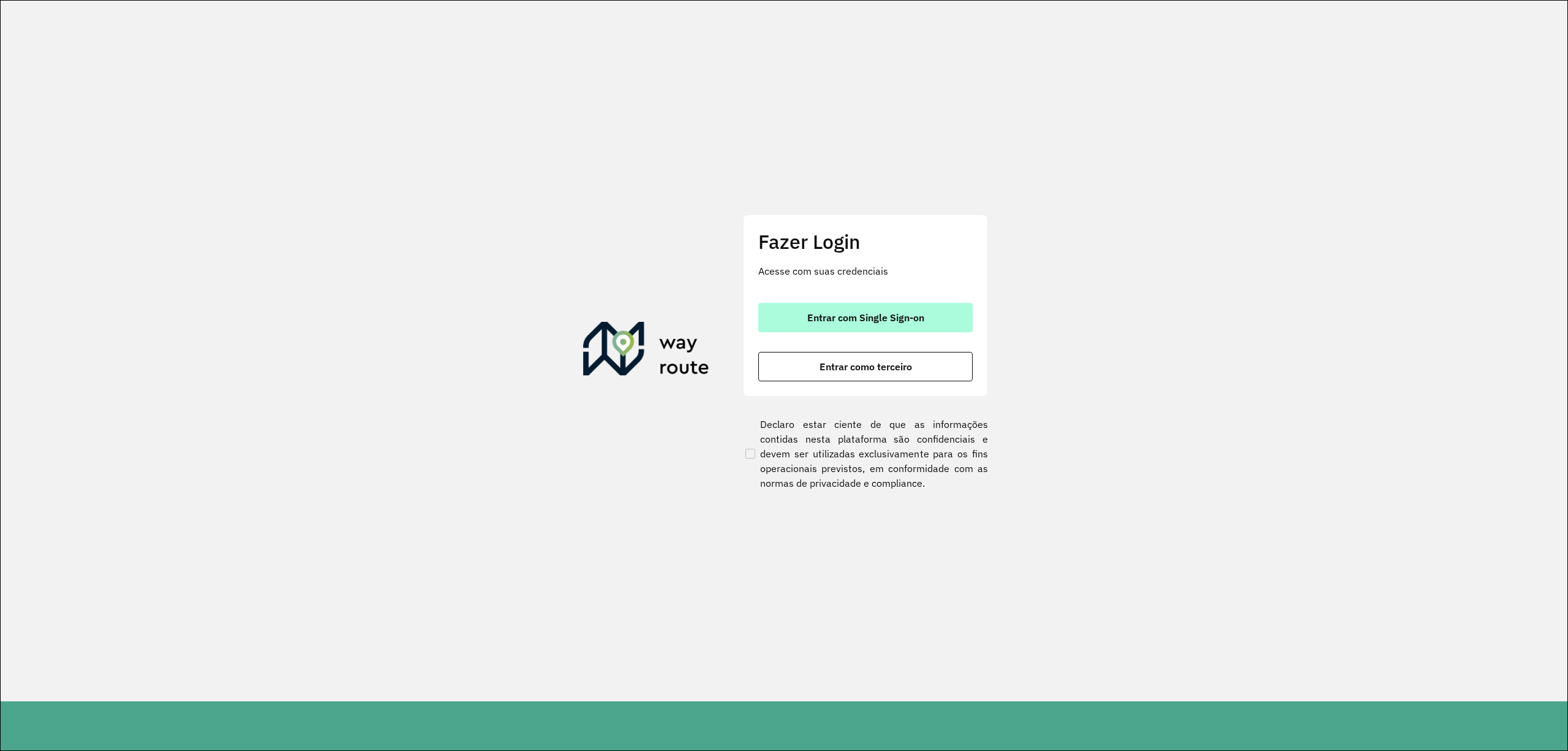
click at [834, 313] on span "Entrar com Single Sign-on" at bounding box center [866, 317] width 117 height 10
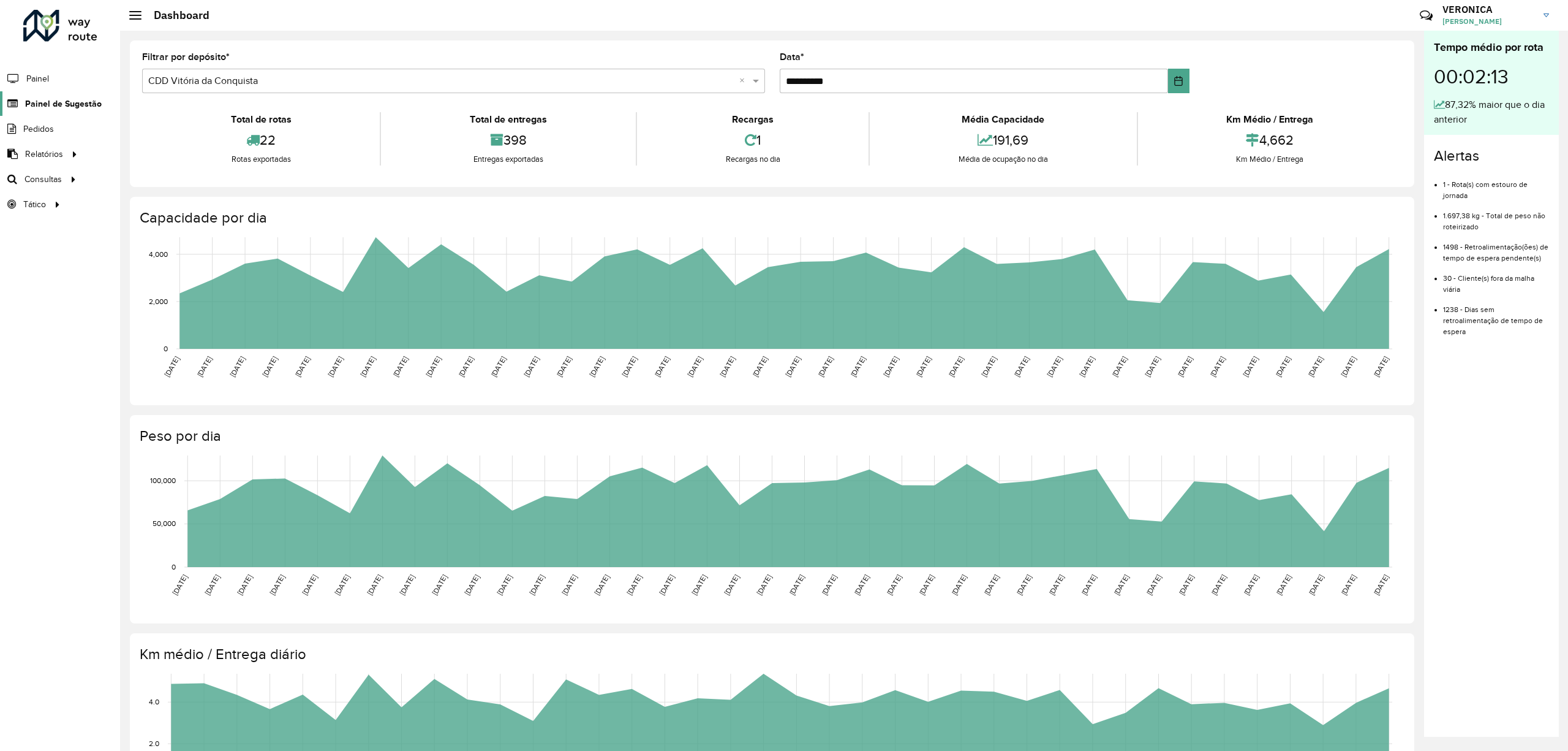
click at [78, 100] on span "Painel de Sugestão" at bounding box center [64, 104] width 77 height 13
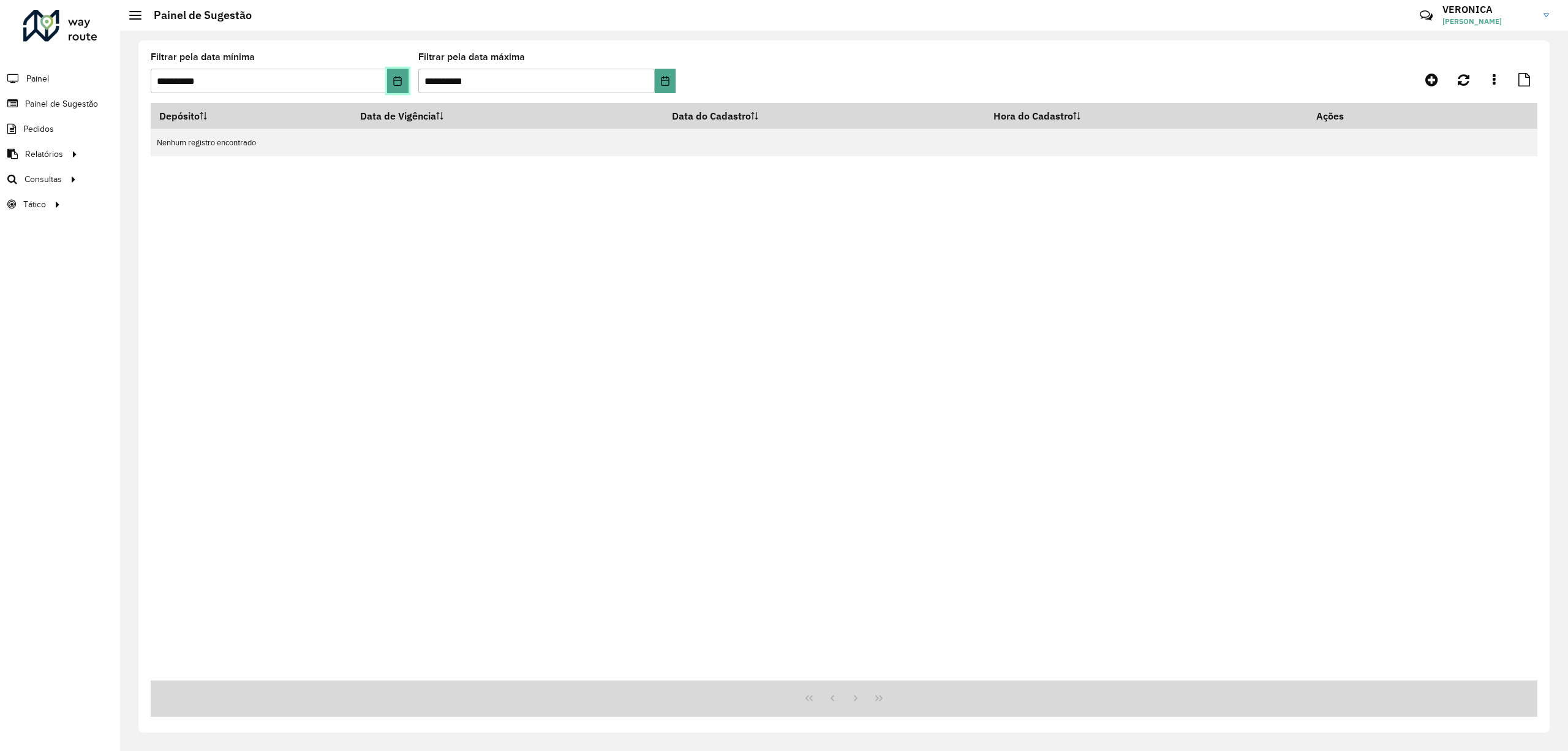
click at [402, 86] on button "Choose Date" at bounding box center [398, 81] width 21 height 25
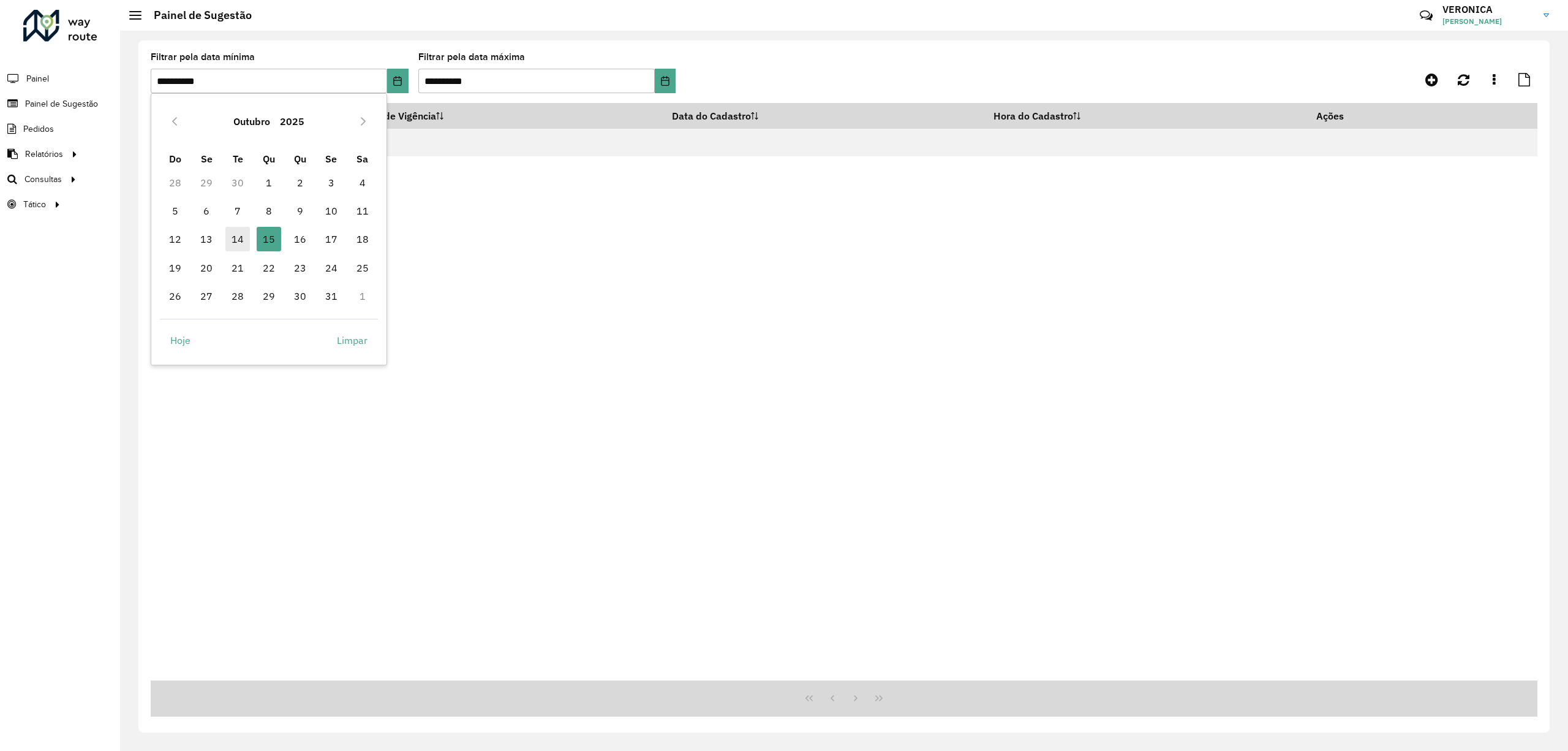
click at [246, 243] on span "14" at bounding box center [238, 239] width 25 height 25
type input "**********"
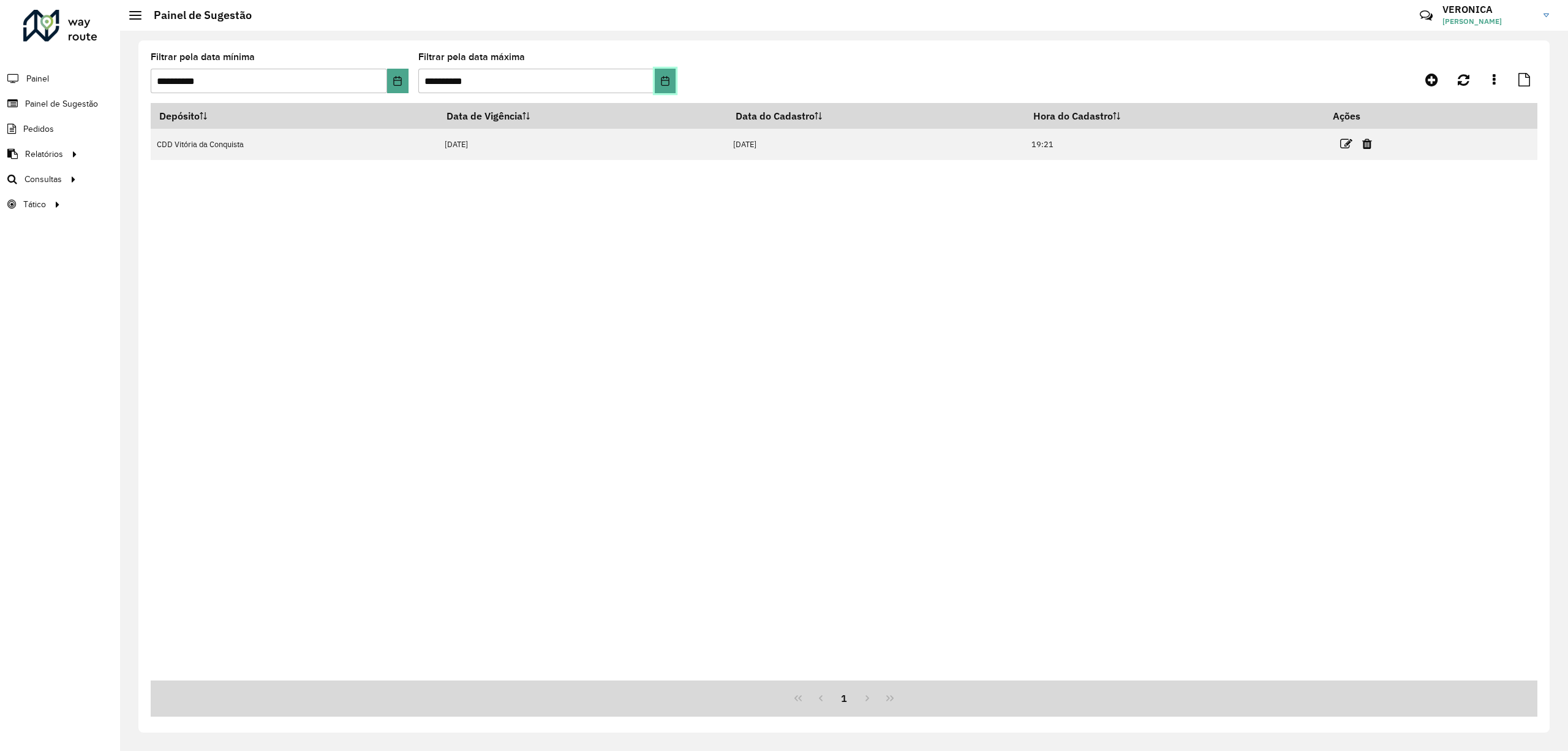
click at [667, 81] on icon "Choose Date" at bounding box center [665, 81] width 10 height 10
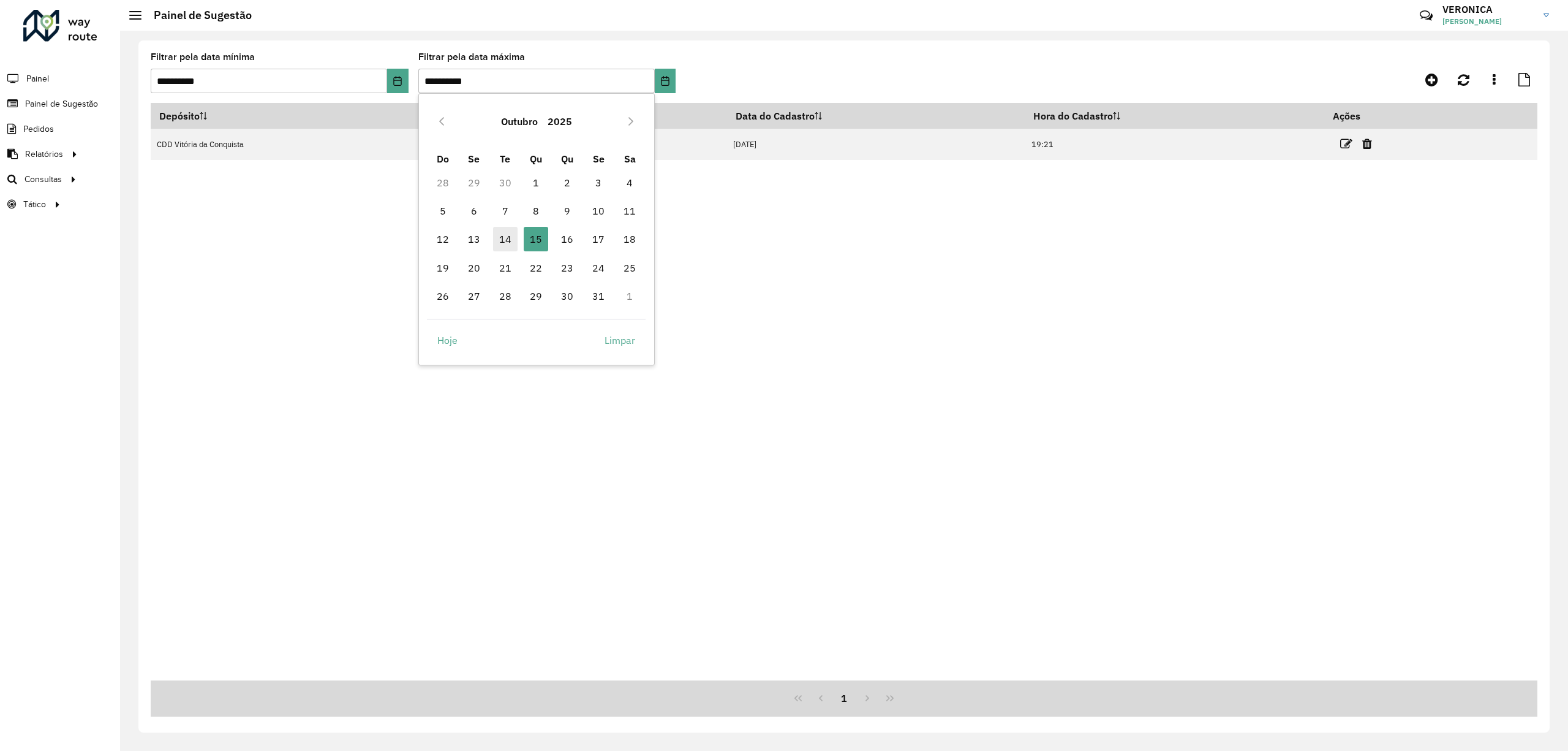
click at [502, 232] on span "14" at bounding box center [505, 239] width 25 height 25
type input "**********"
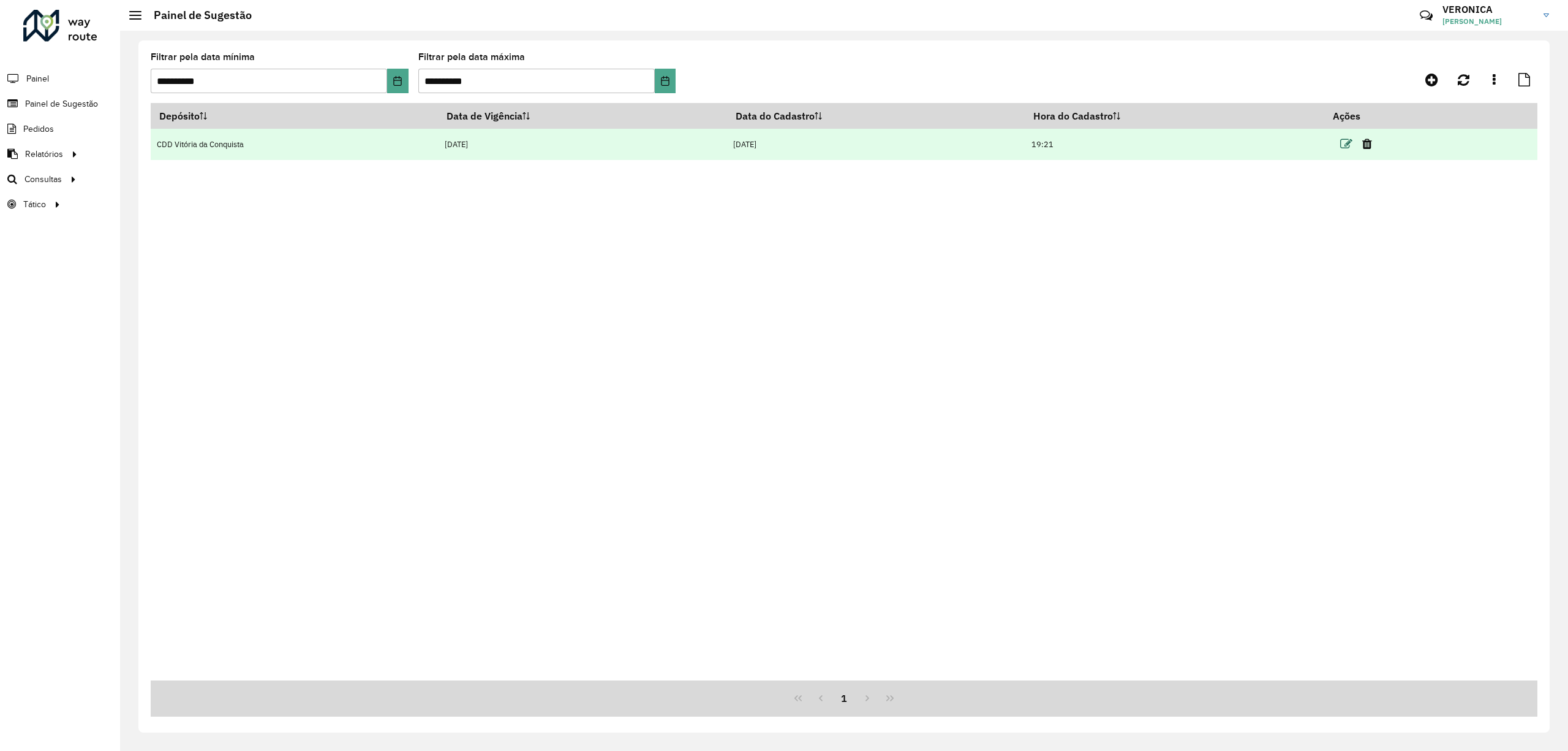
click at [1349, 141] on icon at bounding box center [1346, 144] width 12 height 12
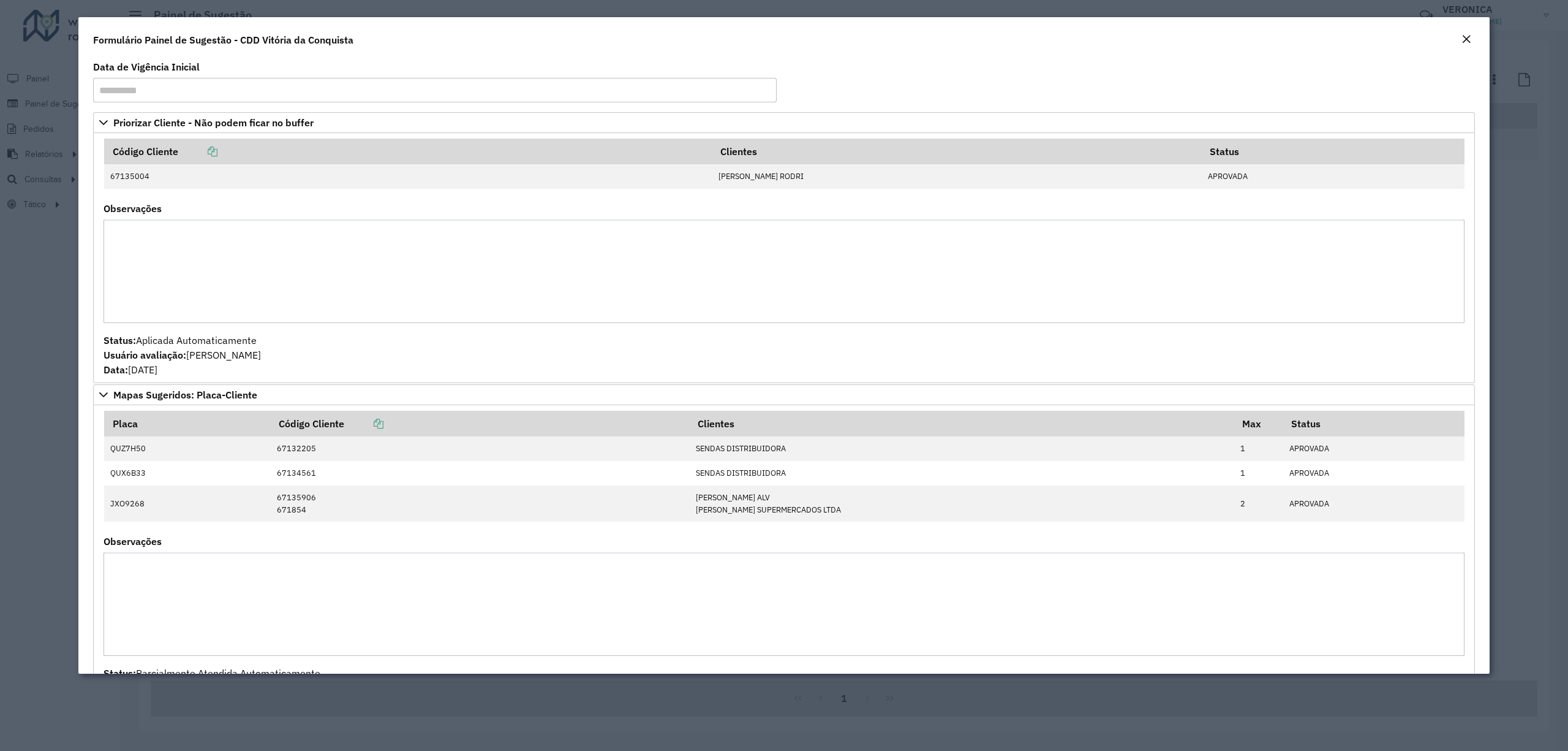
drag, startPoint x: 532, startPoint y: 706, endPoint x: 505, endPoint y: 689, distance: 31.9
click at [532, 706] on modal-container "**********" at bounding box center [784, 376] width 1568 height 751
